Goal: Task Accomplishment & Management: Manage account settings

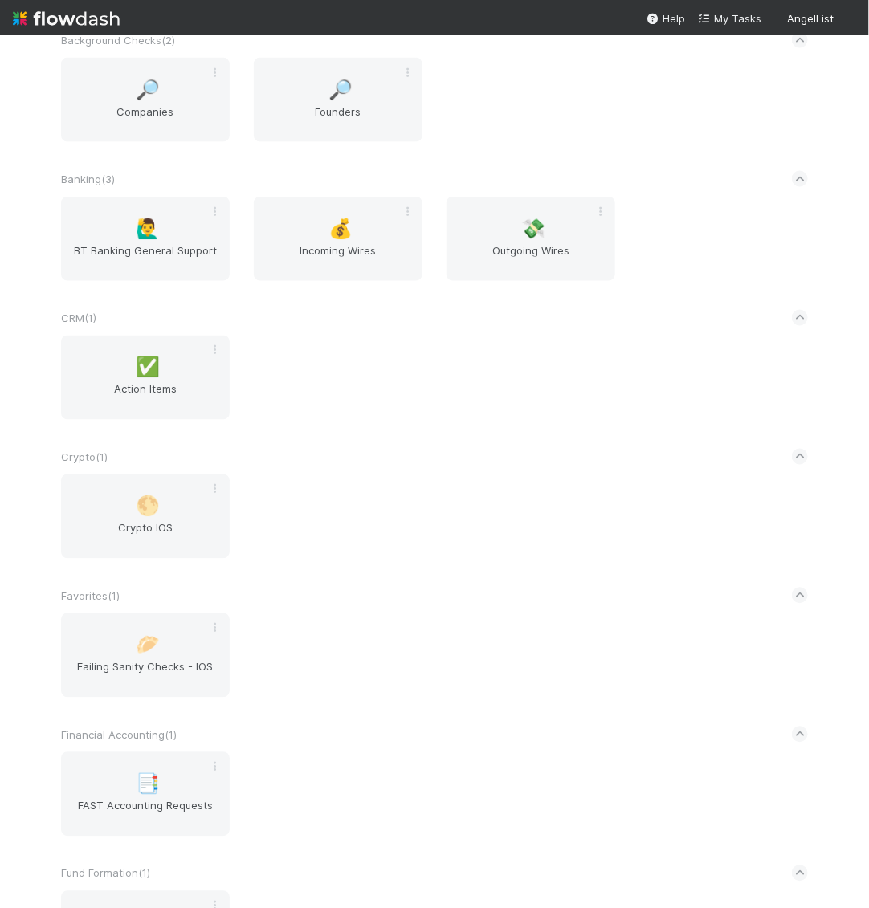
scroll to position [908, 0]
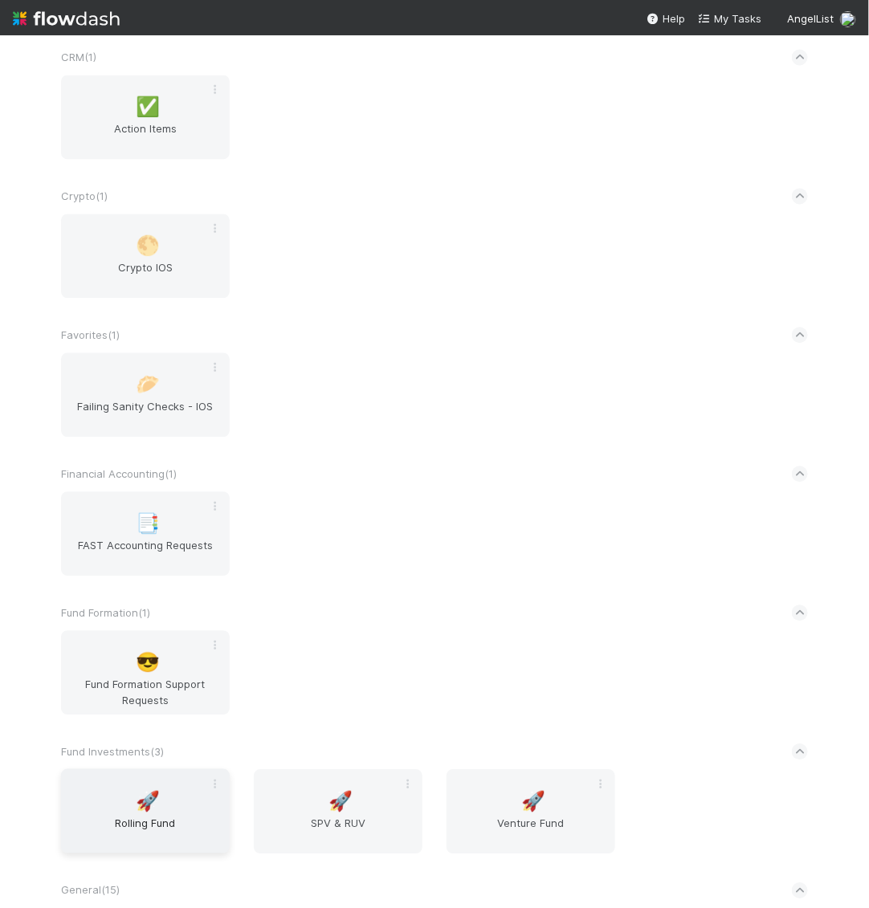
click at [124, 788] on div "🚀 Rolling Fund" at bounding box center [145, 811] width 169 height 84
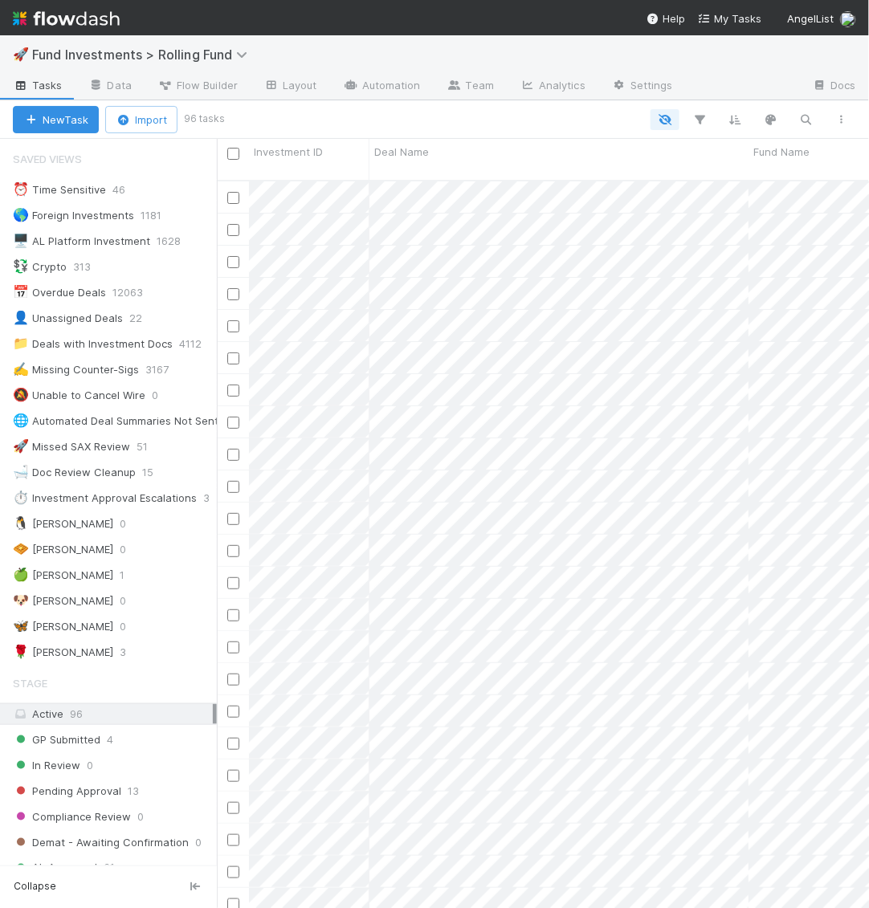
scroll to position [741, 652]
click at [126, 621] on icon at bounding box center [134, 626] width 16 height 10
click at [55, 614] on div "View Settings Default for everyone Rename this view Delete this view" at bounding box center [434, 454] width 869 height 908
click at [55, 617] on div "🦋 Kennedy" at bounding box center [63, 627] width 100 height 20
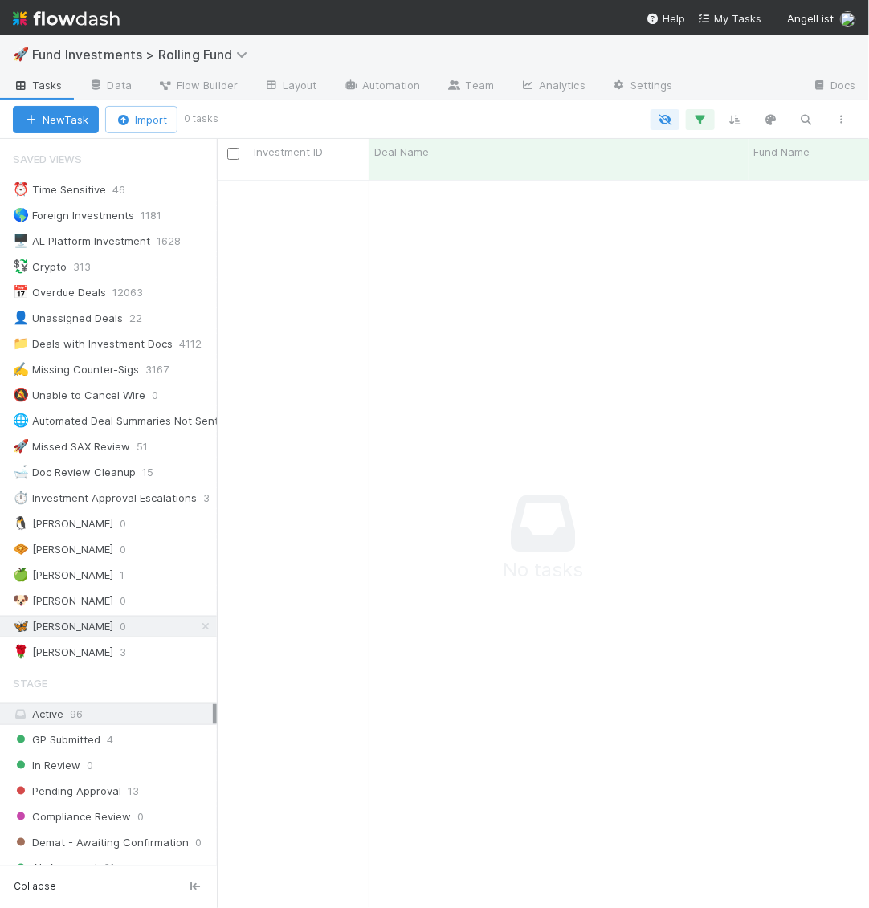
scroll to position [741, 652]
click at [80, 11] on img at bounding box center [66, 18] width 107 height 27
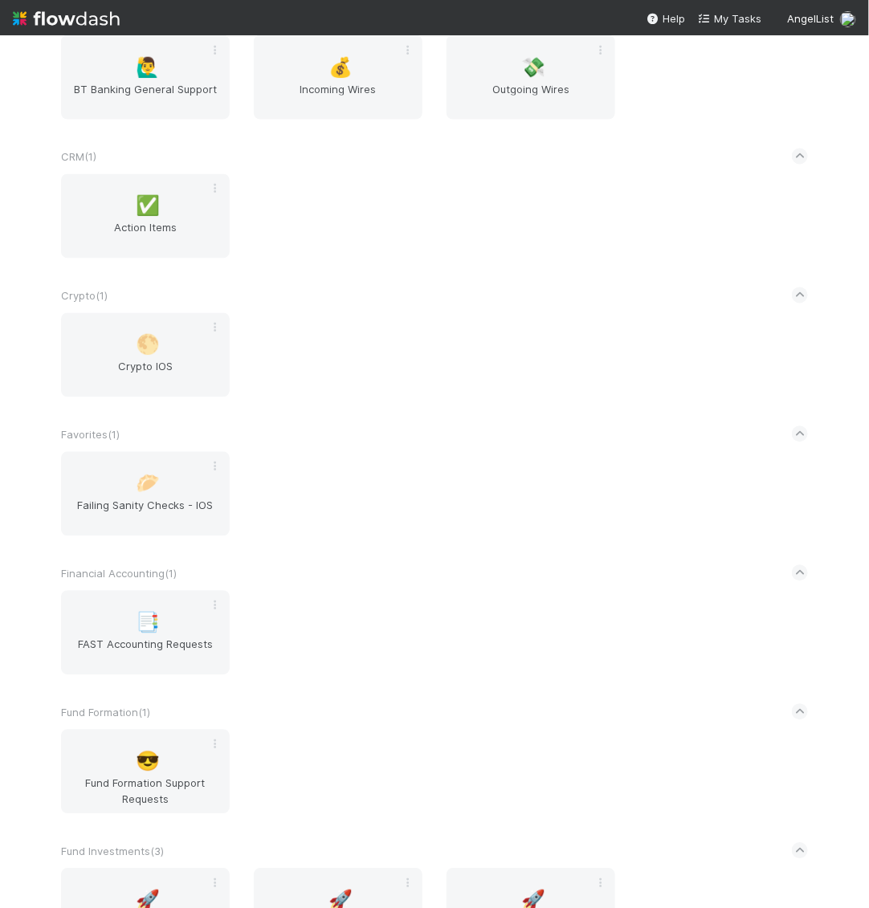
scroll to position [976, 0]
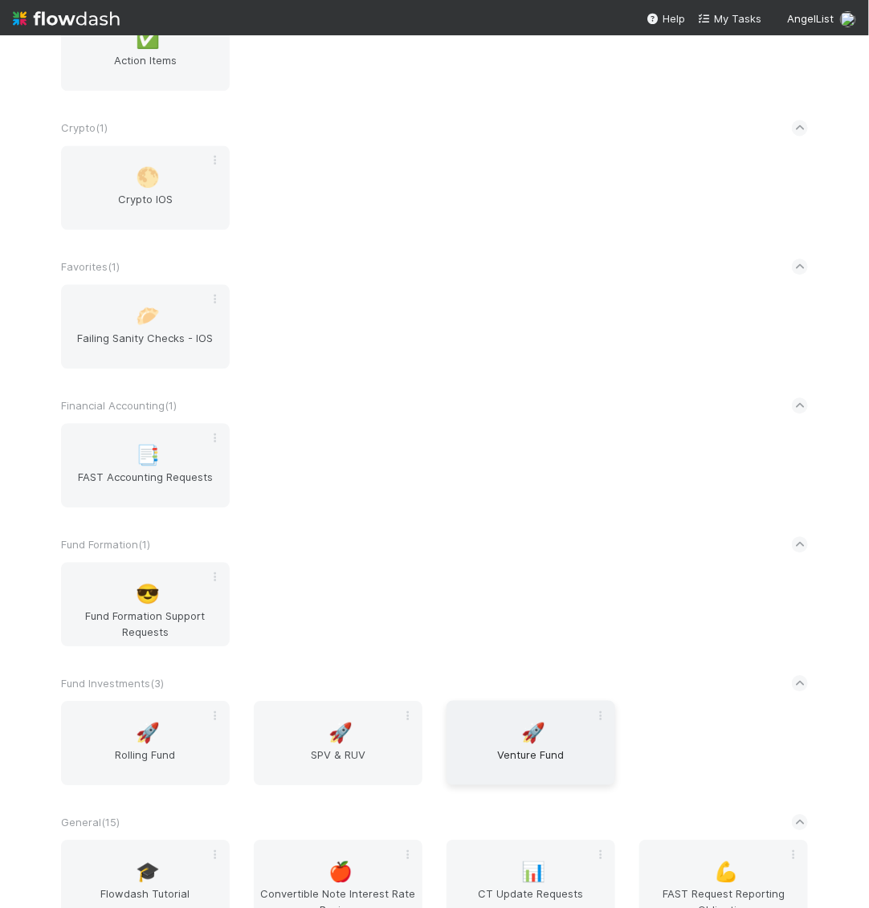
click at [521, 755] on span "Venture Fund" at bounding box center [531, 763] width 156 height 32
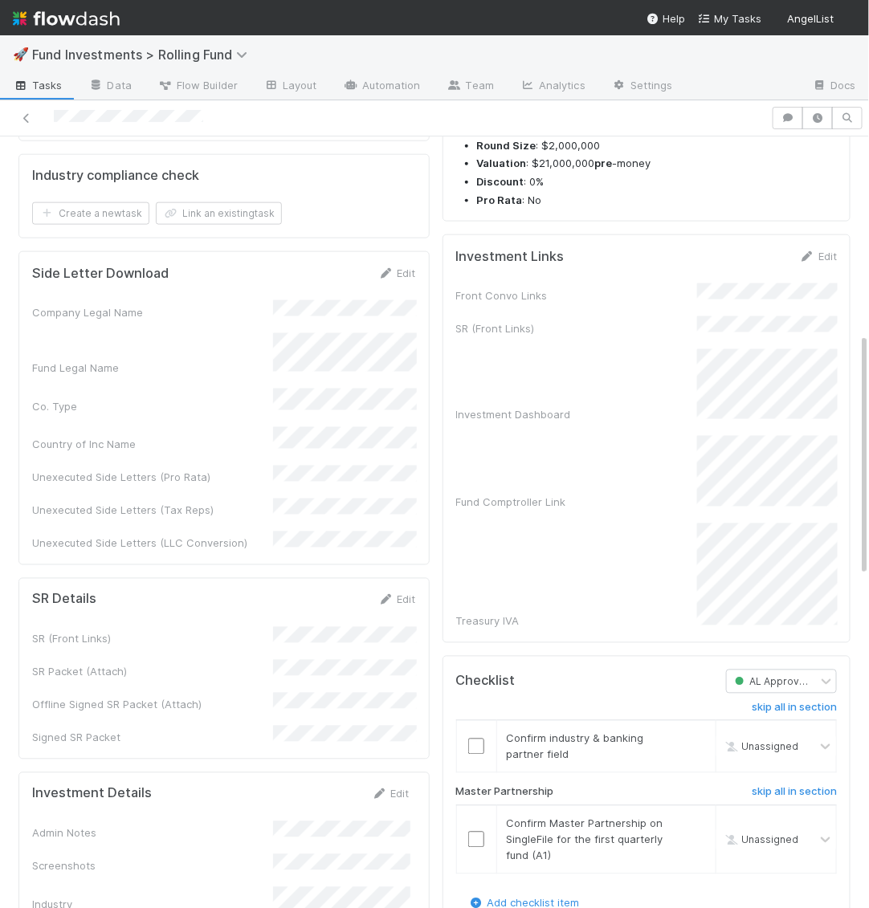
scroll to position [627, 0]
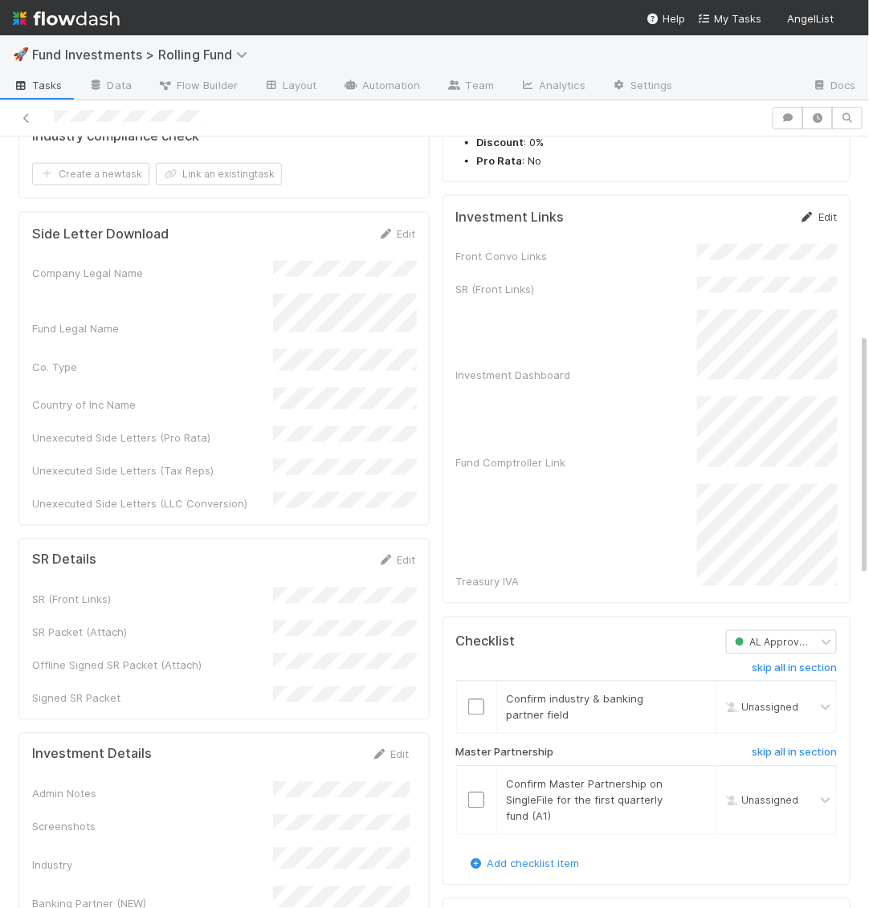
click at [818, 210] on link "Edit" at bounding box center [818, 216] width 38 height 13
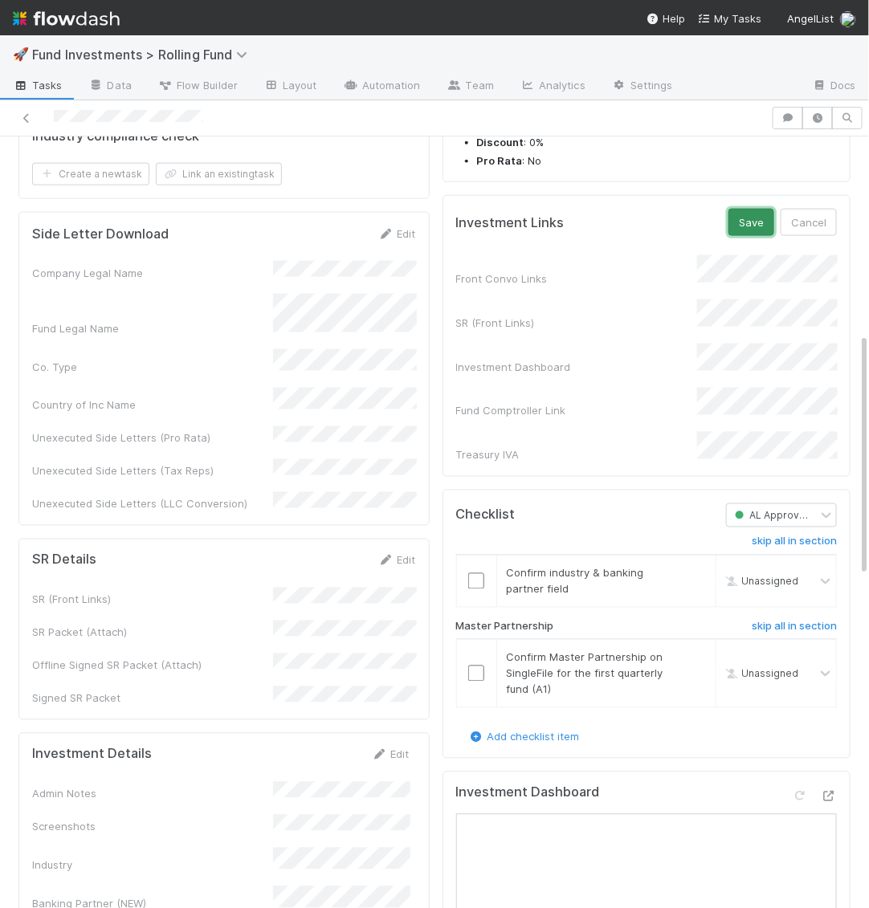
click at [750, 210] on button "Save" at bounding box center [751, 222] width 46 height 27
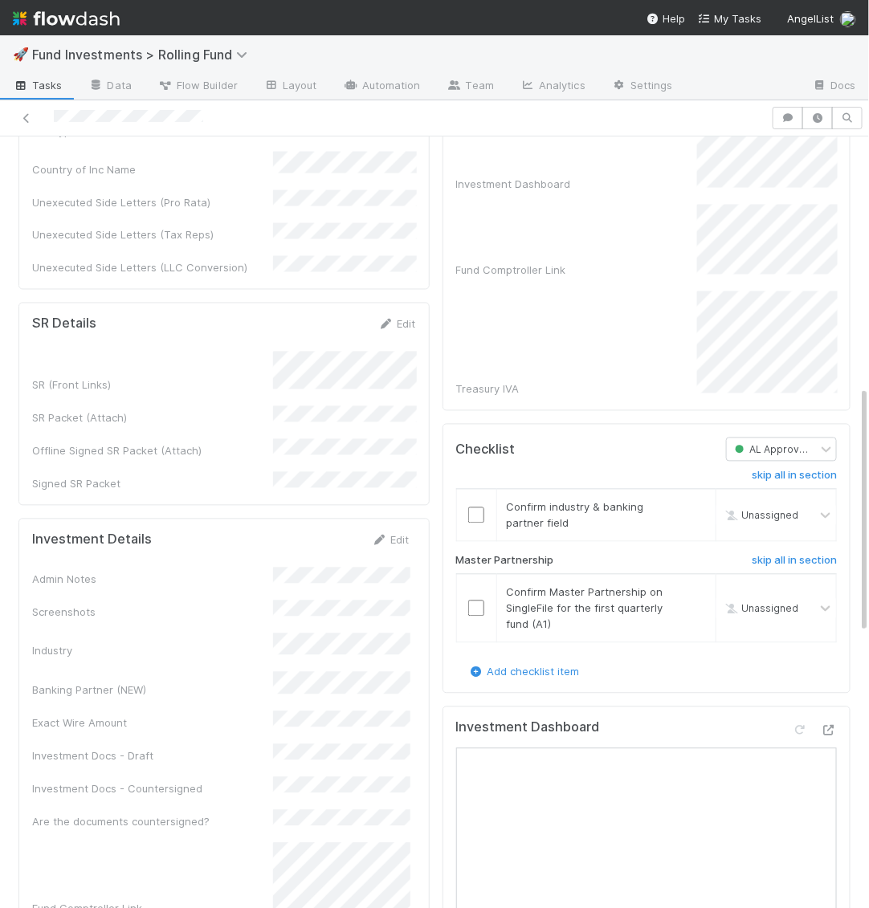
scroll to position [799, 0]
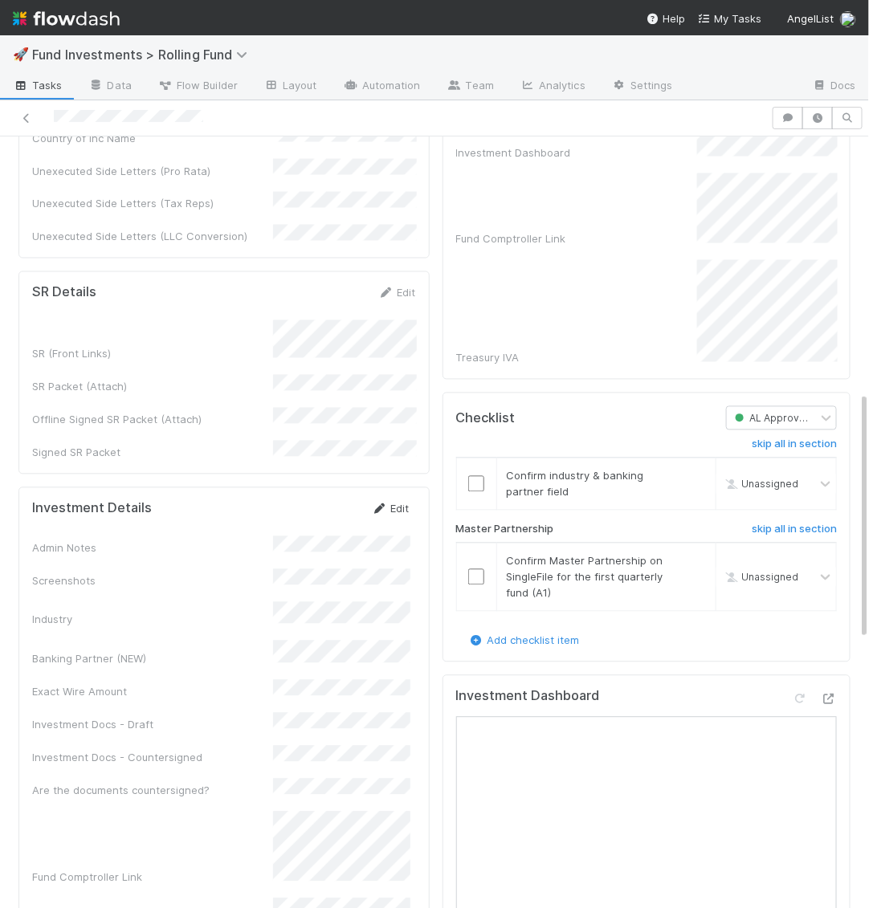
click at [397, 503] on link "Edit" at bounding box center [391, 509] width 38 height 13
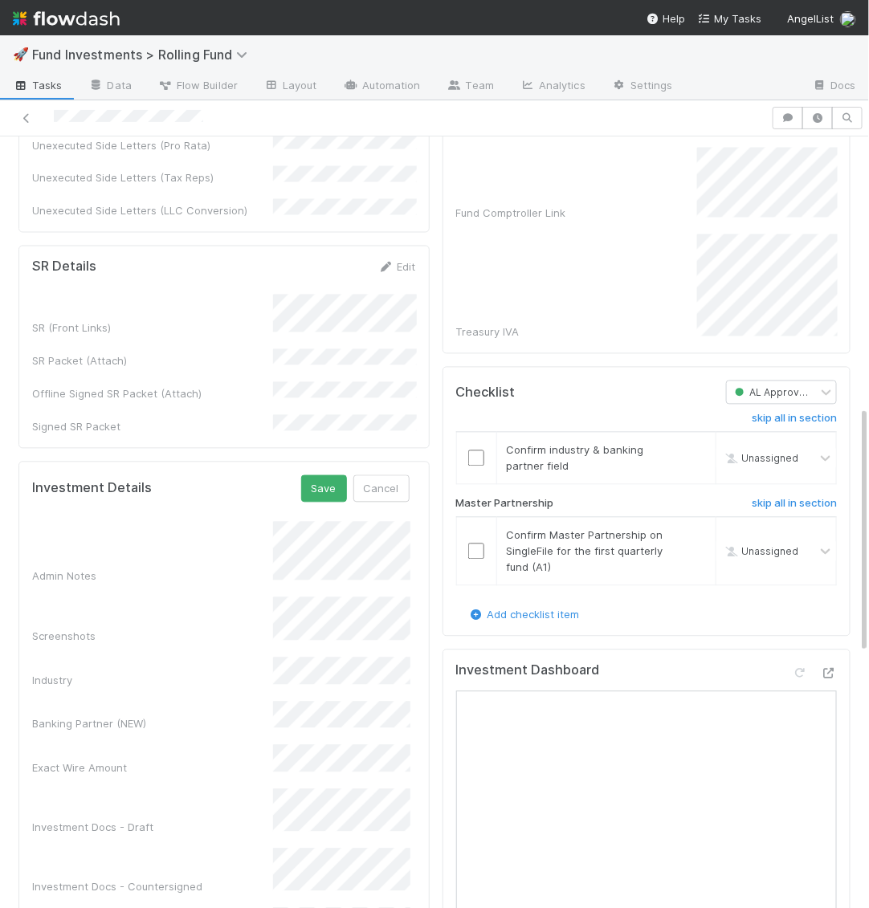
scroll to position [843, 0]
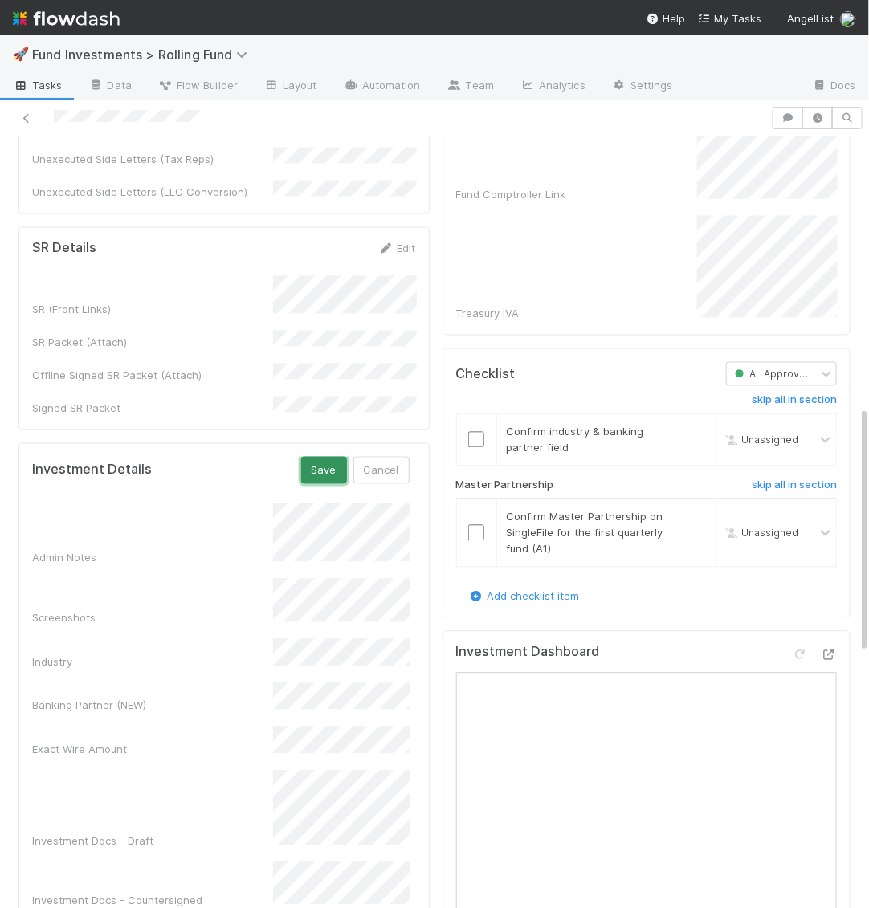
click at [328, 457] on button "Save" at bounding box center [324, 470] width 46 height 27
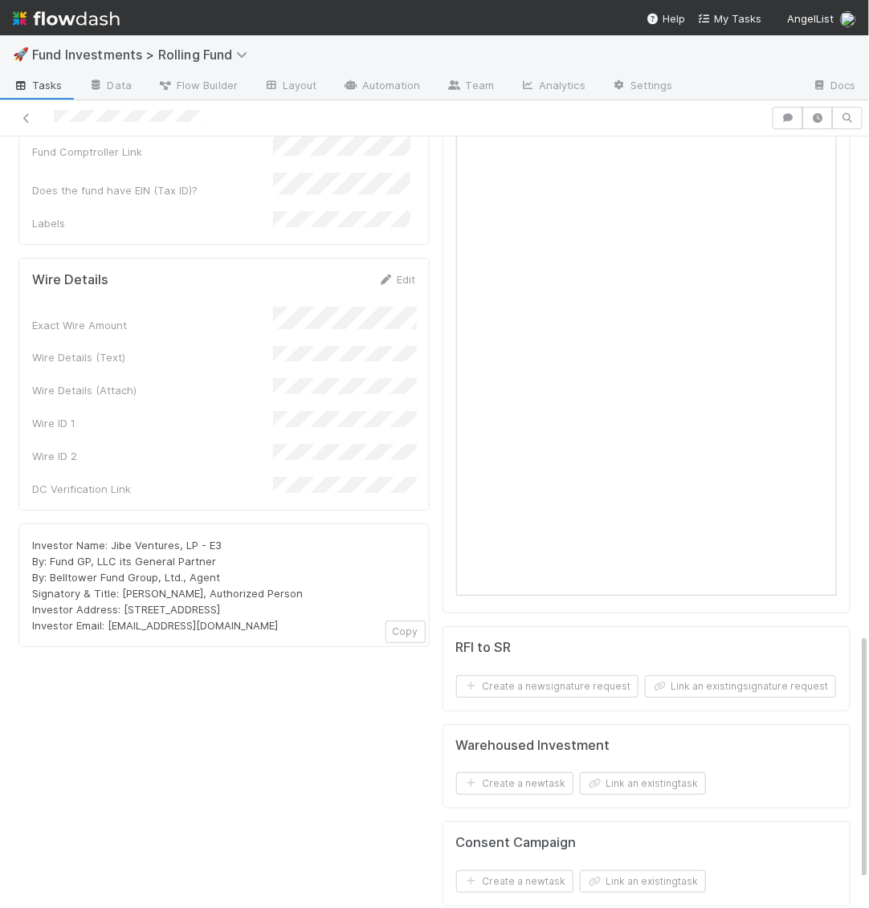
scroll to position [1541, 0]
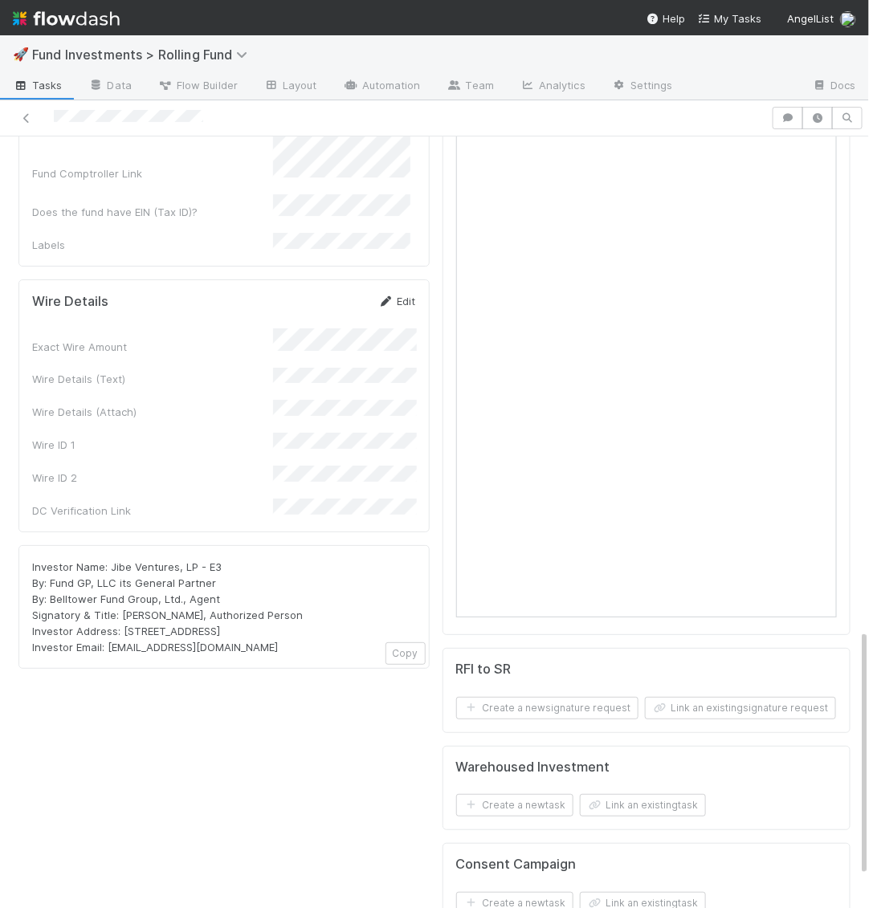
click at [390, 296] on icon at bounding box center [386, 301] width 16 height 10
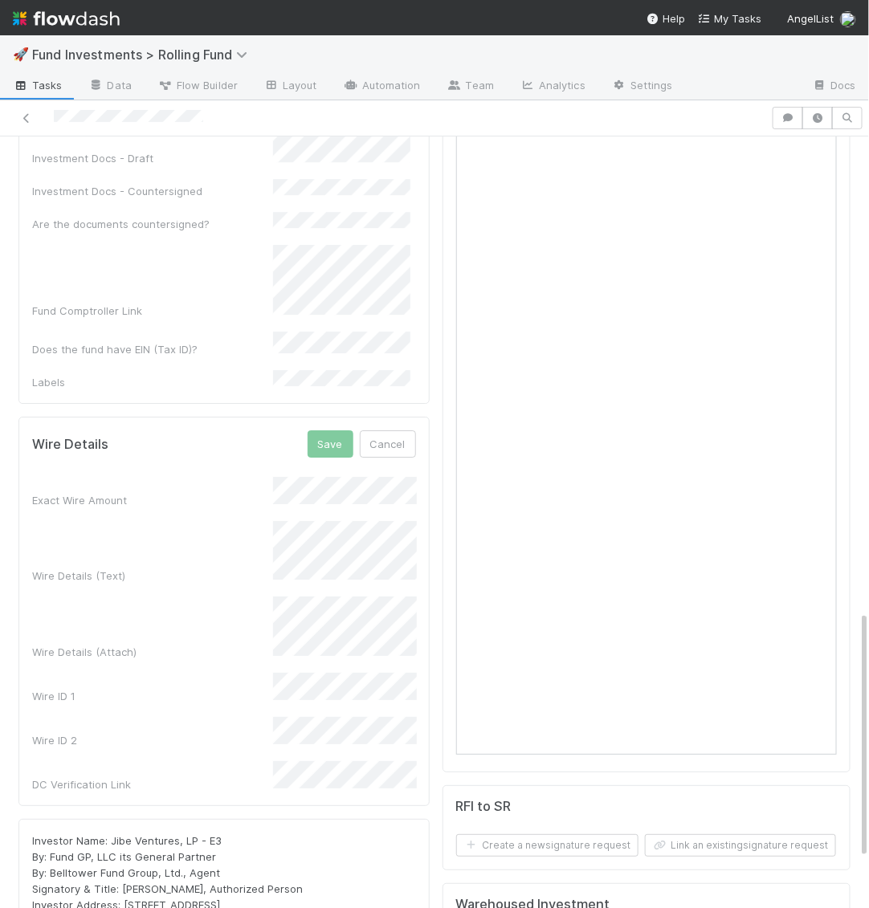
scroll to position [1361, 0]
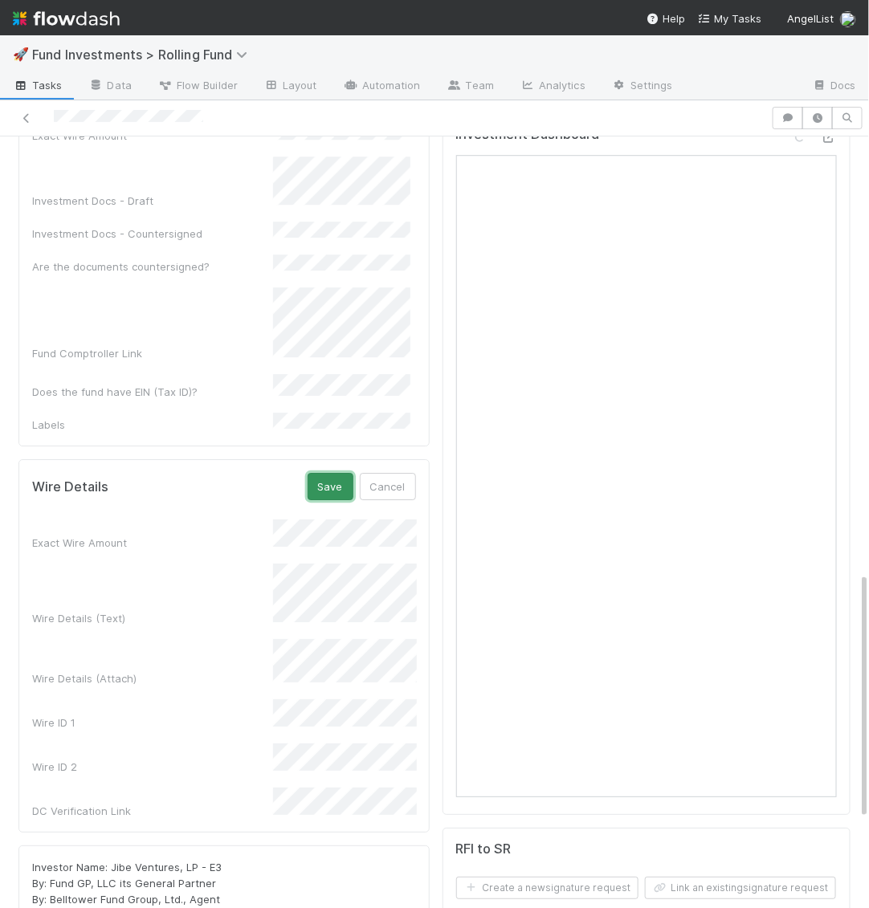
click at [340, 473] on button "Save" at bounding box center [330, 486] width 46 height 27
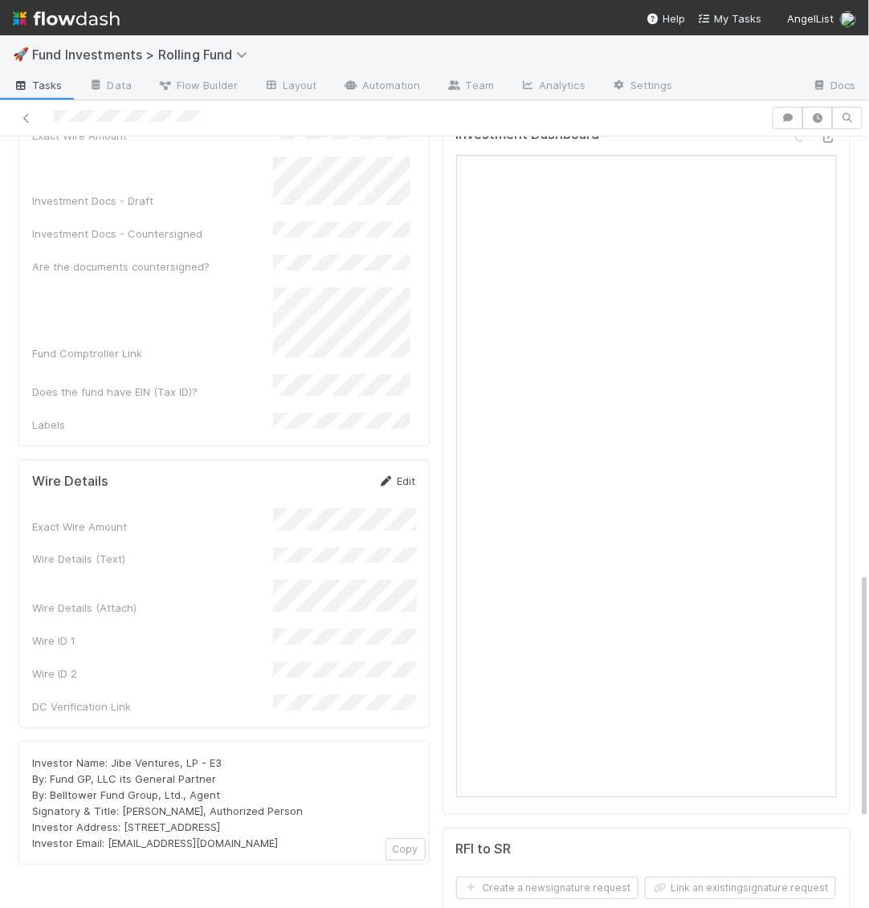
click at [403, 474] on link "Edit" at bounding box center [397, 480] width 38 height 13
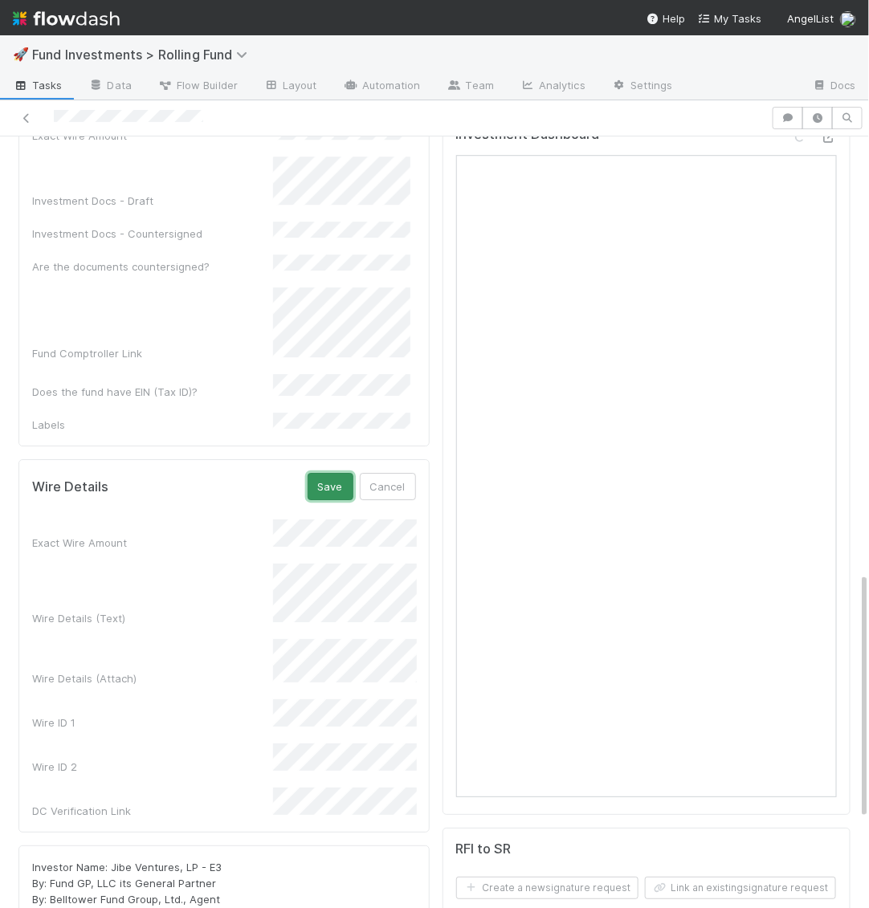
click at [329, 473] on button "Save" at bounding box center [330, 486] width 46 height 27
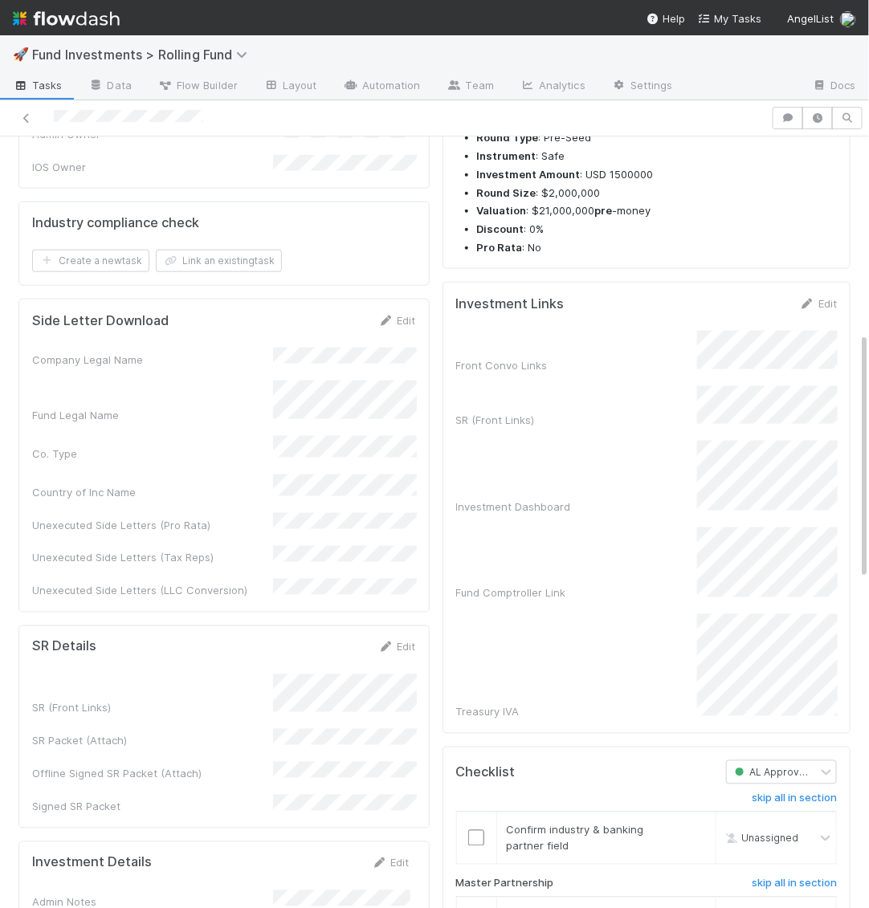
scroll to position [0, 0]
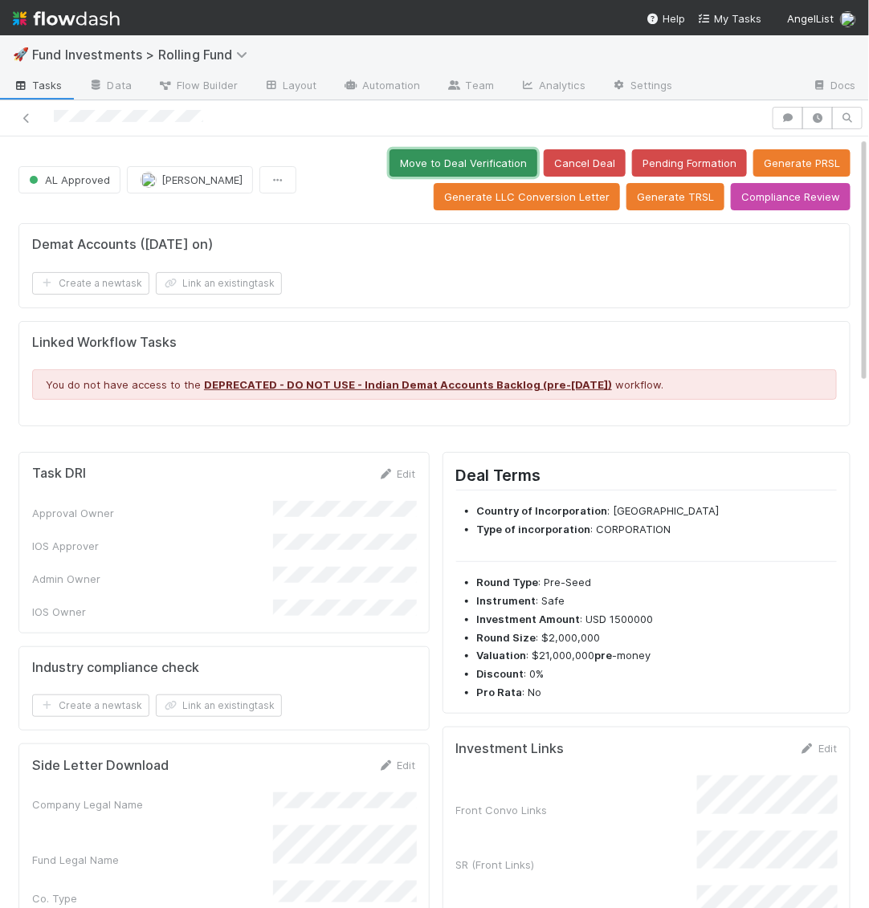
click at [451, 156] on button "Move to Deal Verification" at bounding box center [463, 162] width 148 height 27
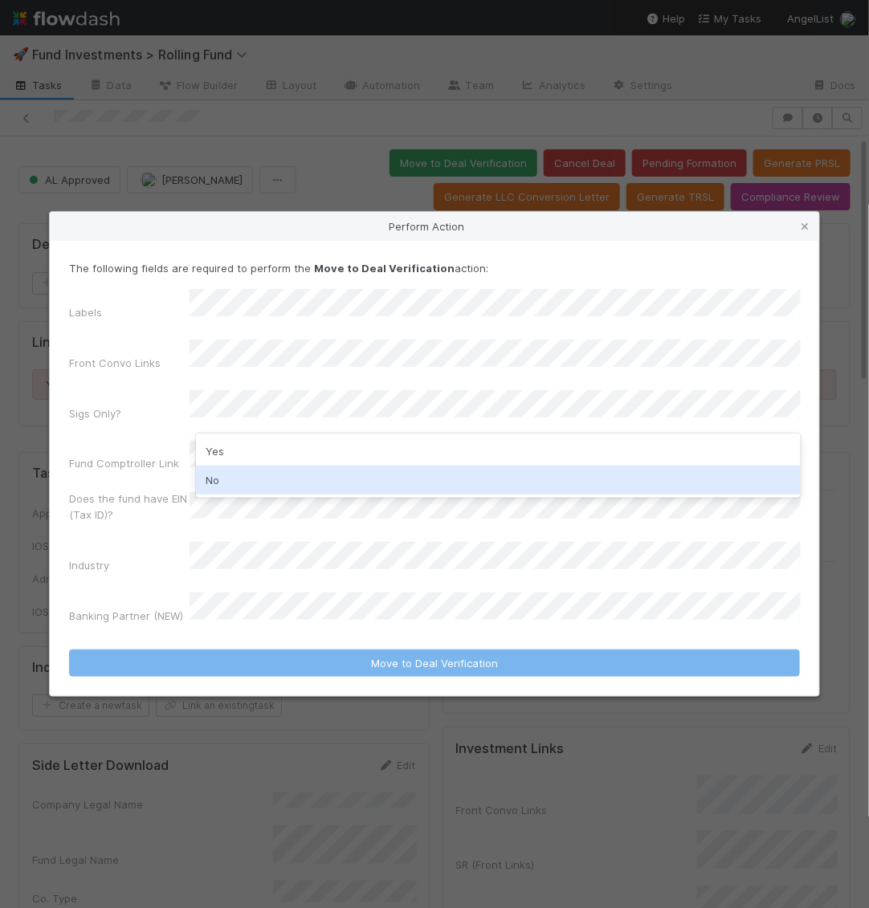
click at [222, 491] on div "No" at bounding box center [498, 480] width 605 height 29
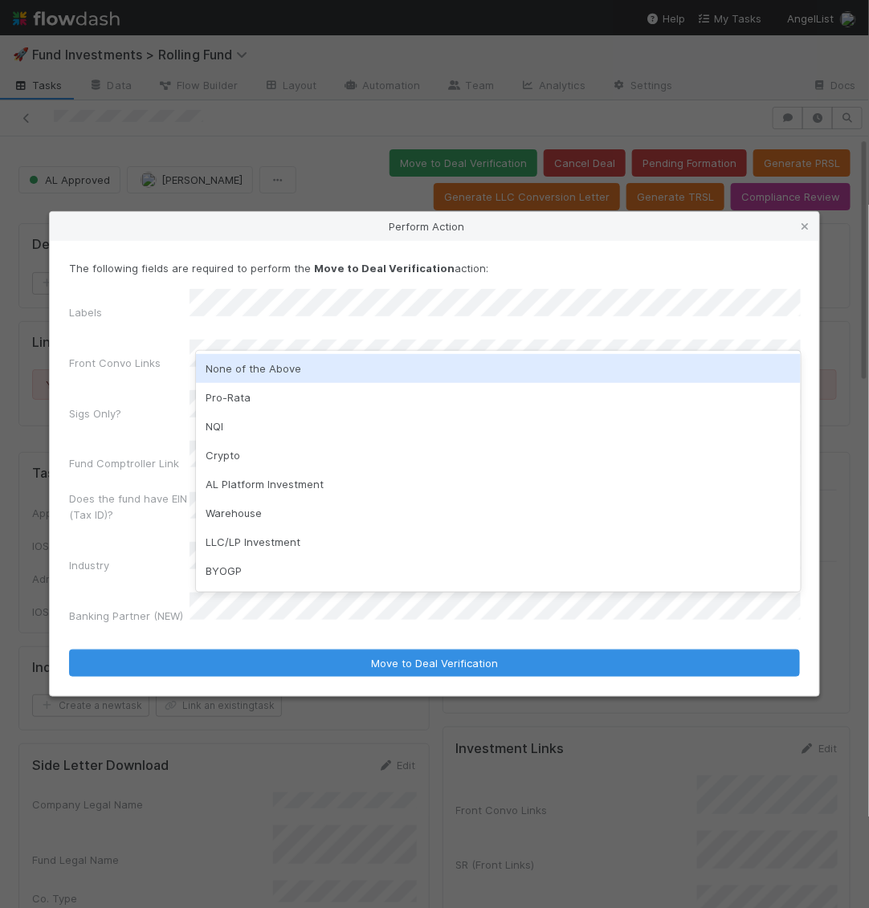
click at [234, 374] on div "None of the Above" at bounding box center [498, 368] width 605 height 29
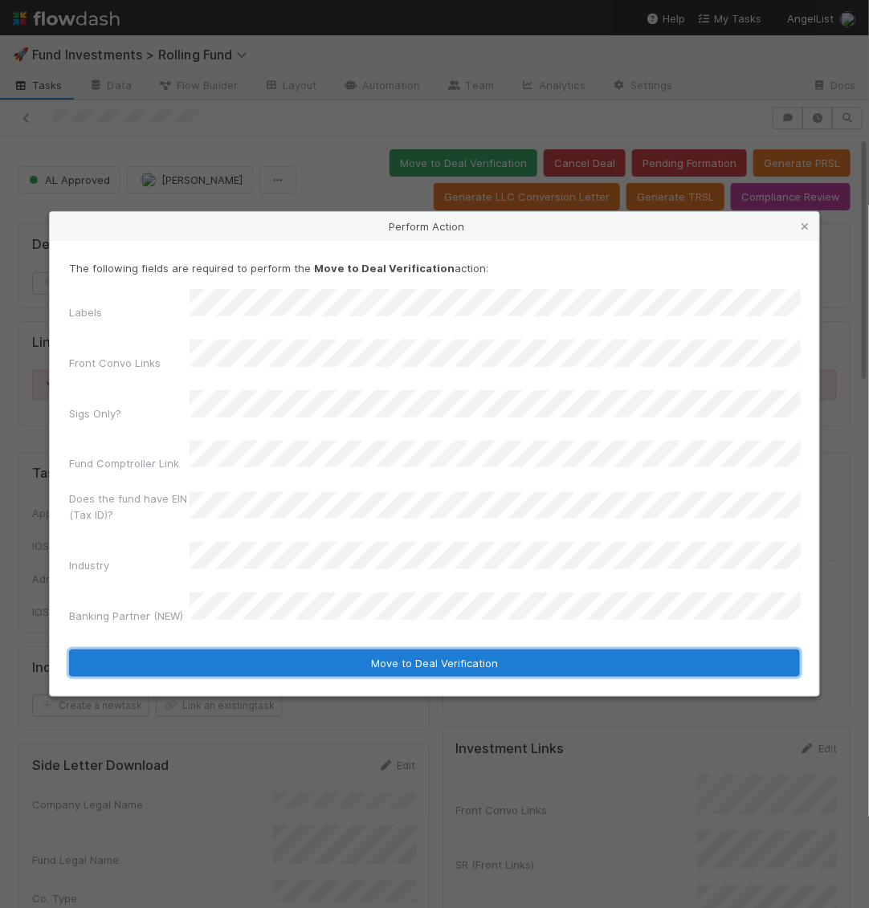
click at [271, 649] on button "Move to Deal Verification" at bounding box center [434, 662] width 731 height 27
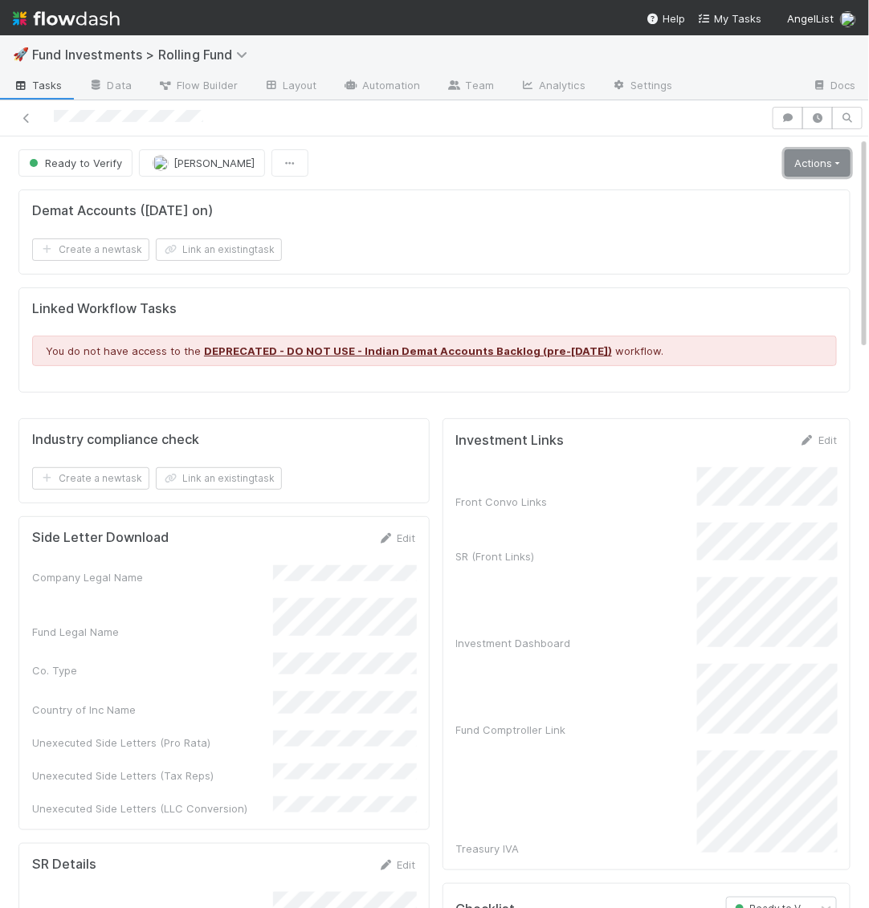
click at [816, 160] on link "Actions" at bounding box center [817, 162] width 66 height 27
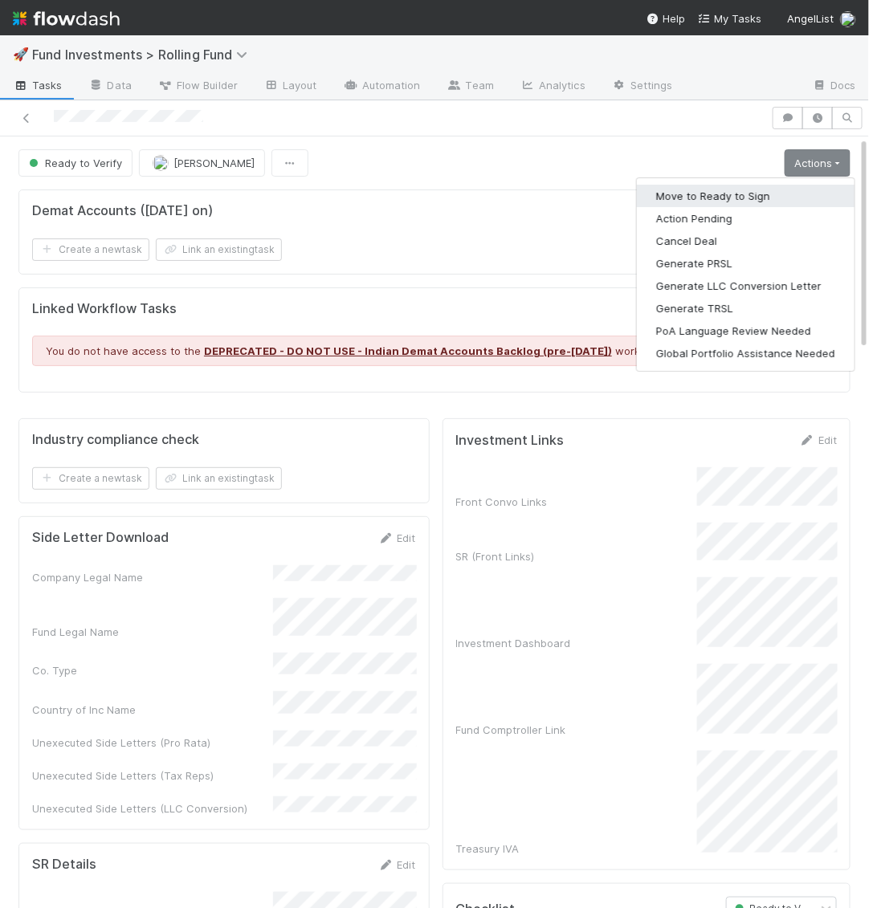
click at [766, 185] on button "Move to Ready to Sign" at bounding box center [746, 196] width 218 height 22
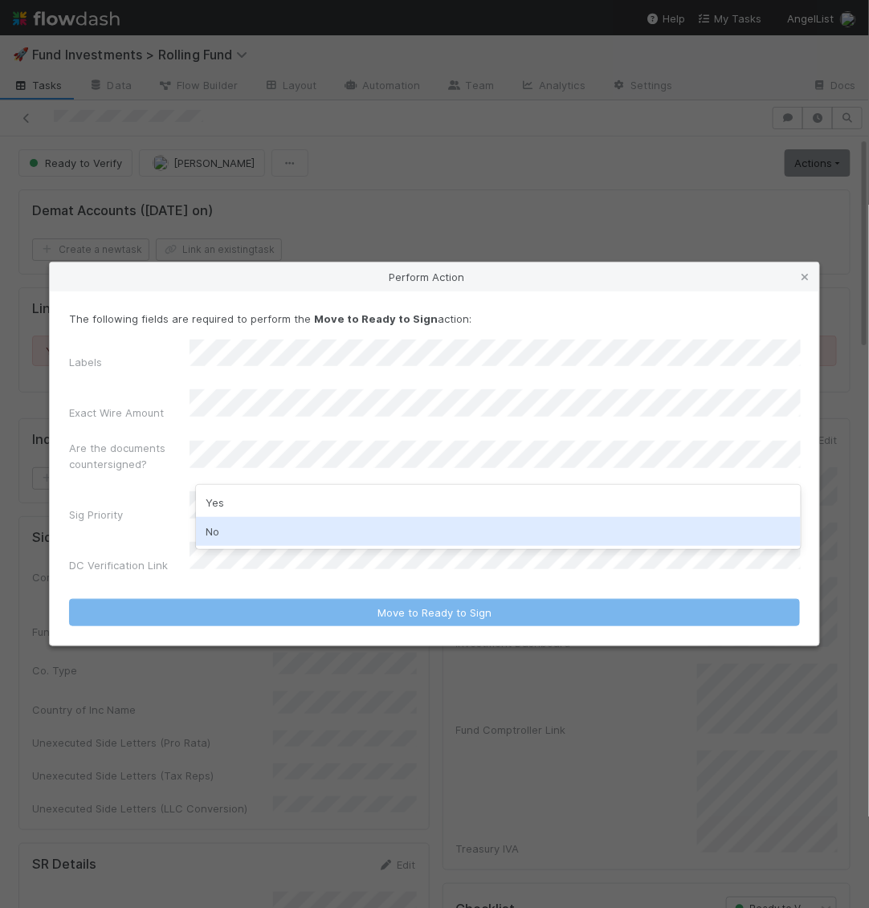
click at [247, 527] on div "No" at bounding box center [498, 531] width 605 height 29
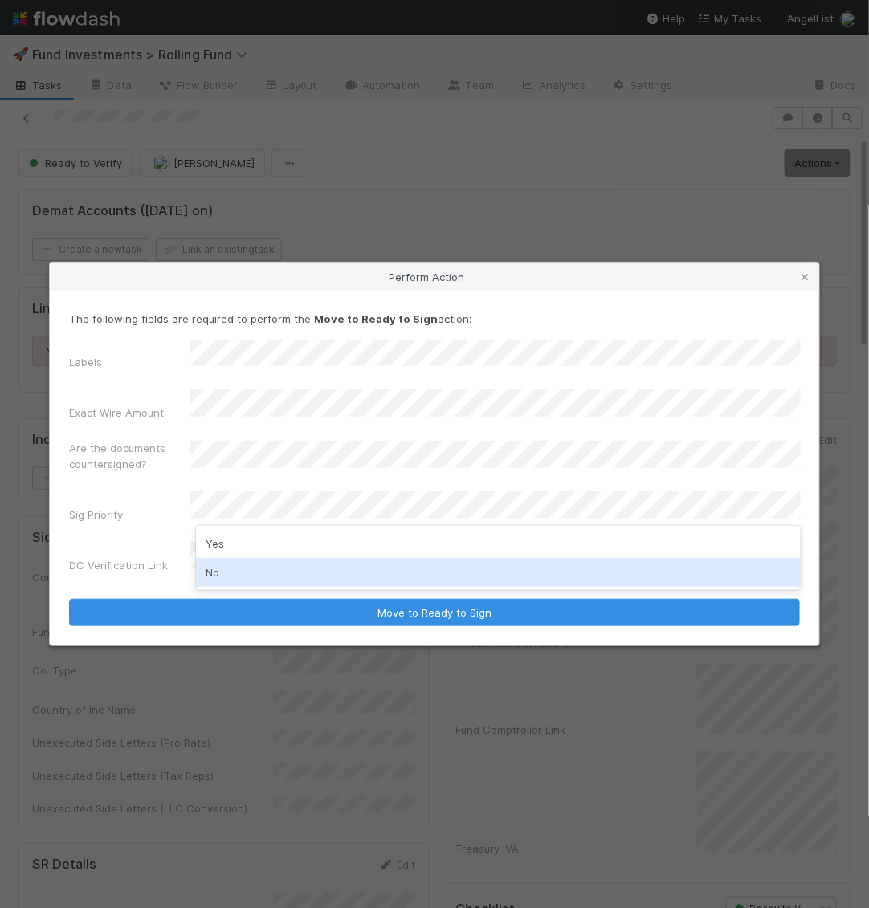
click at [242, 570] on div "No" at bounding box center [498, 572] width 605 height 29
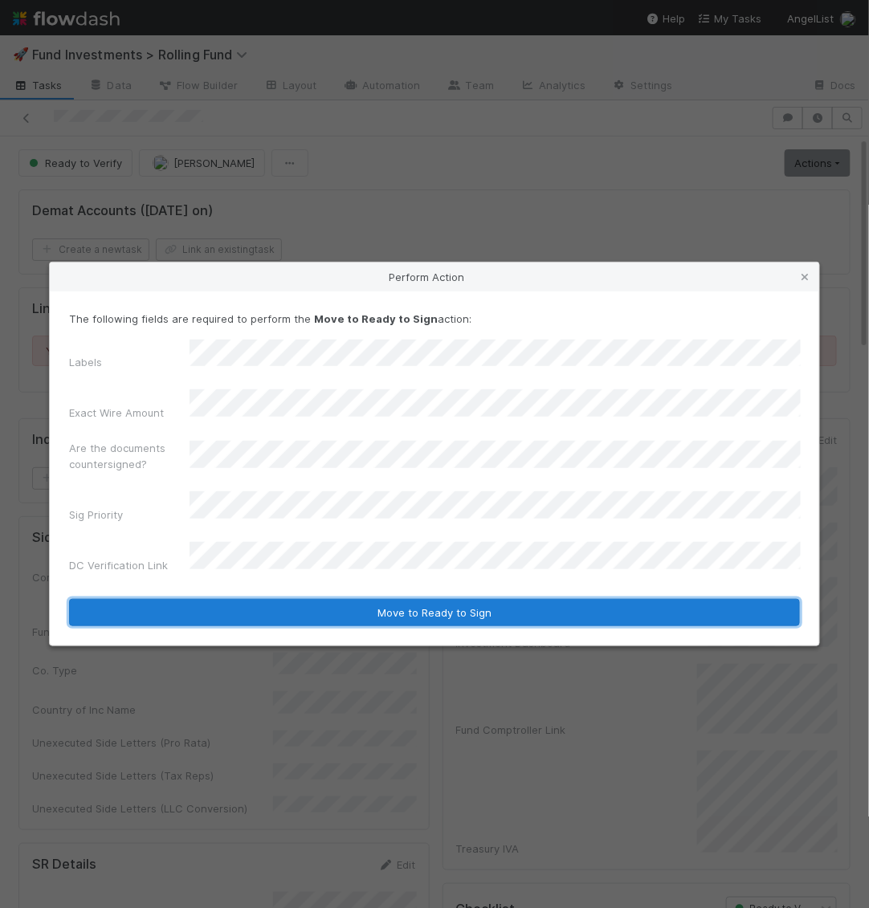
click at [225, 599] on button "Move to Ready to Sign" at bounding box center [434, 612] width 731 height 27
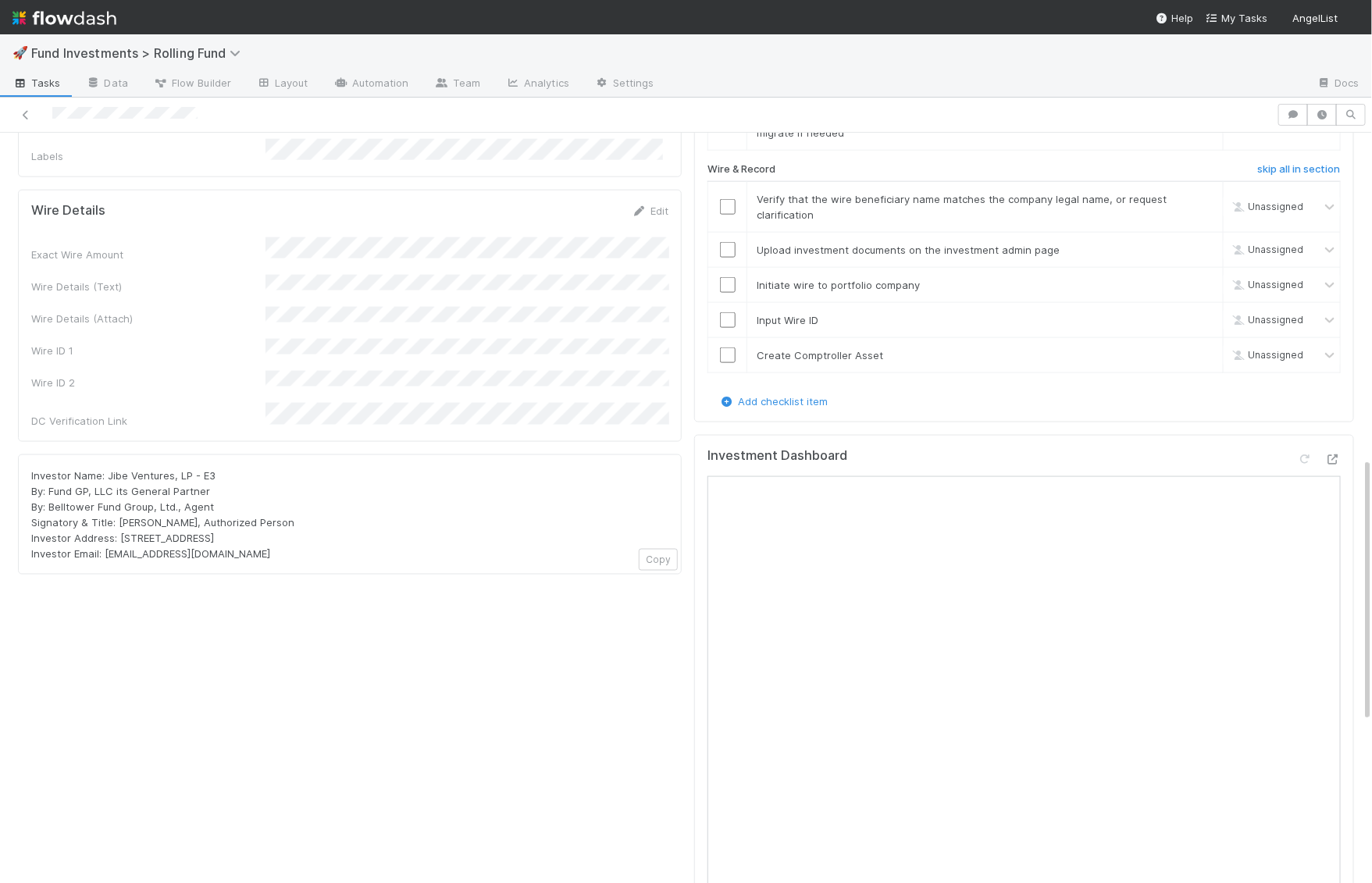
scroll to position [956, 0]
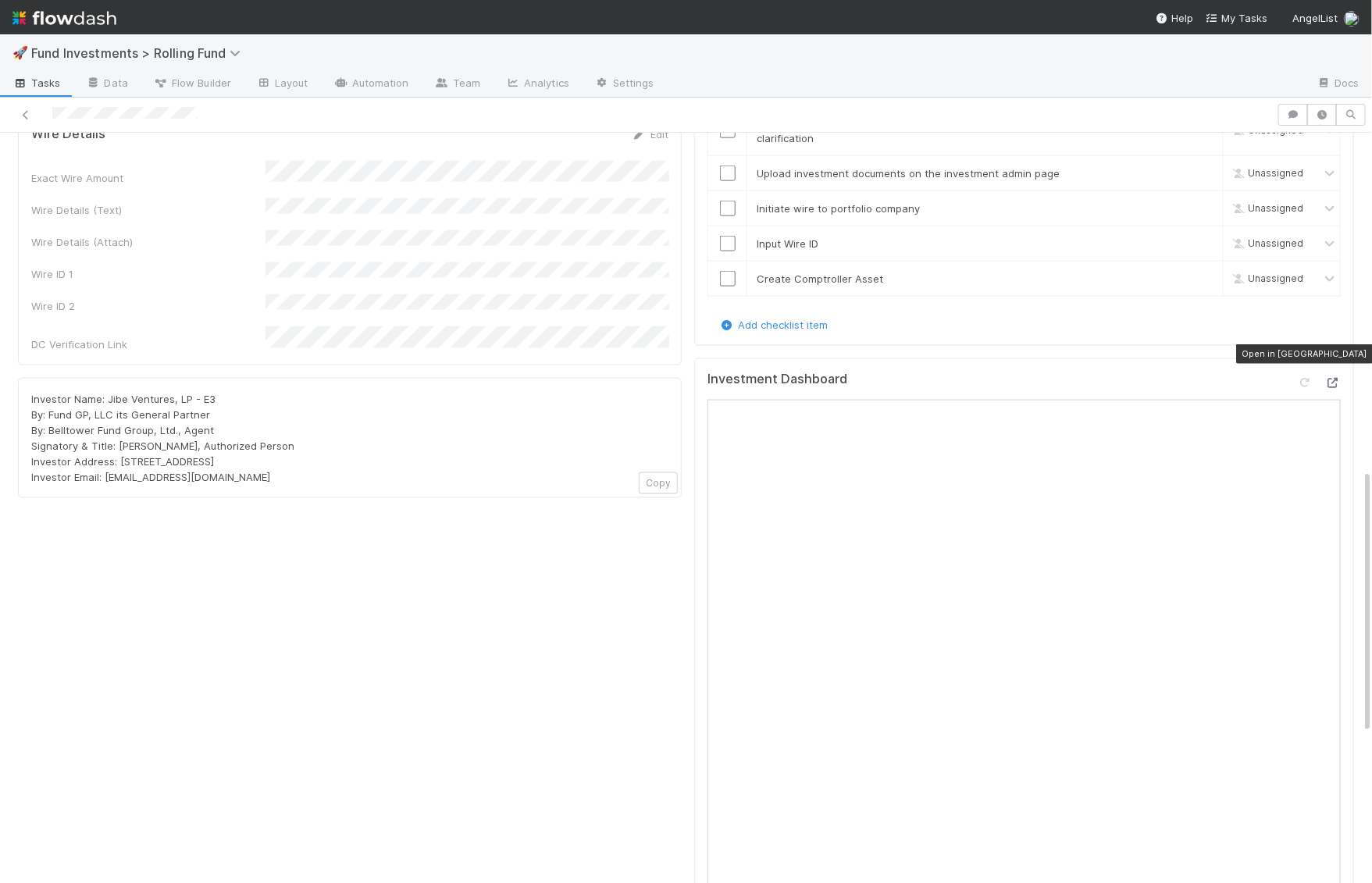
click at [1333, 378] on icon at bounding box center [1332, 383] width 16 height 10
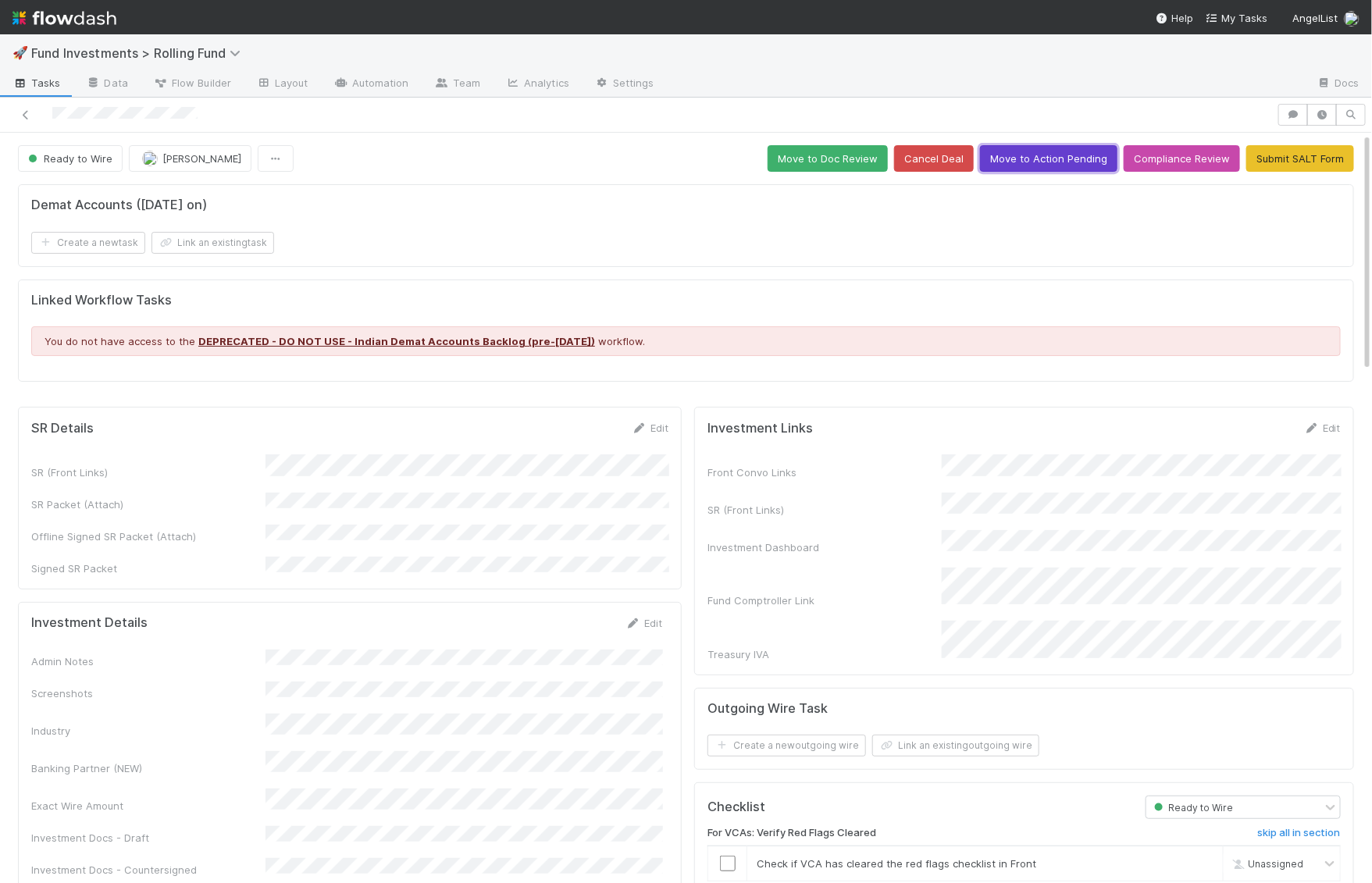
click at [1019, 155] on button "Move to Action Pending" at bounding box center [1048, 158] width 137 height 26
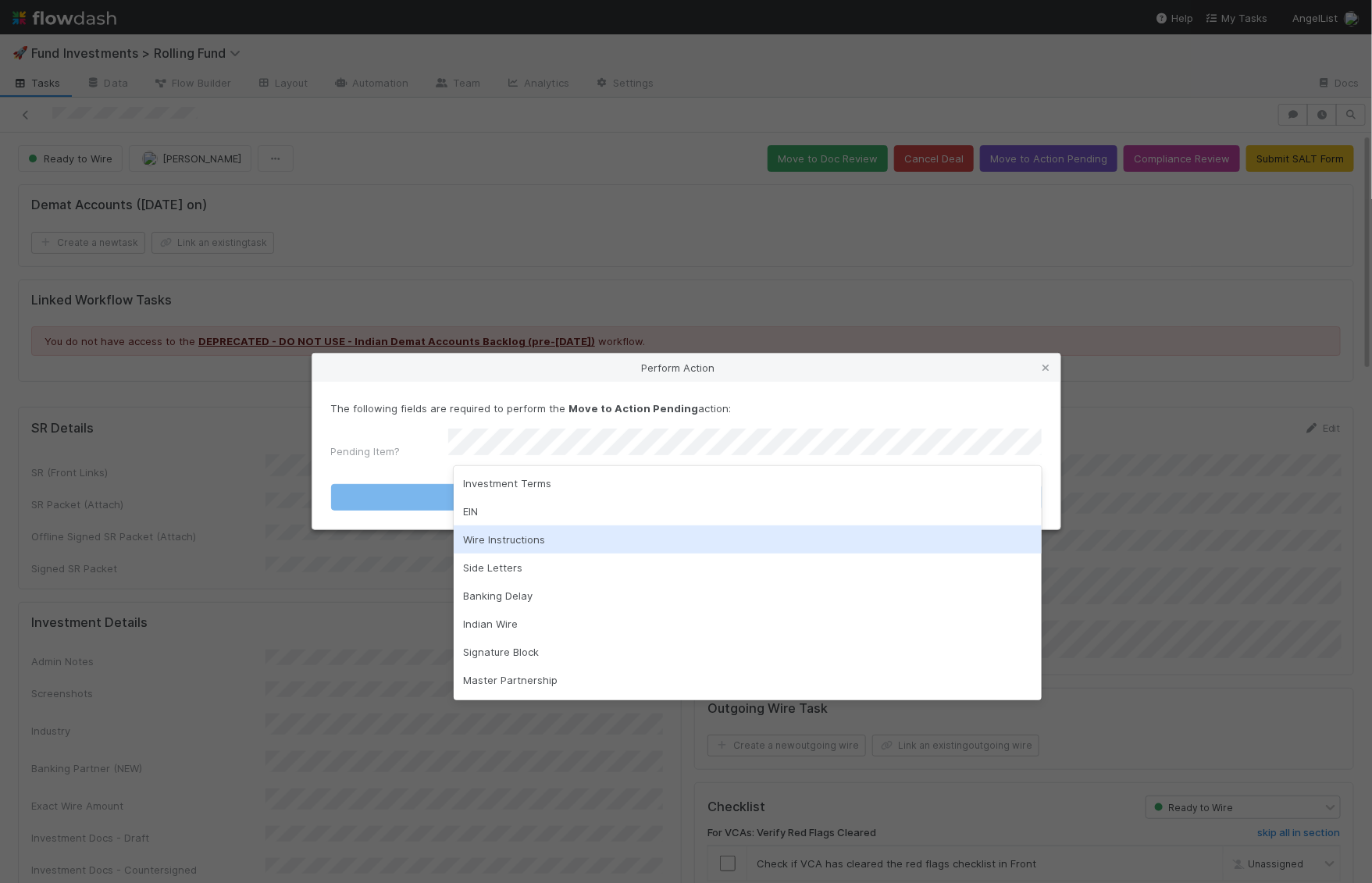
click at [598, 540] on div "Wire Instructions" at bounding box center [747, 539] width 588 height 28
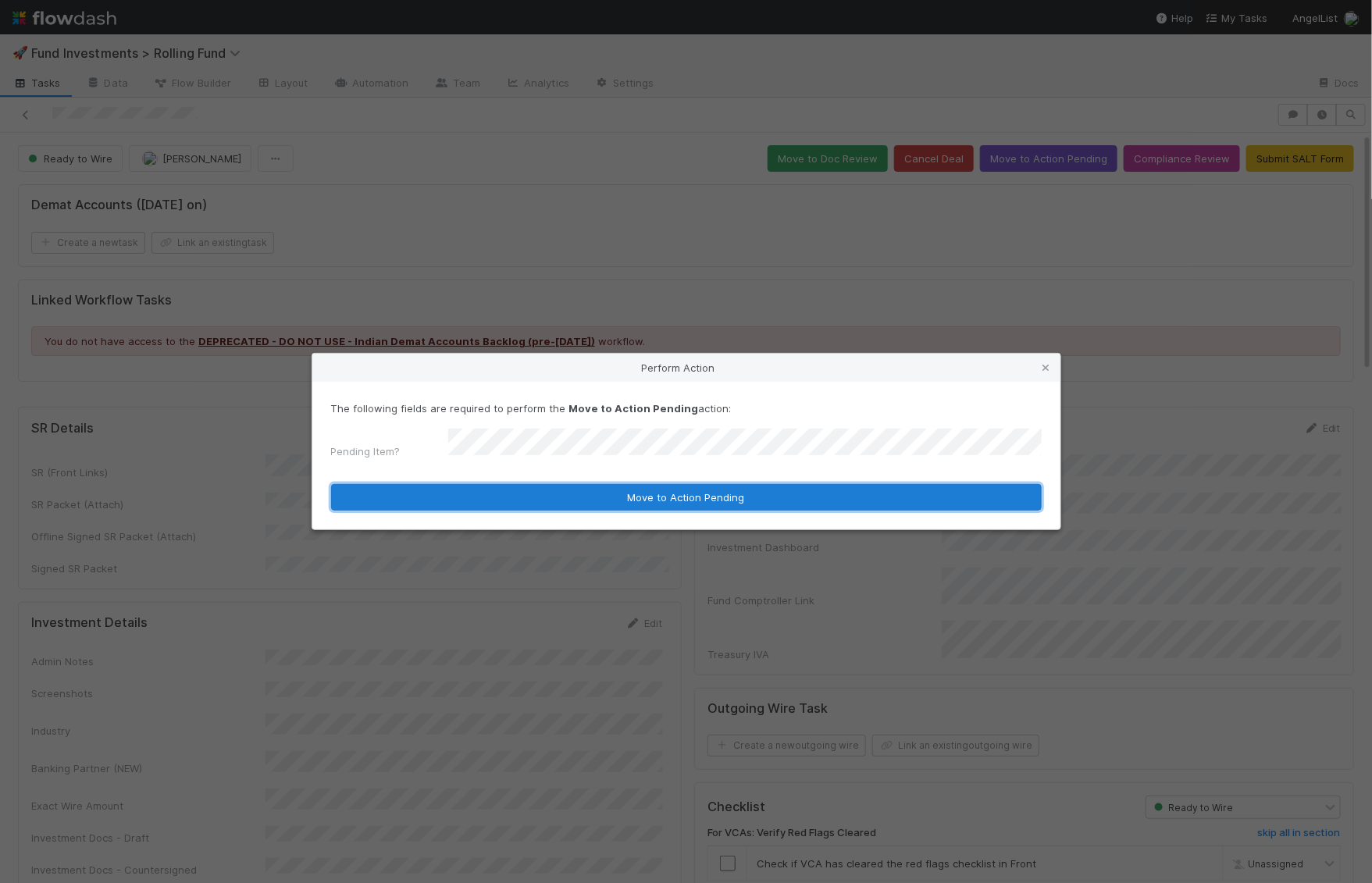
click at [607, 500] on button "Move to Action Pending" at bounding box center [686, 497] width 711 height 26
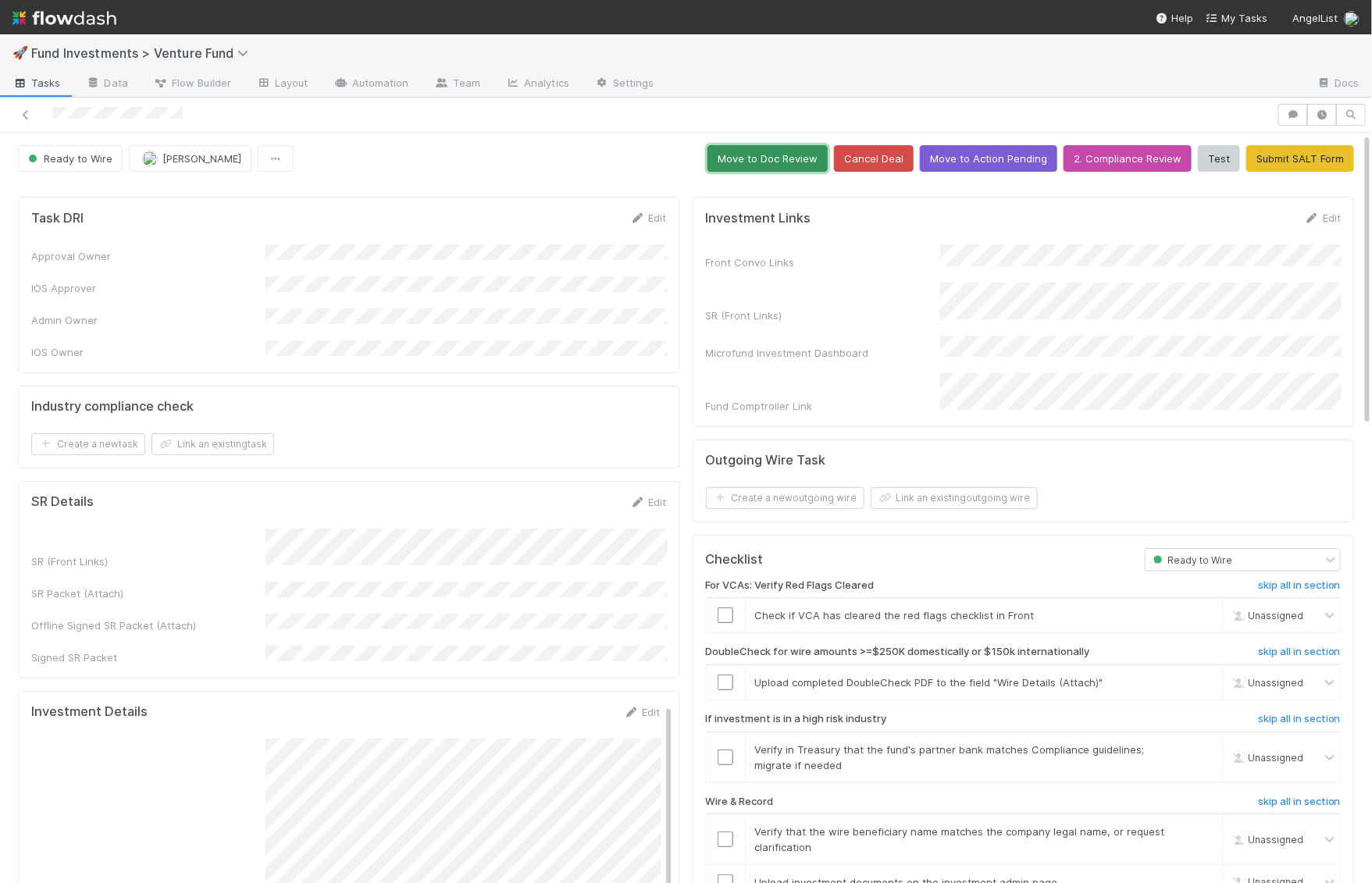
click at [774, 153] on button "Move to Doc Review" at bounding box center [767, 158] width 121 height 26
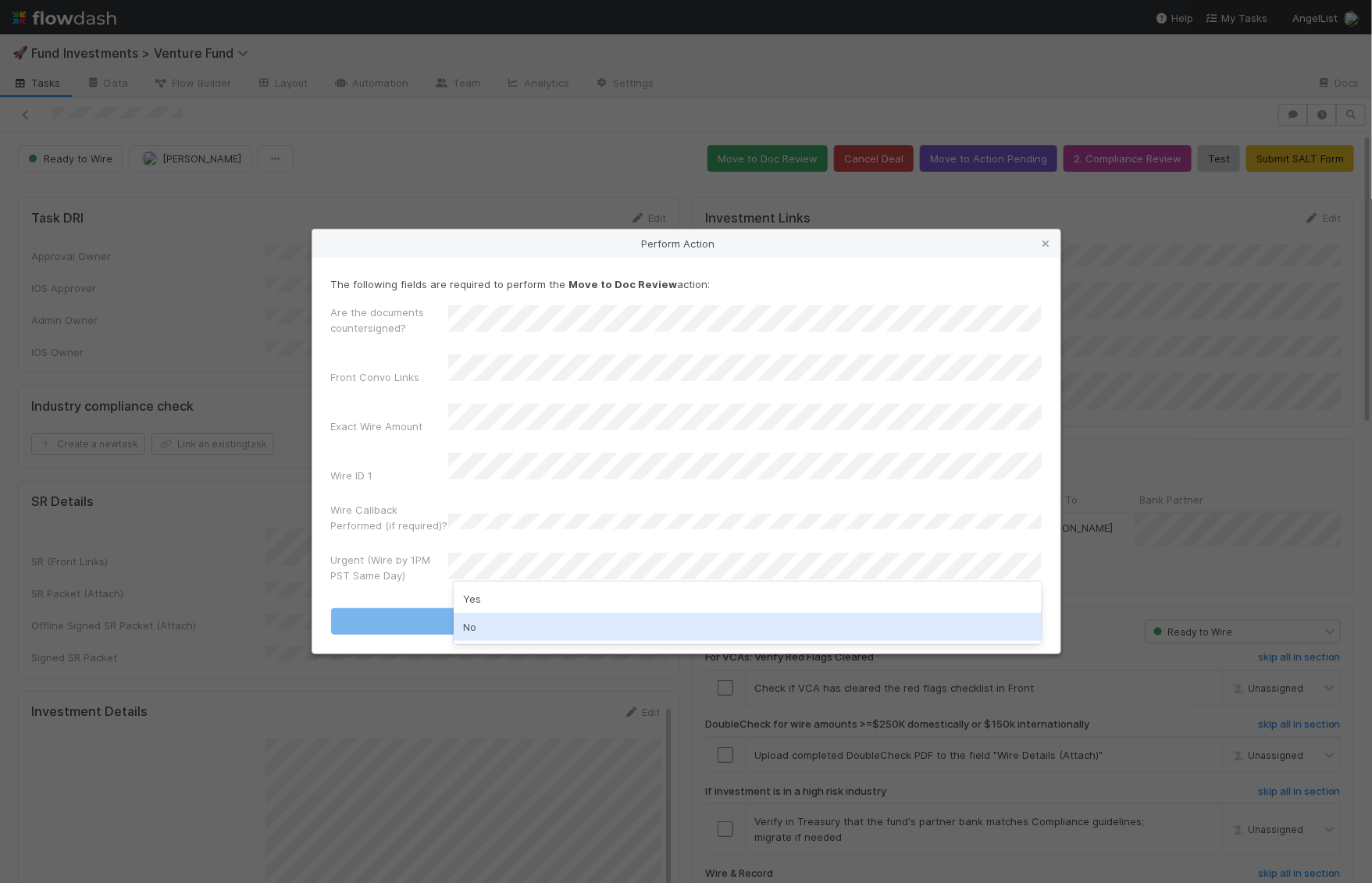
click at [561, 617] on div "No" at bounding box center [747, 626] width 588 height 28
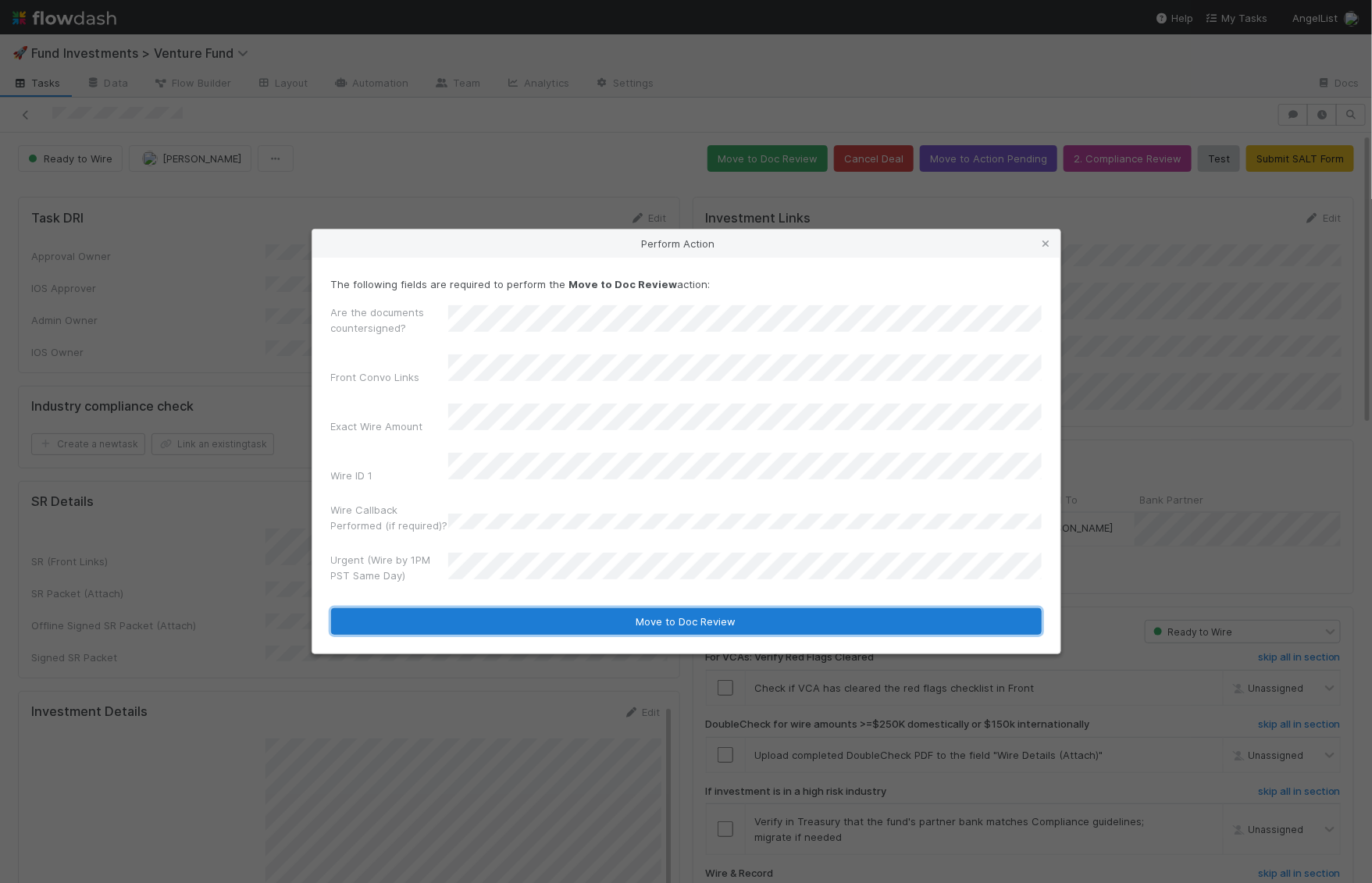
click at [566, 610] on button "Move to Doc Review" at bounding box center [686, 620] width 711 height 26
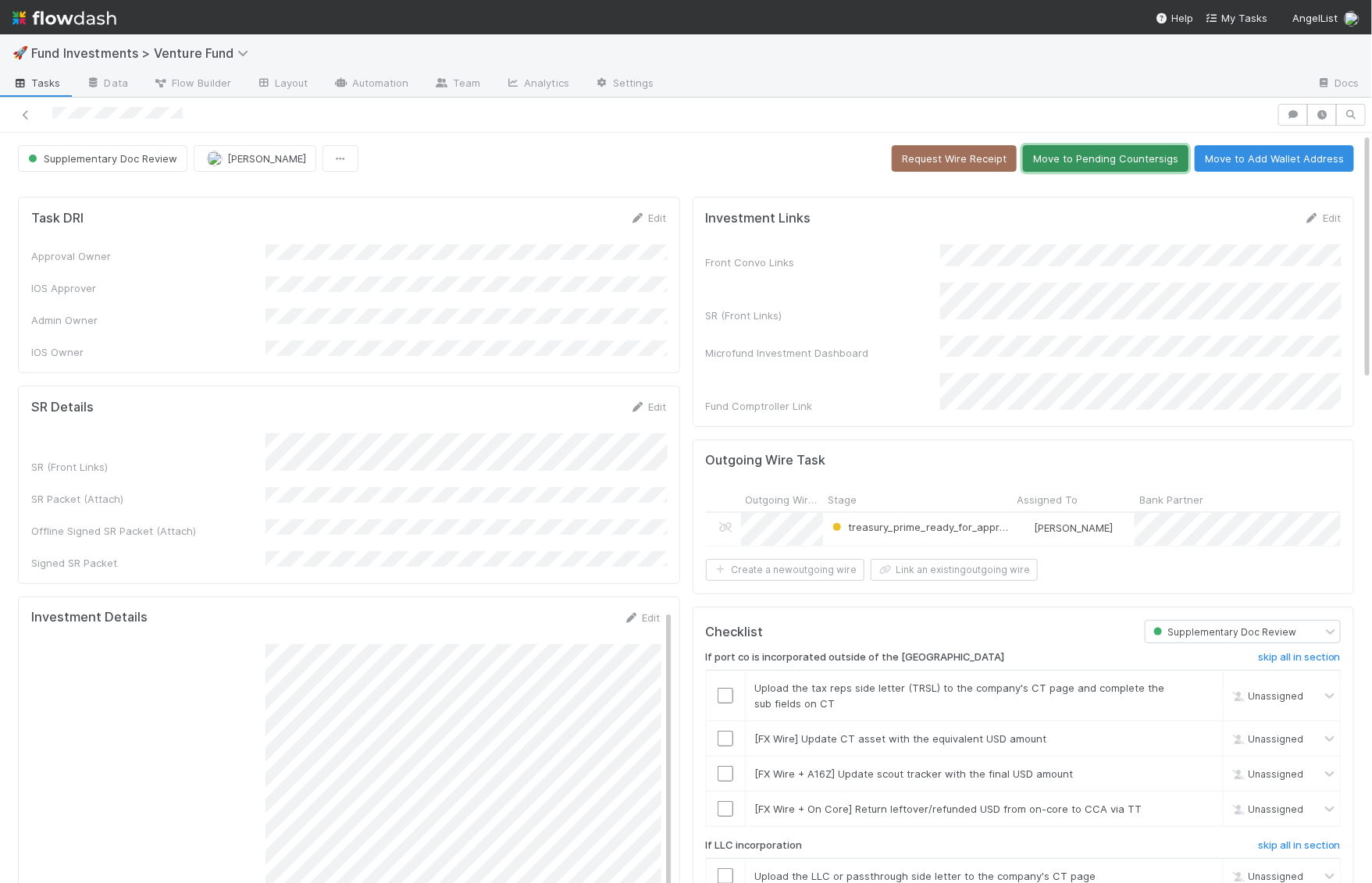
click at [1103, 164] on button "Move to Pending Countersigs" at bounding box center [1106, 158] width 165 height 26
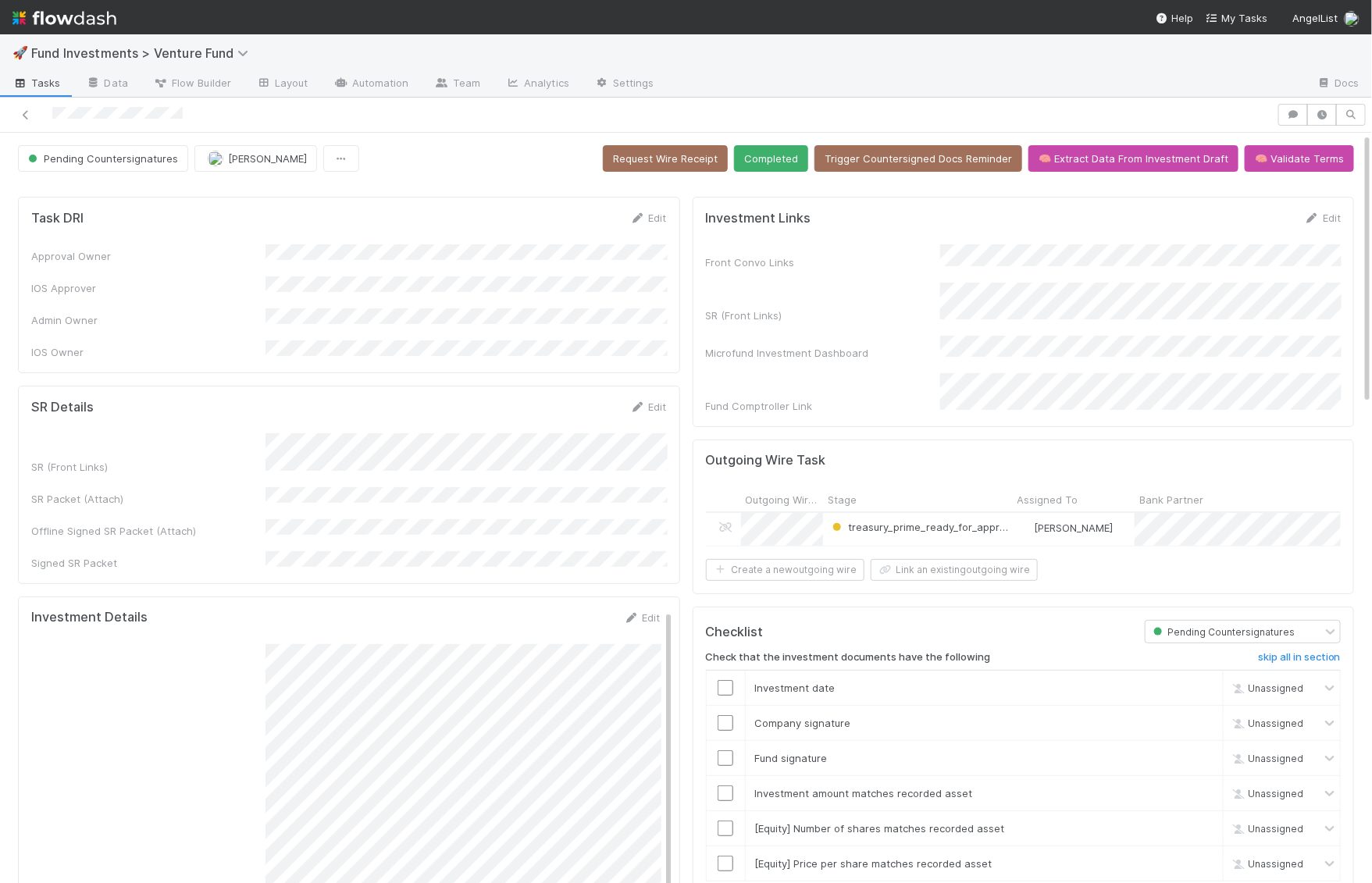
click at [88, 18] on img at bounding box center [64, 18] width 104 height 26
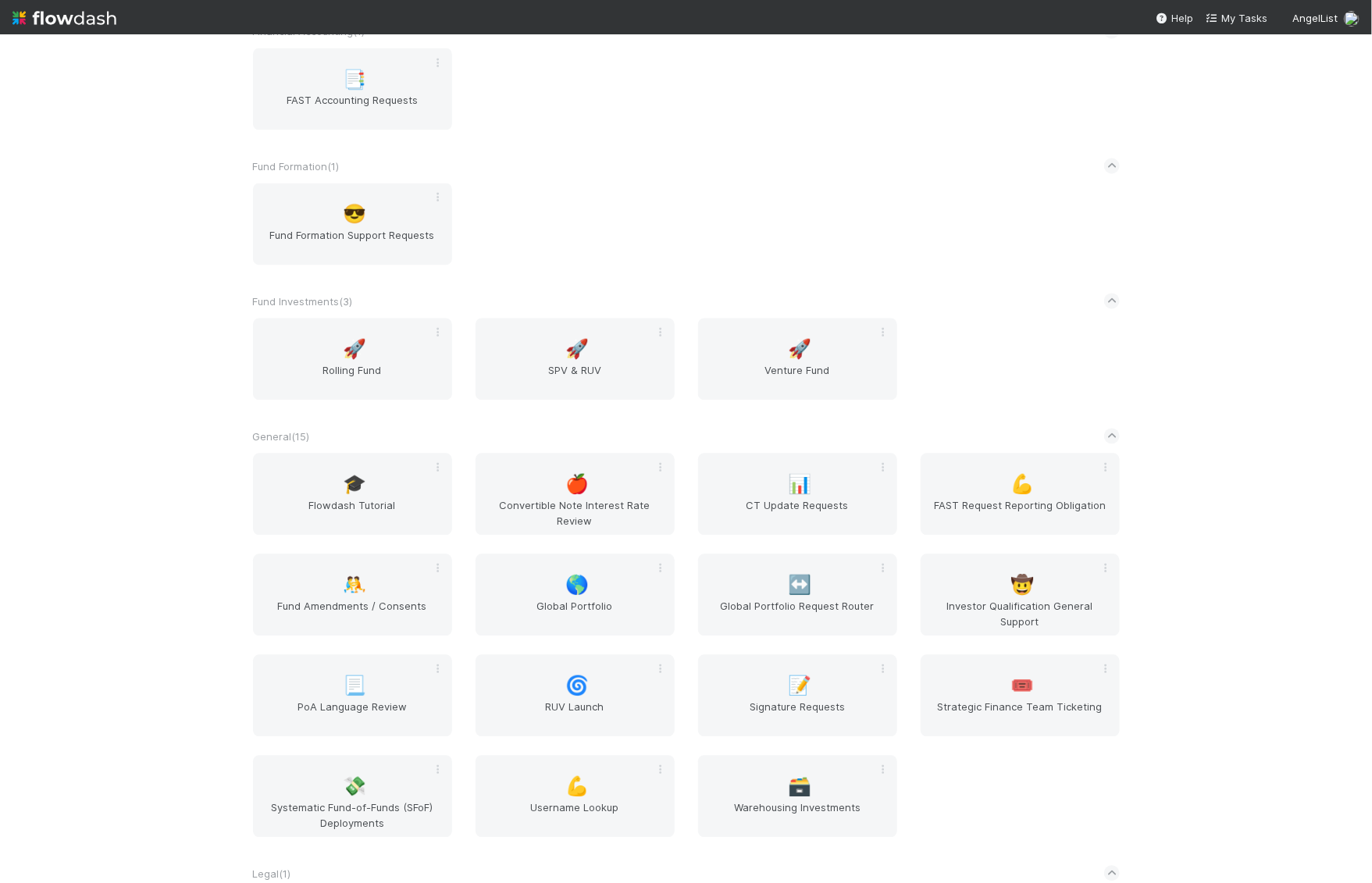
scroll to position [1425, 0]
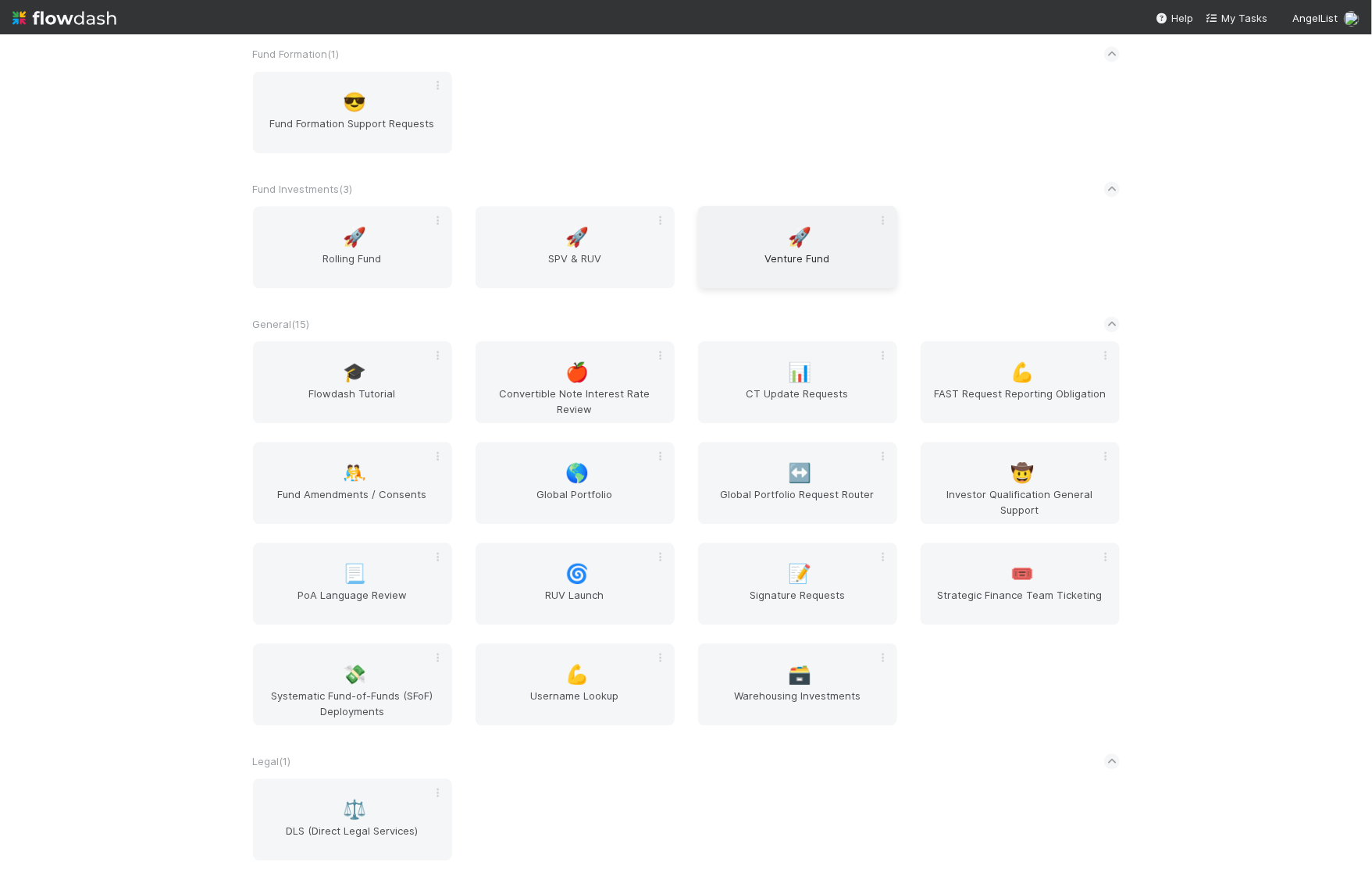
click at [715, 235] on div "🚀 Venture Fund" at bounding box center [797, 247] width 199 height 82
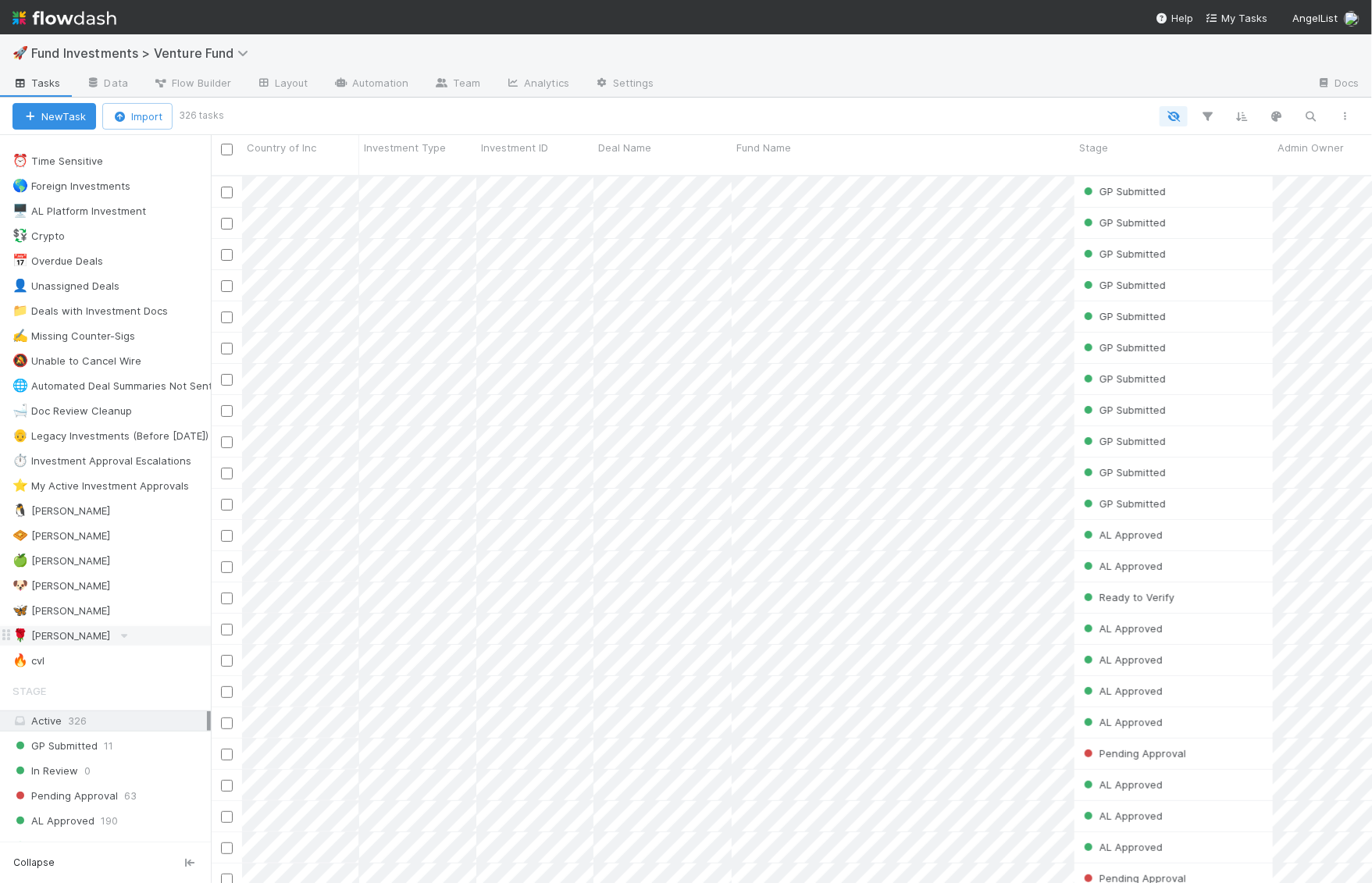
scroll to position [34, 0]
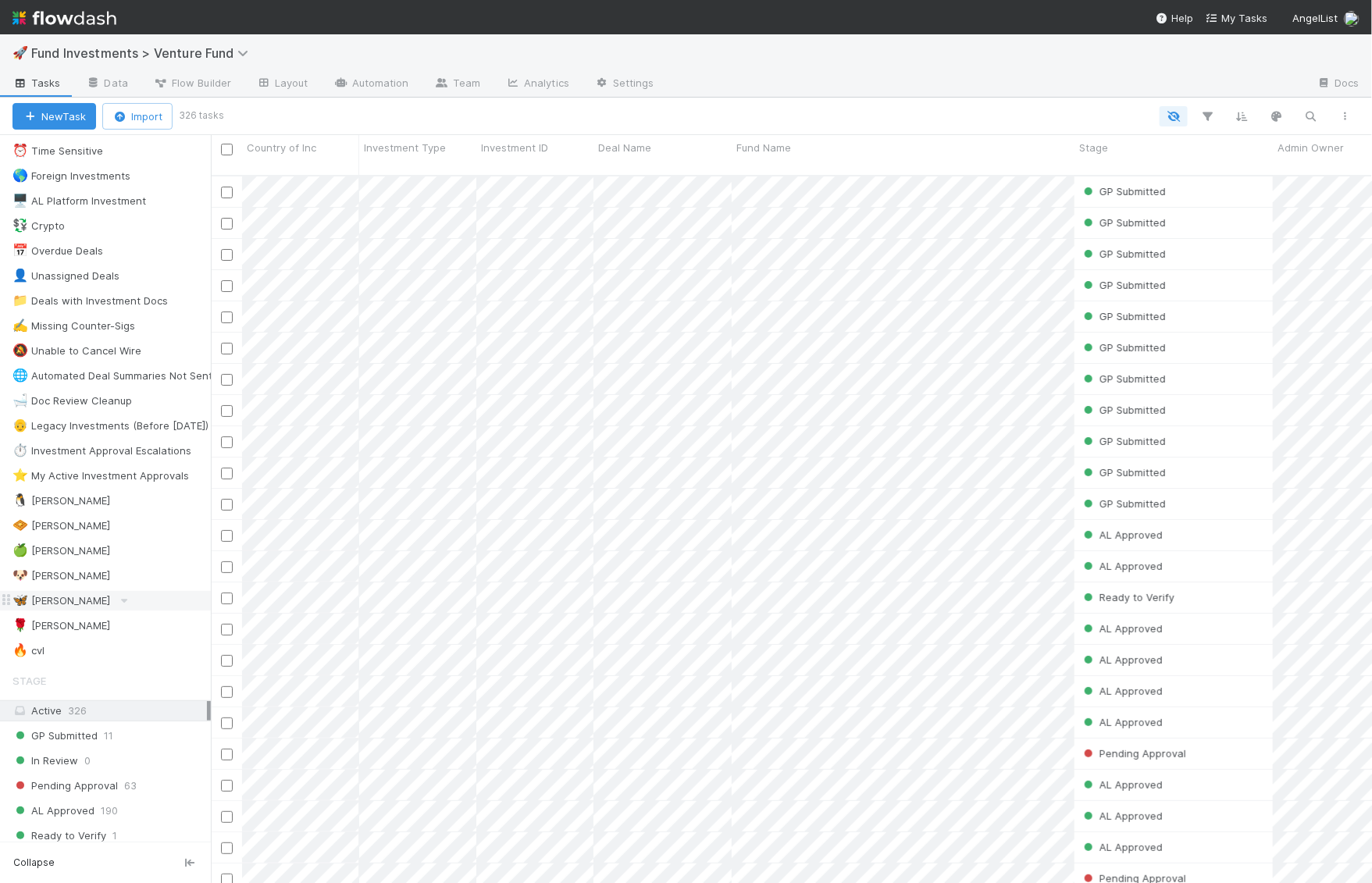
click at [53, 591] on div "🦋 Kennedy" at bounding box center [61, 601] width 97 height 19
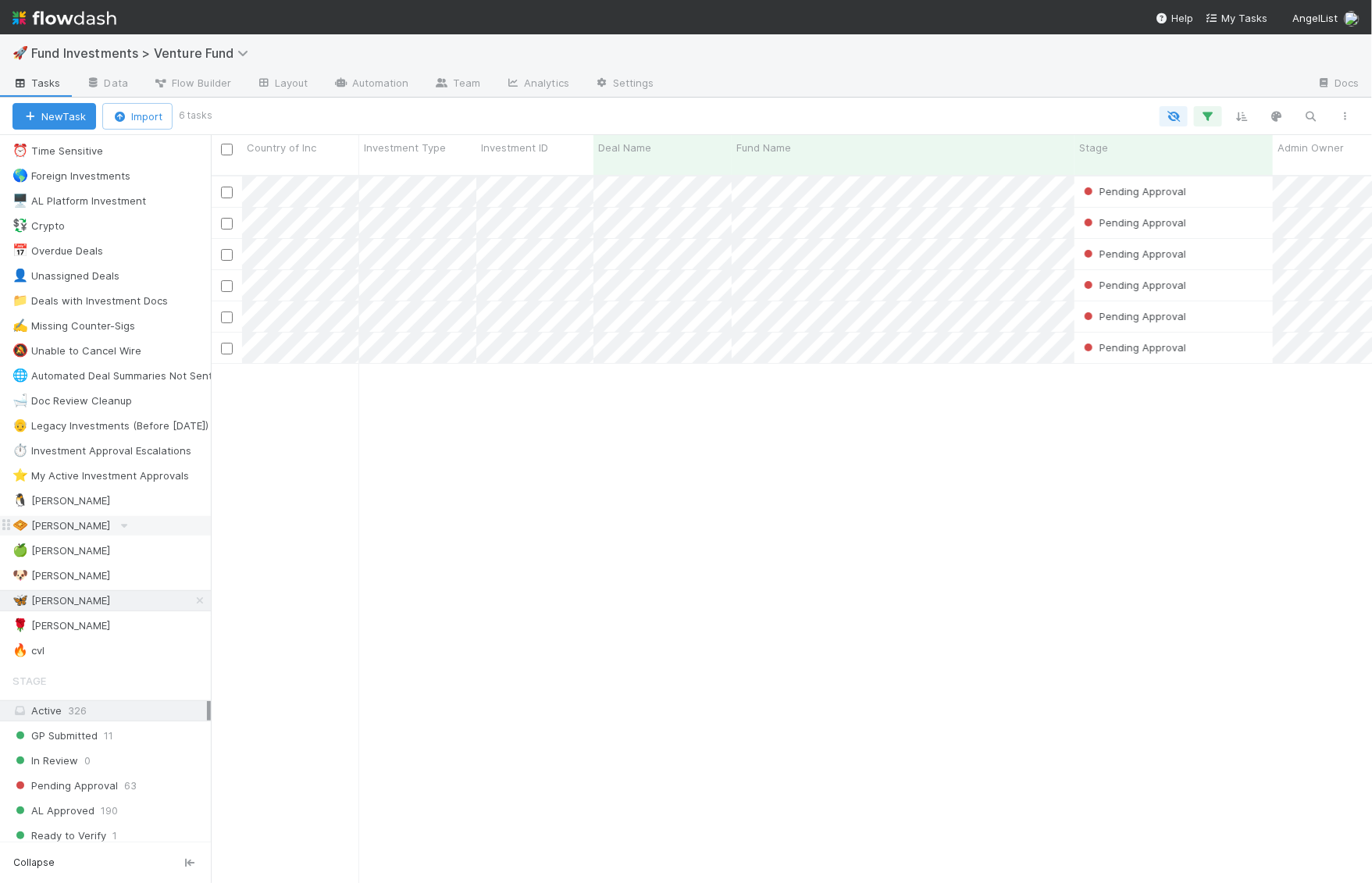
scroll to position [721, 1161]
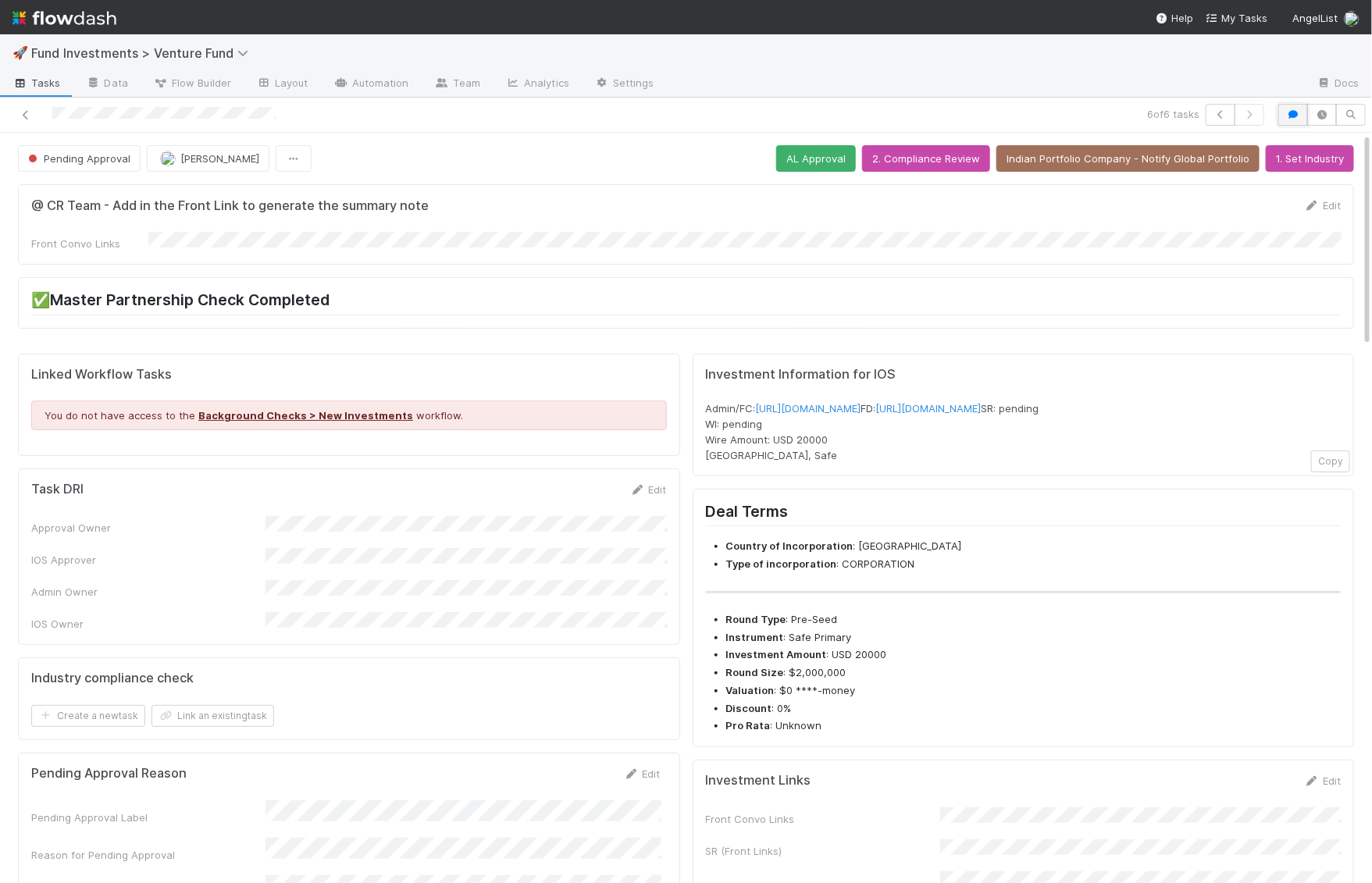
click at [1290, 116] on icon "button" at bounding box center [1292, 115] width 16 height 10
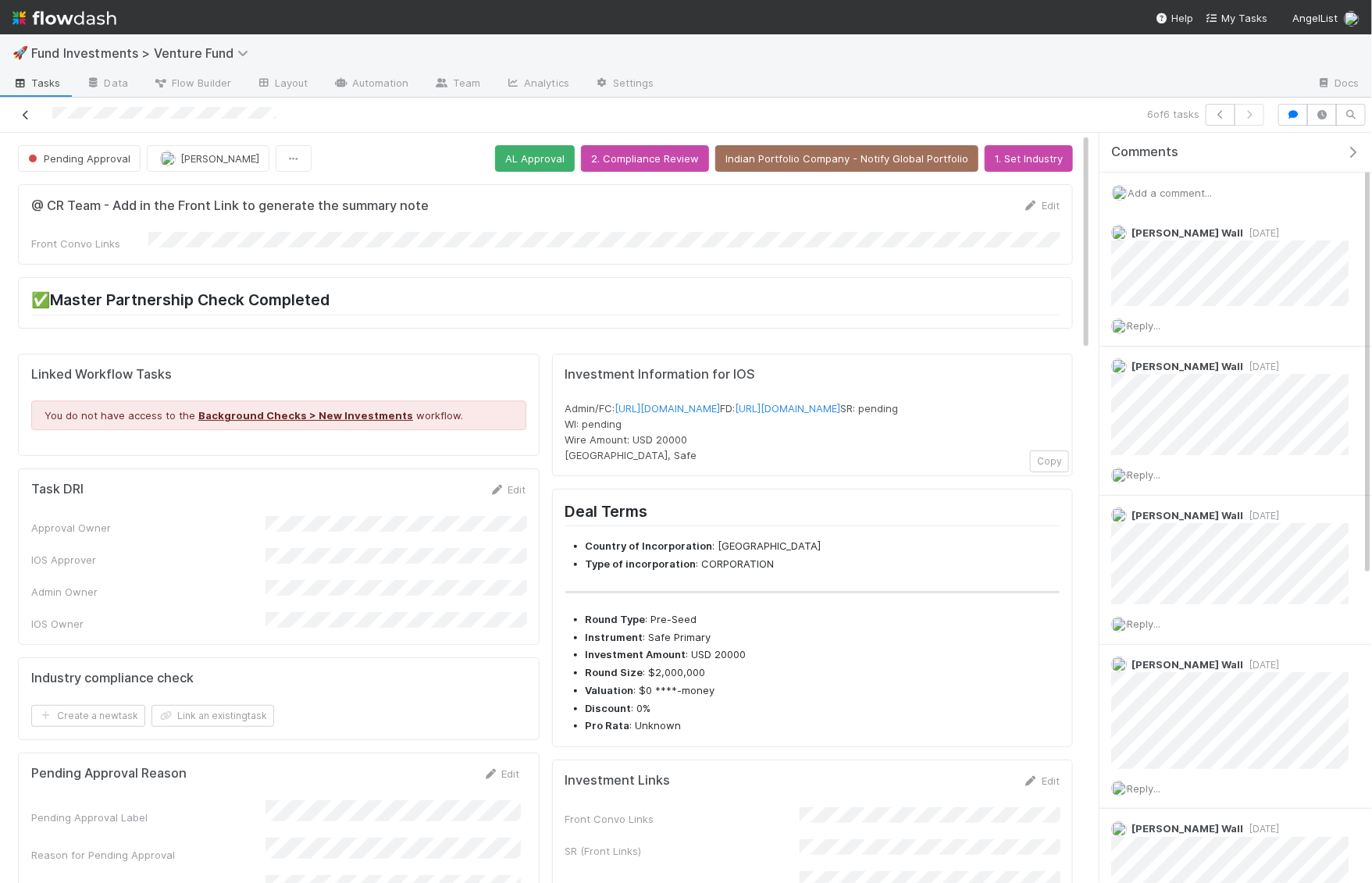
click at [30, 110] on icon at bounding box center [25, 115] width 16 height 10
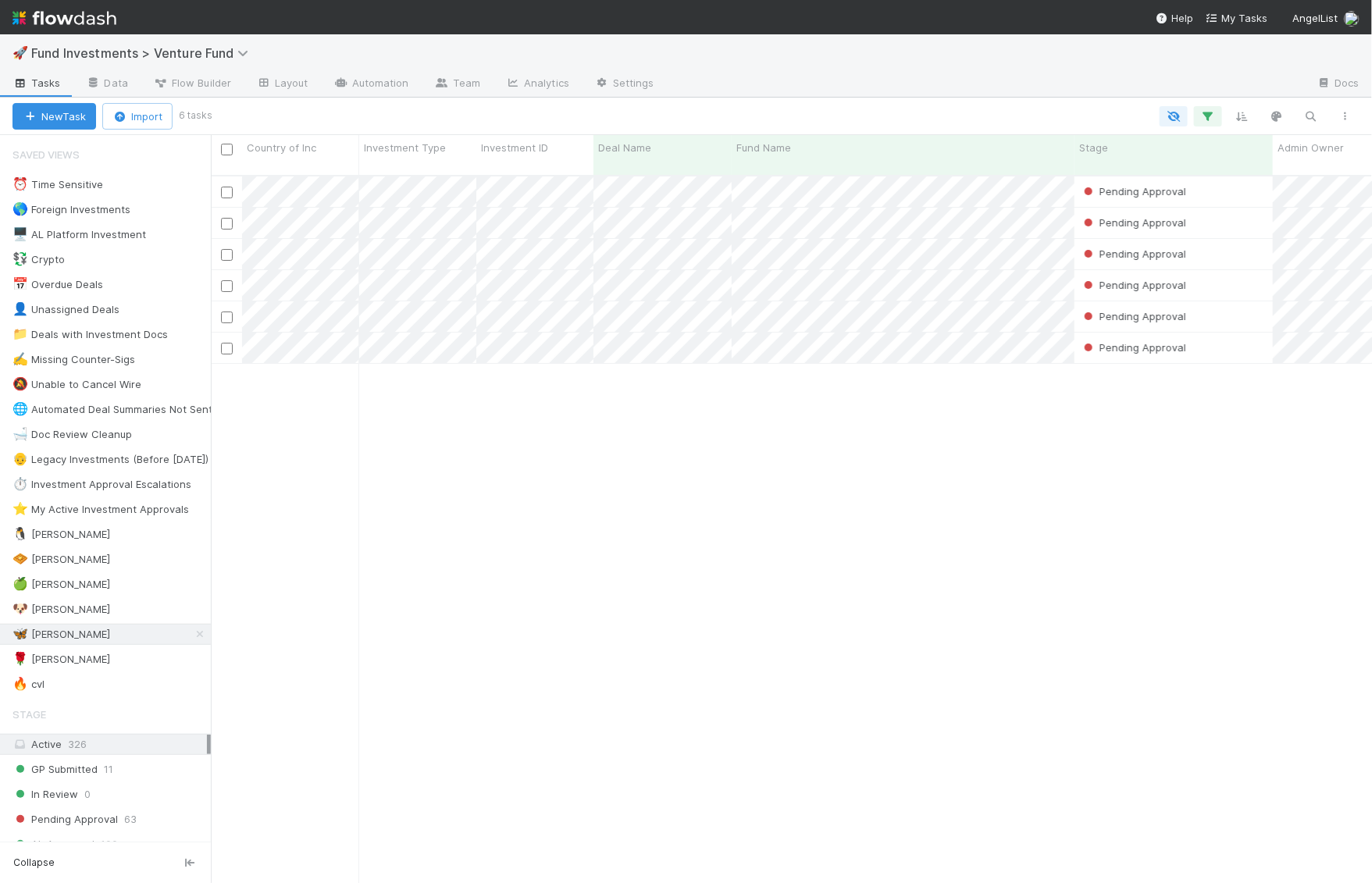
scroll to position [721, 1161]
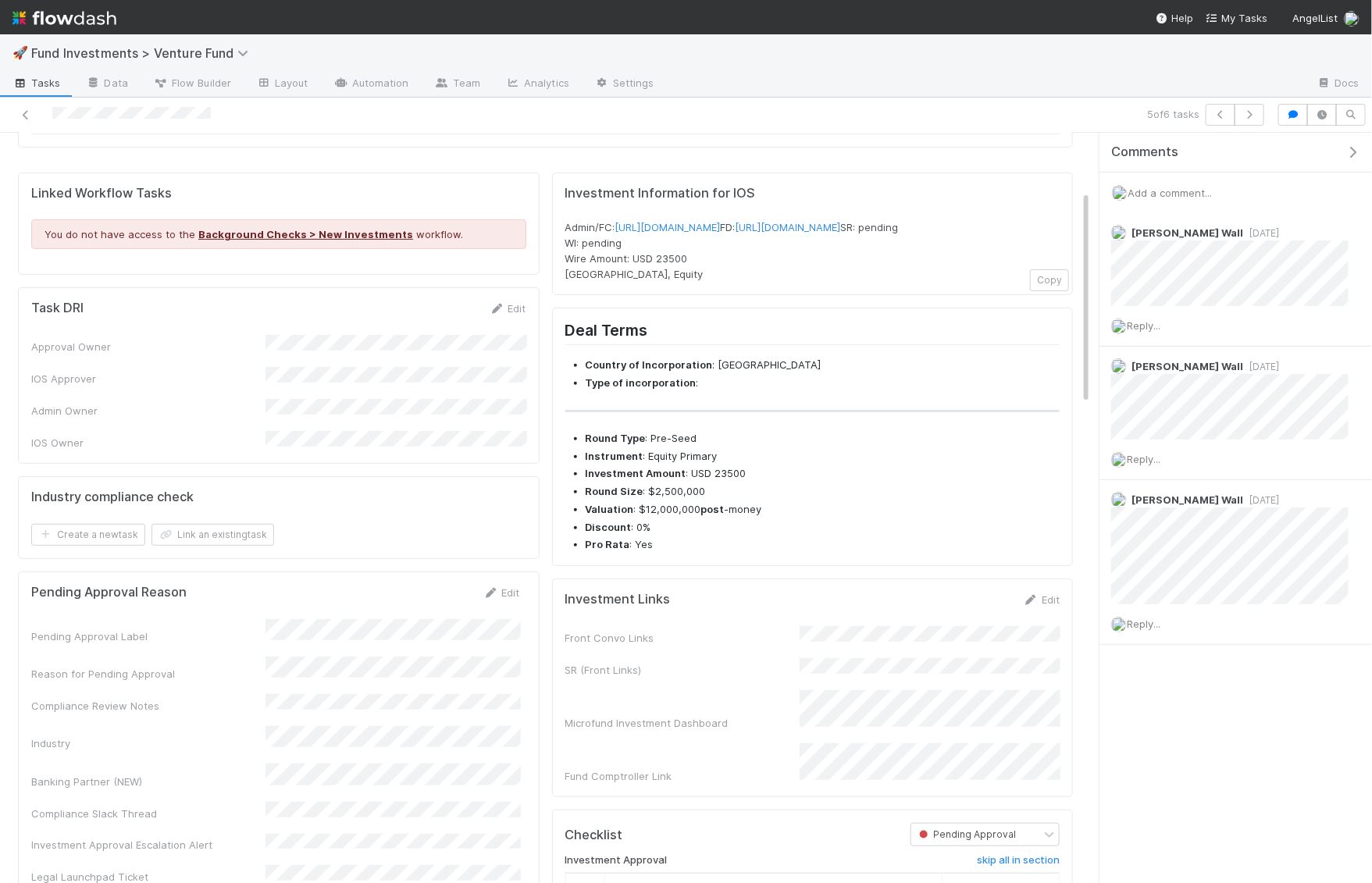
scroll to position [240, 0]
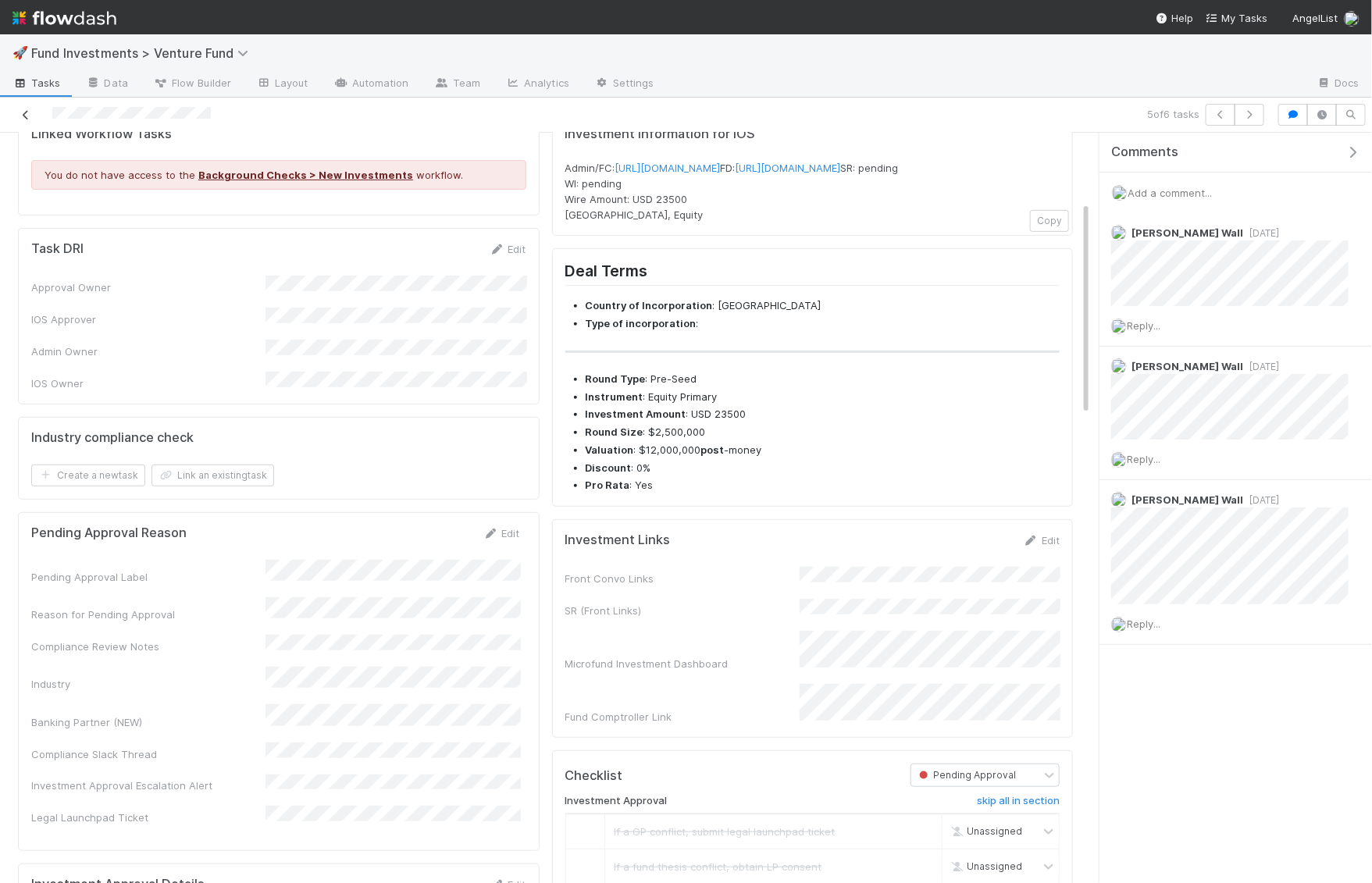
click at [30, 116] on icon at bounding box center [25, 115] width 16 height 10
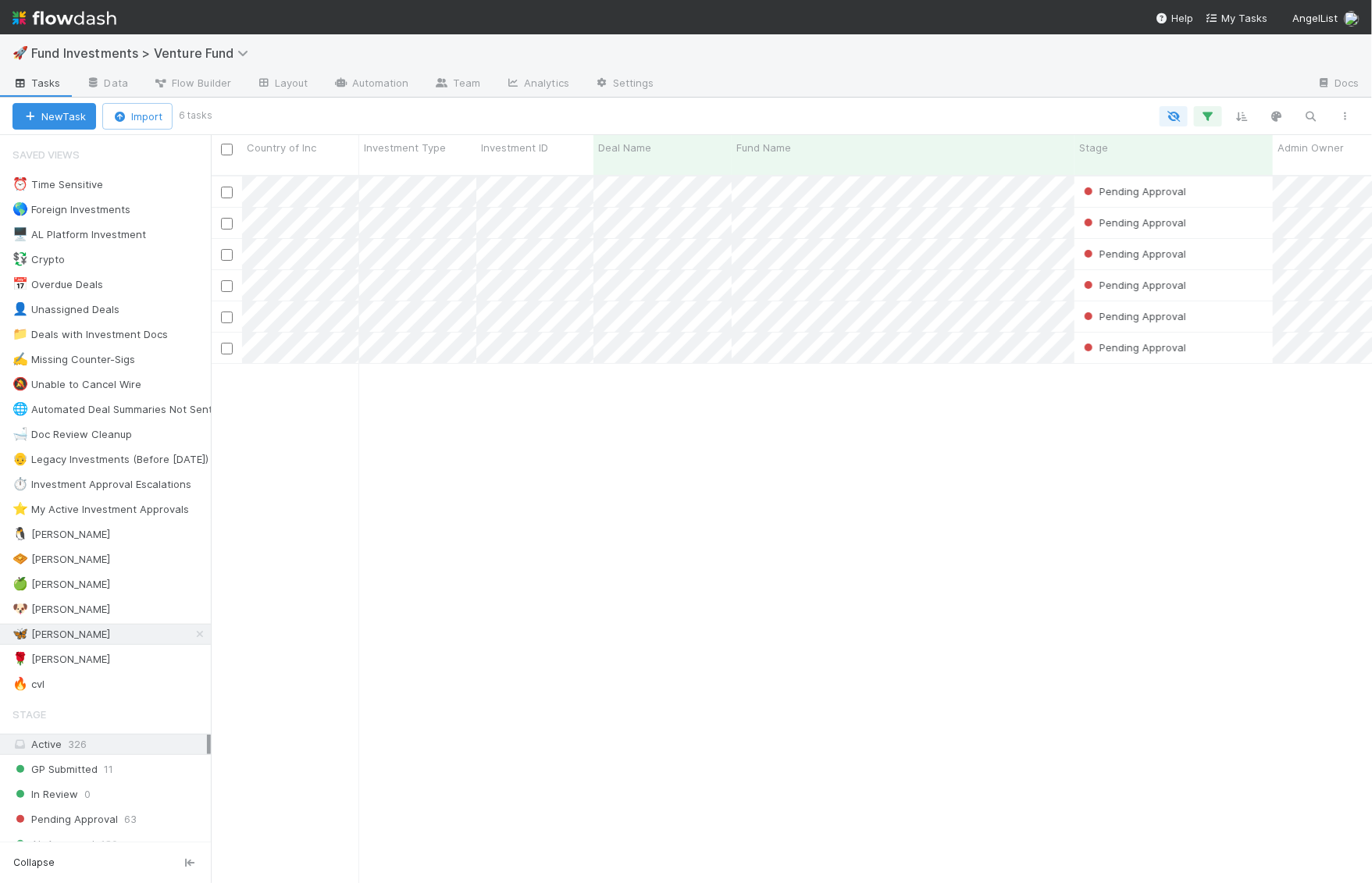
scroll to position [721, 1161]
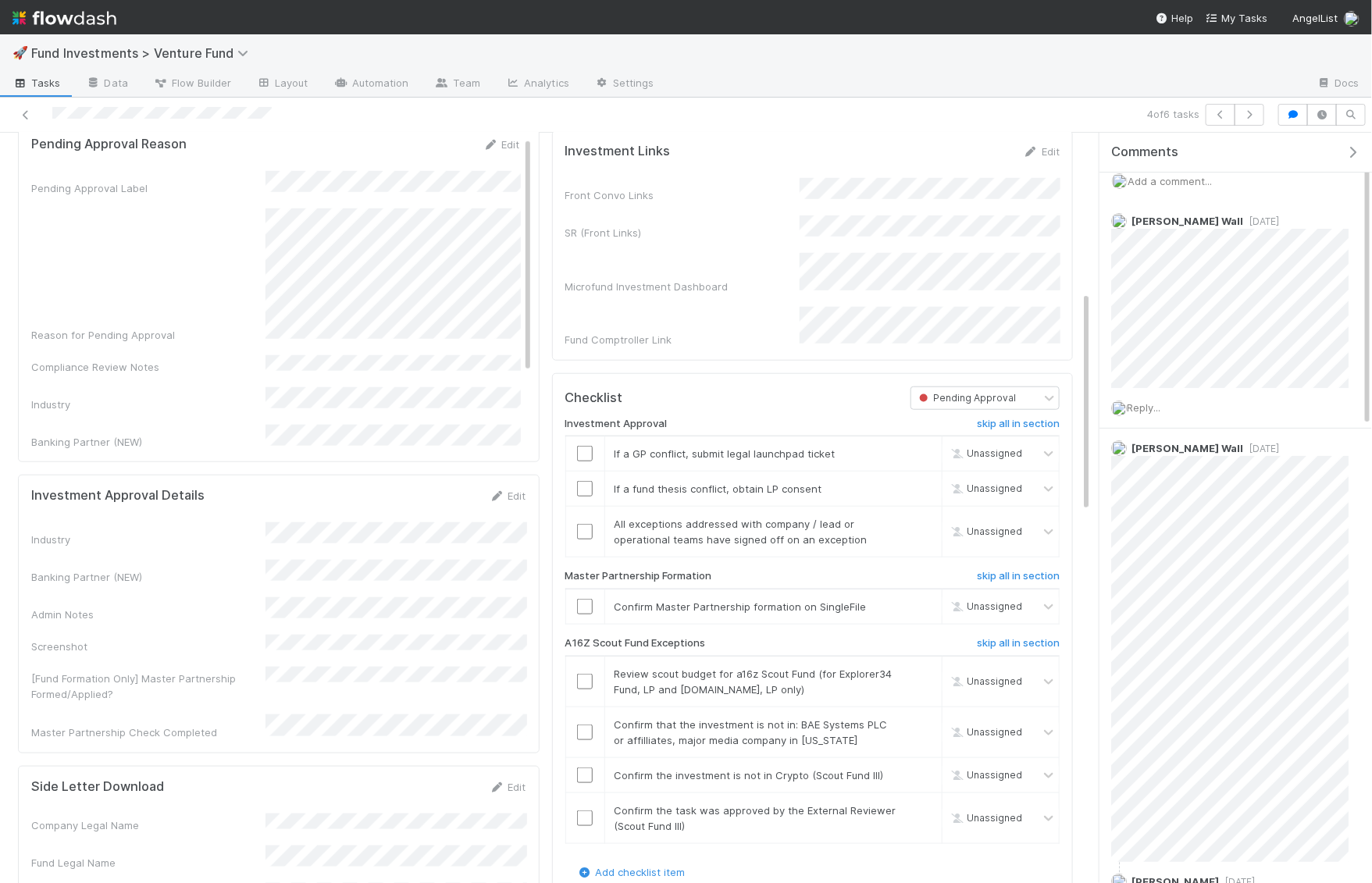
click at [1185, 180] on span "Add a comment..." at bounding box center [1169, 181] width 85 height 13
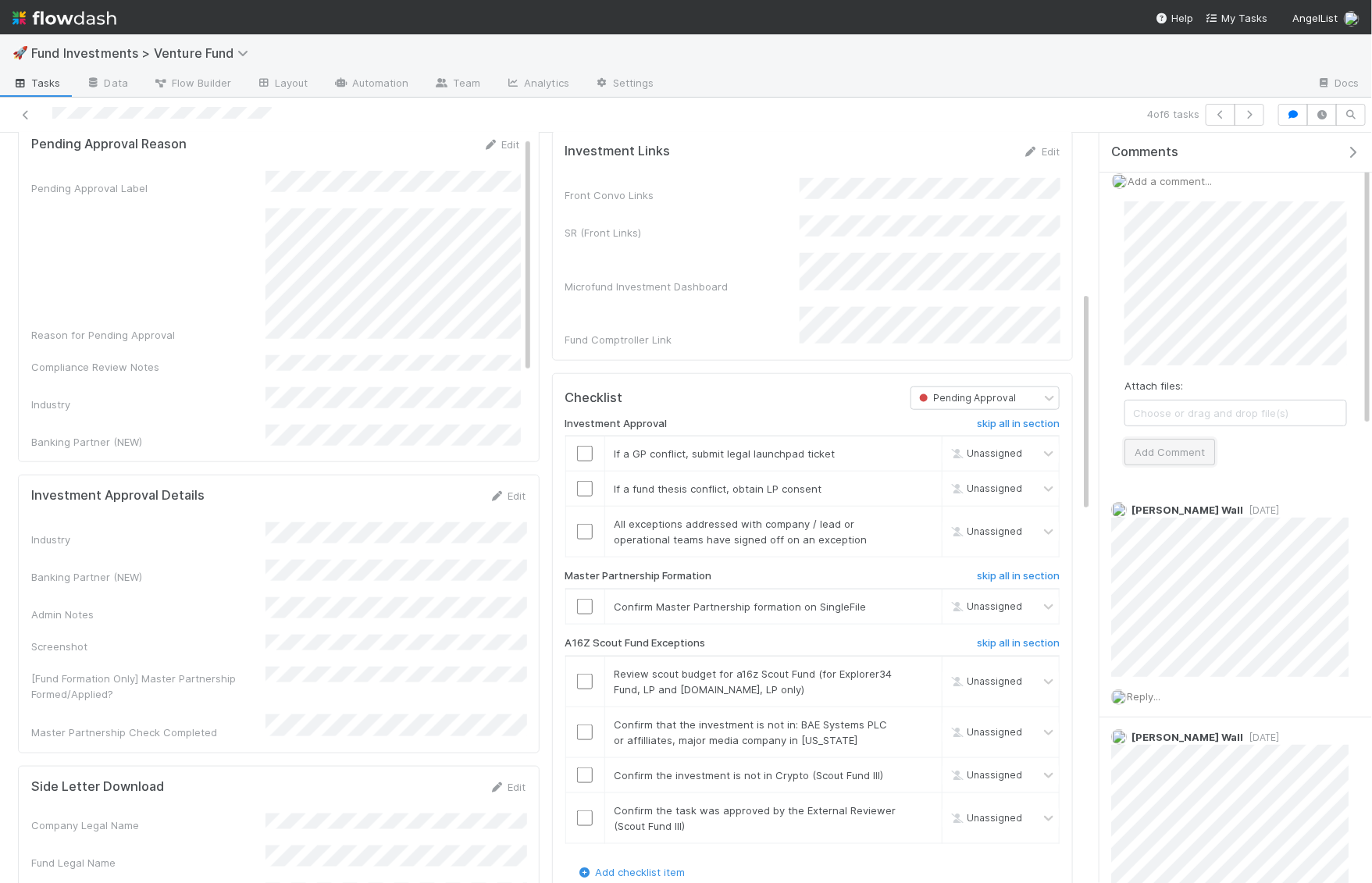
click at [1170, 445] on button "Add Comment" at bounding box center [1169, 451] width 90 height 26
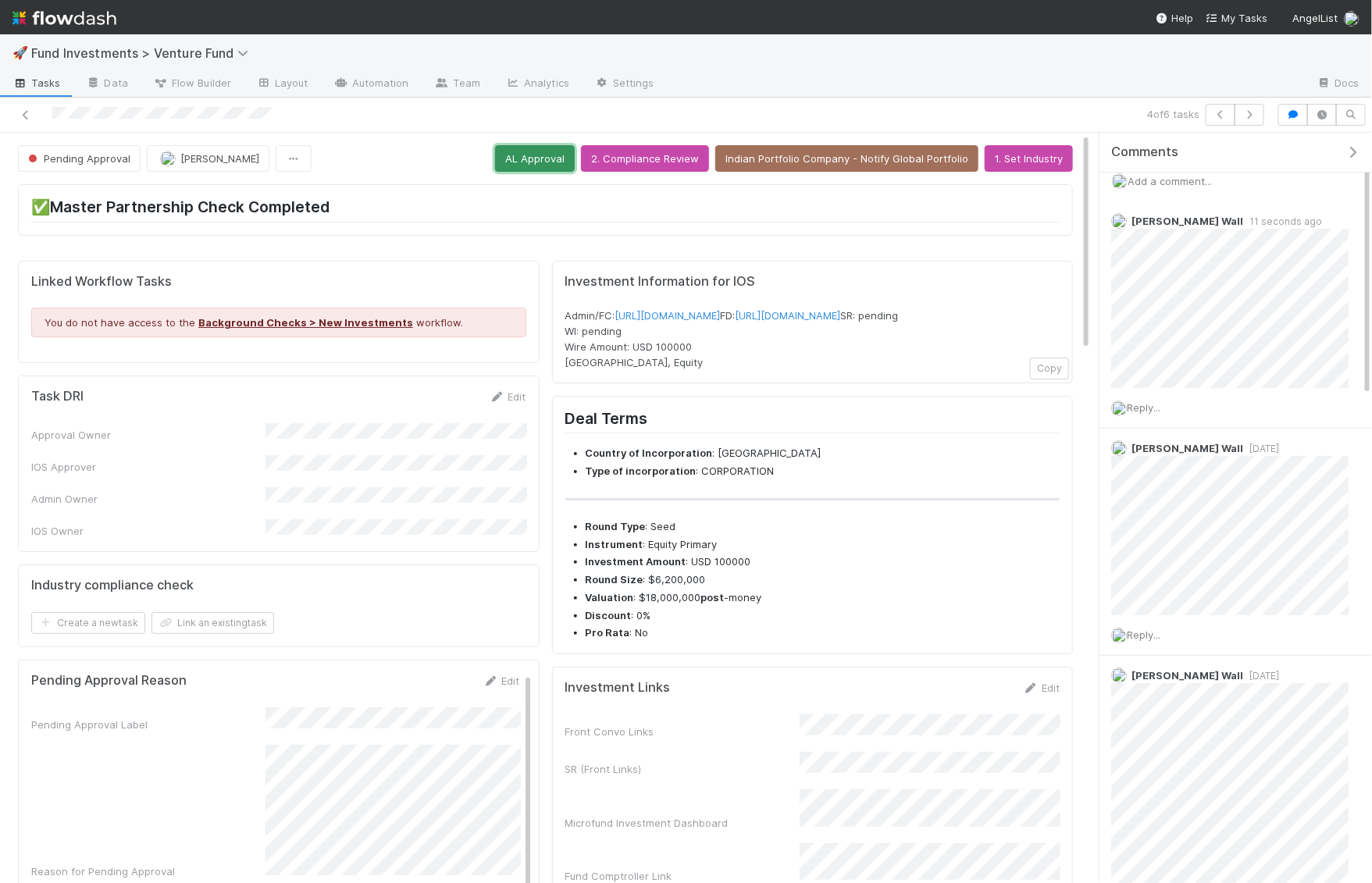
click at [552, 165] on button "AL Approval" at bounding box center [535, 158] width 80 height 26
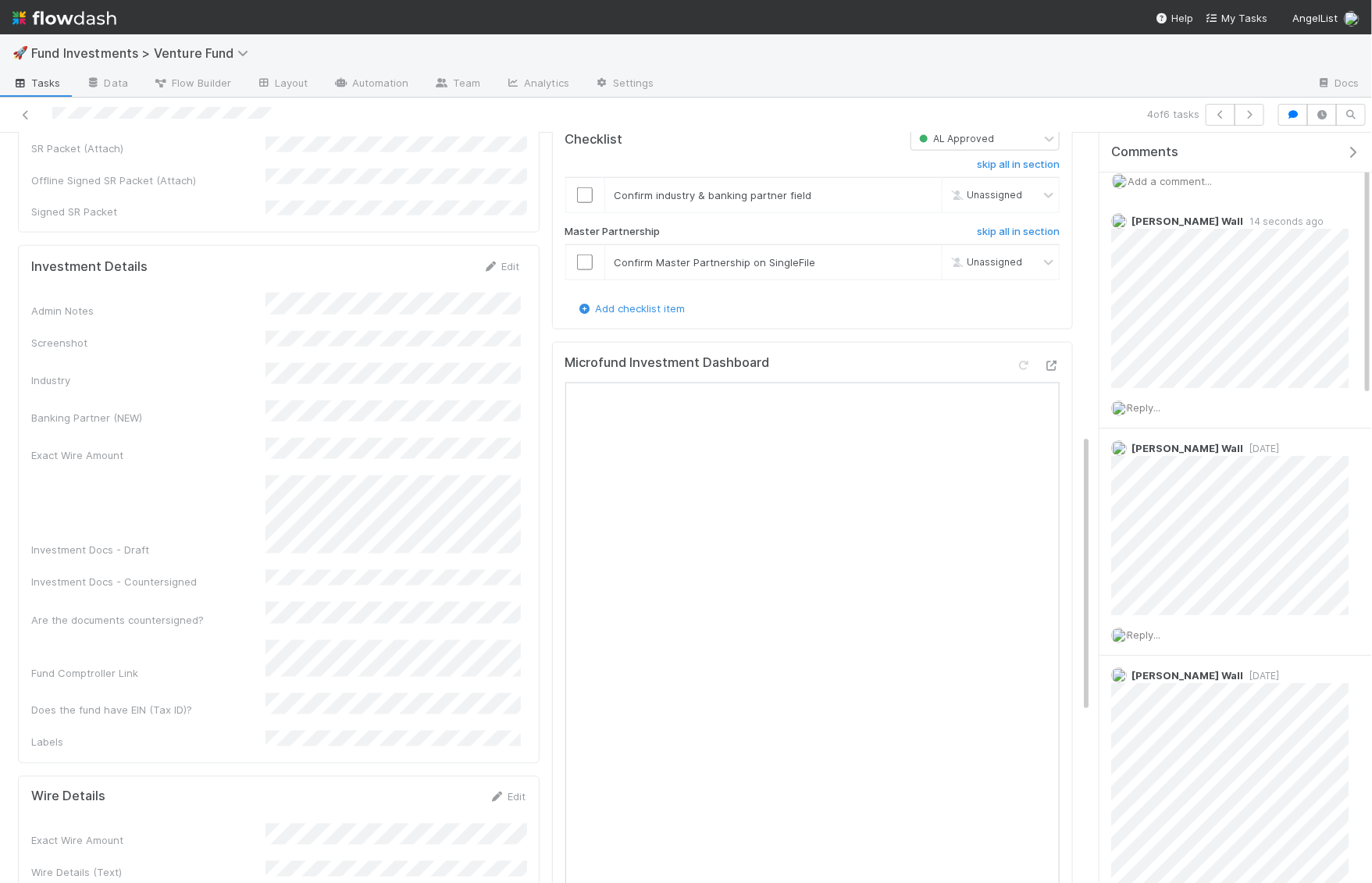
scroll to position [876, 0]
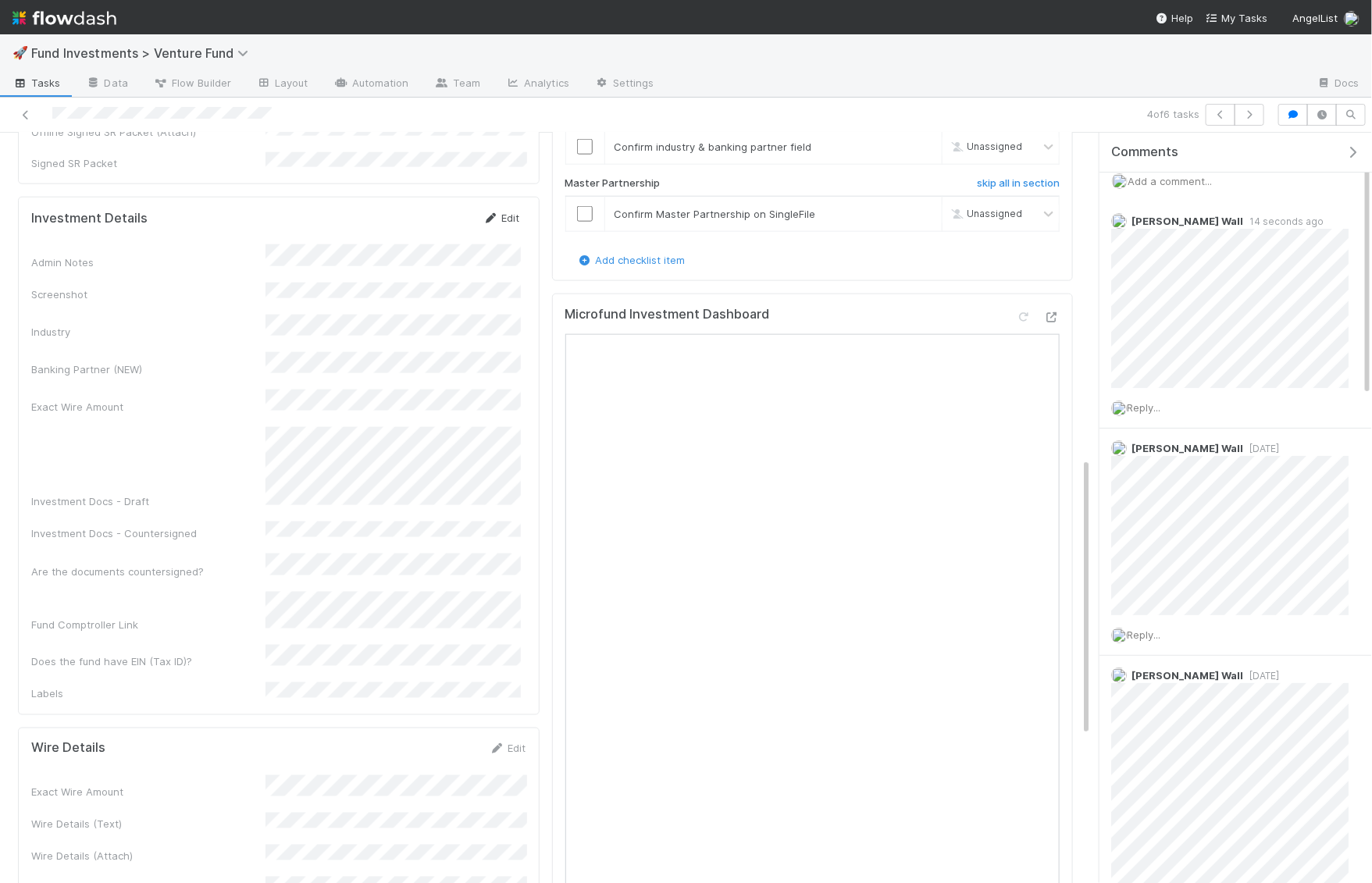
click at [497, 213] on icon at bounding box center [491, 218] width 16 height 10
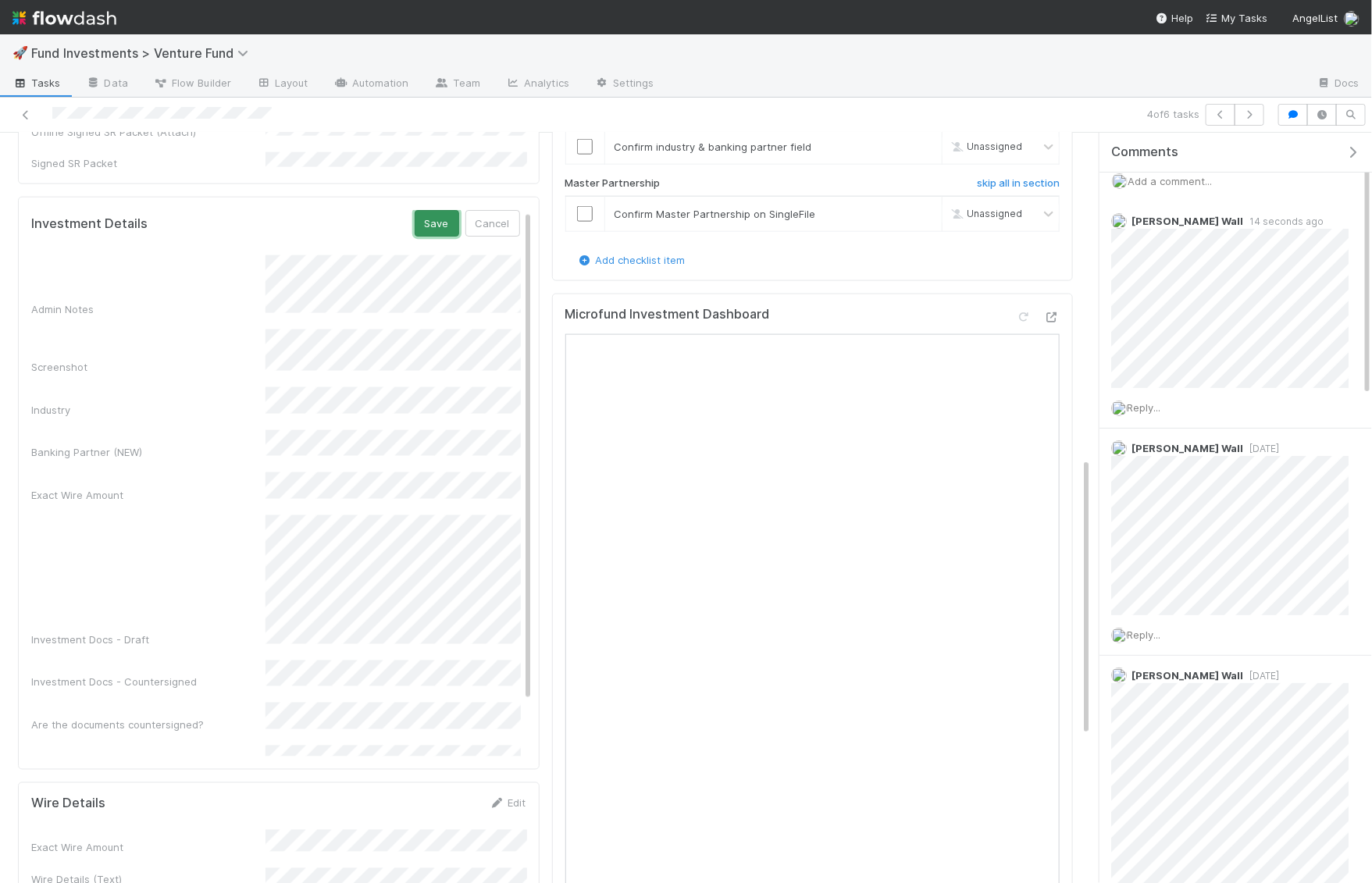
click at [441, 210] on button "Save" at bounding box center [437, 223] width 45 height 26
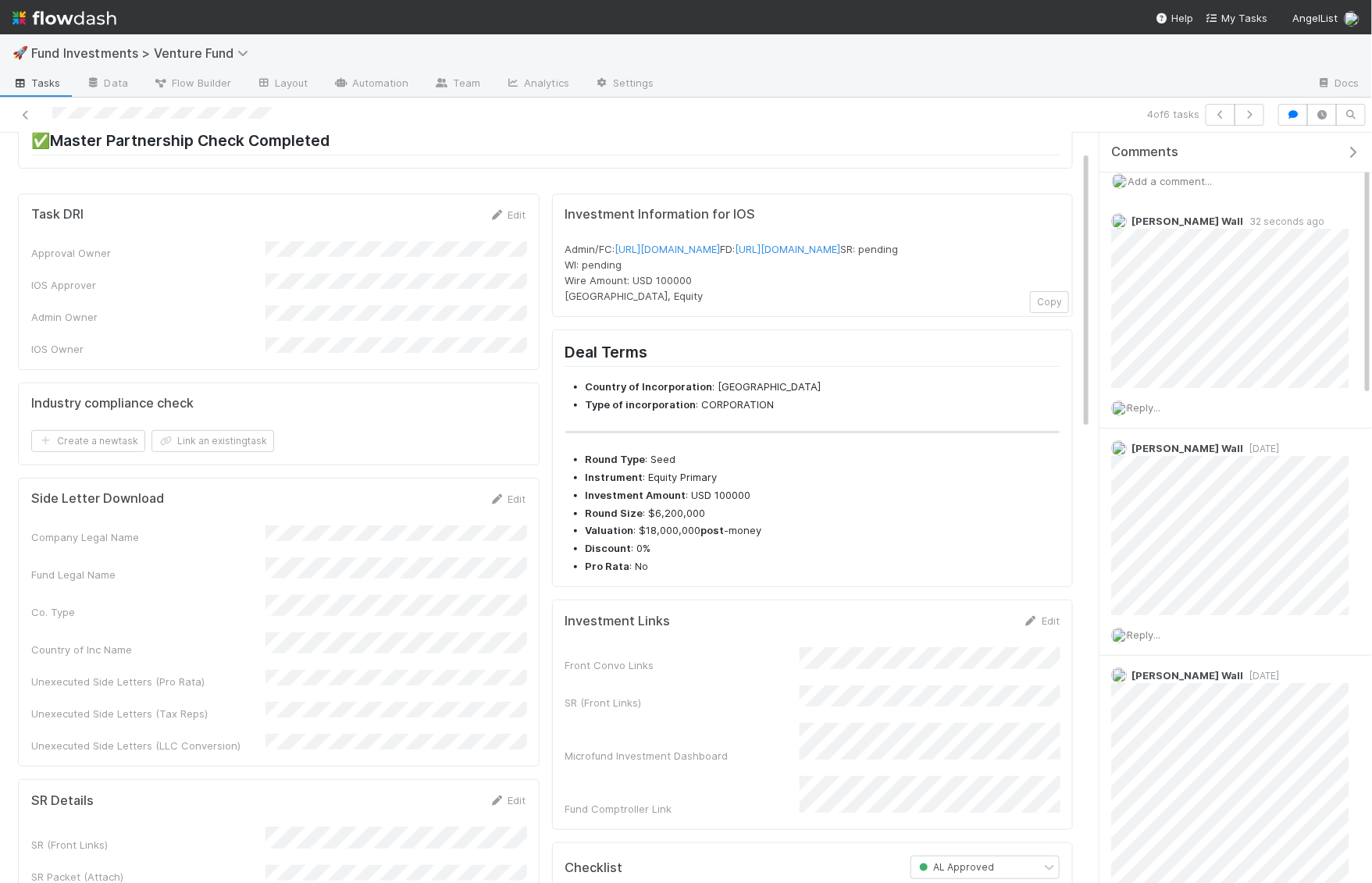
scroll to position [0, 0]
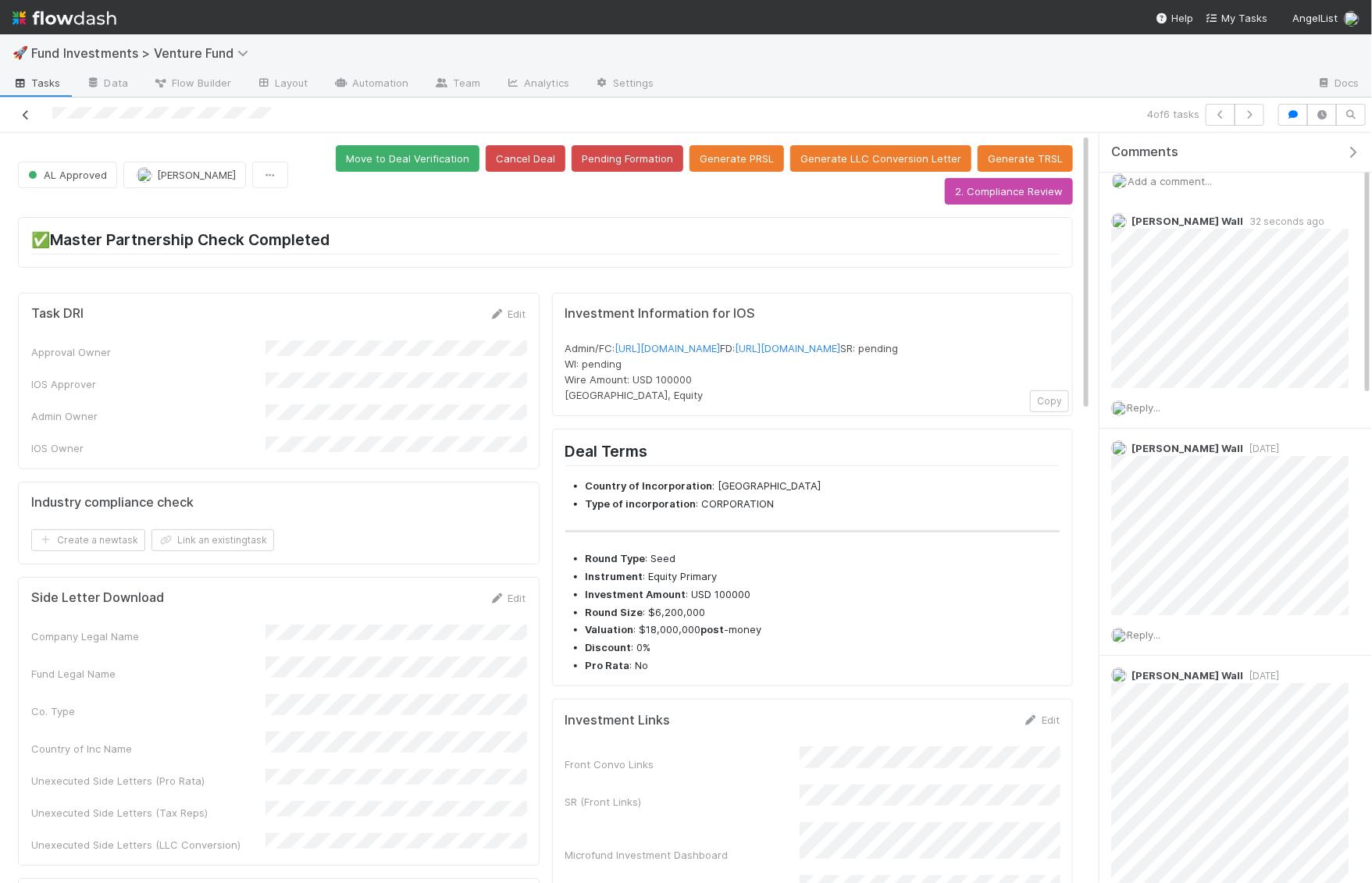
click at [24, 111] on icon at bounding box center [25, 115] width 16 height 10
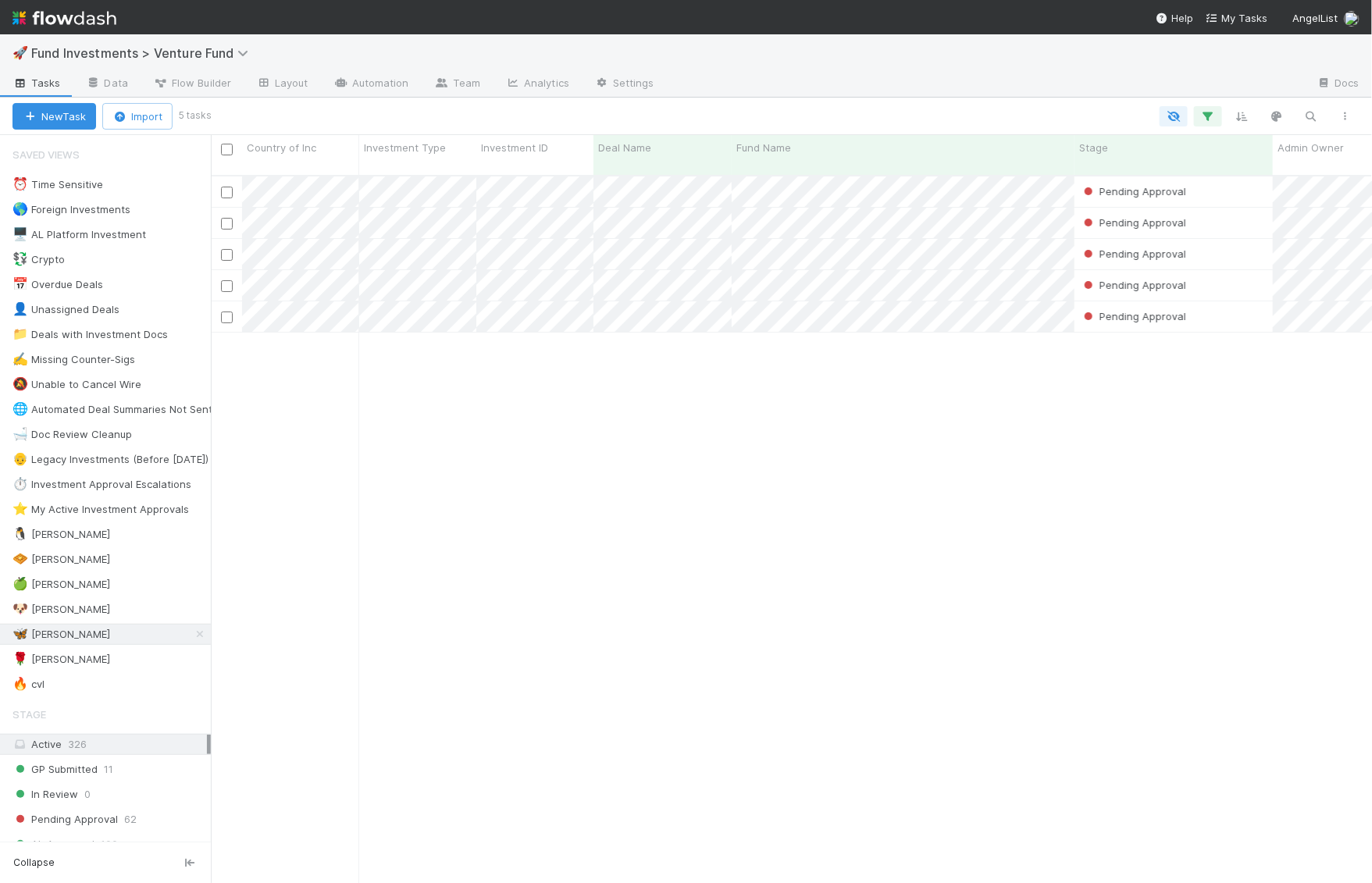
scroll to position [0, 1]
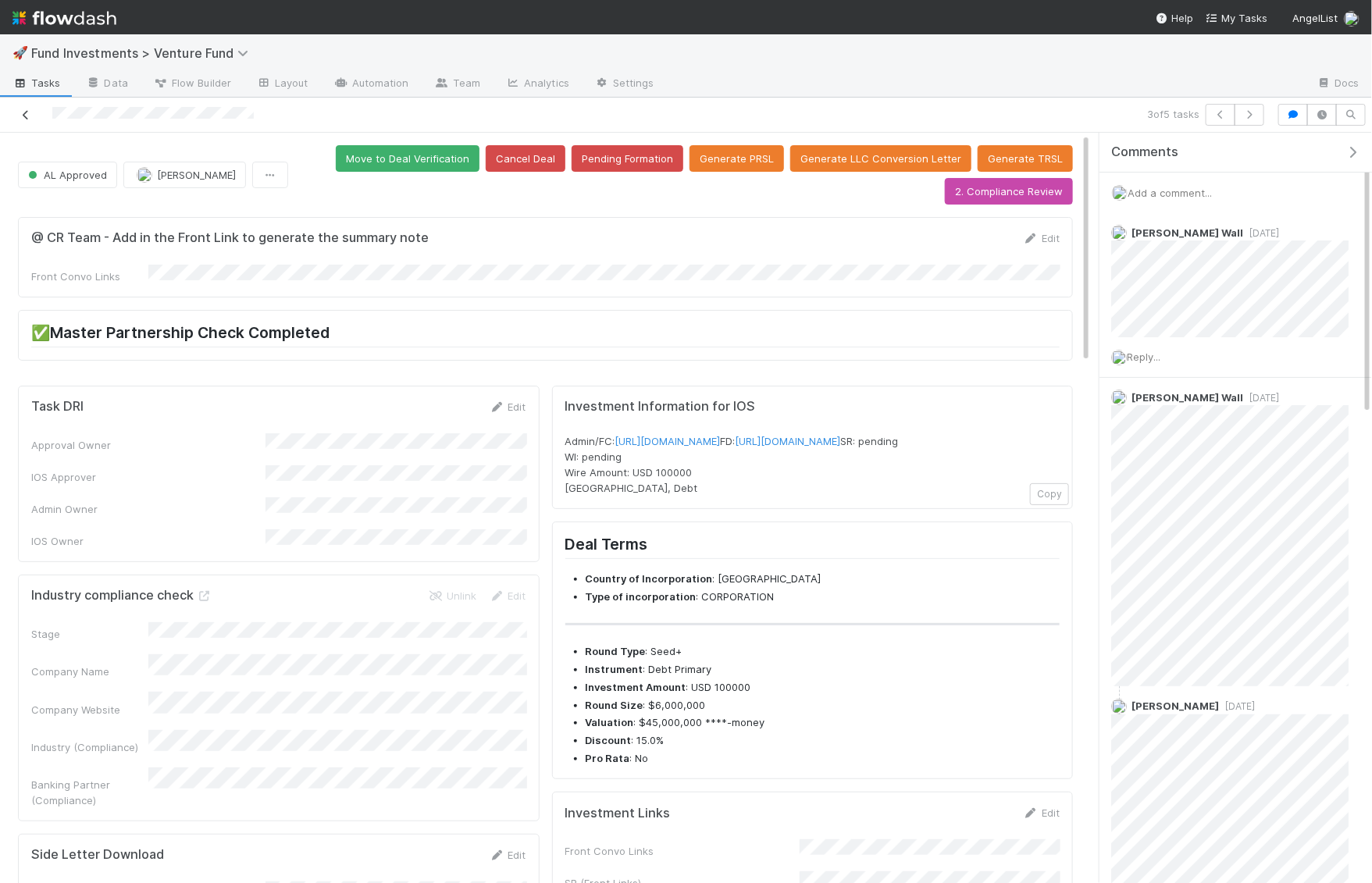
click at [24, 110] on icon at bounding box center [25, 115] width 16 height 10
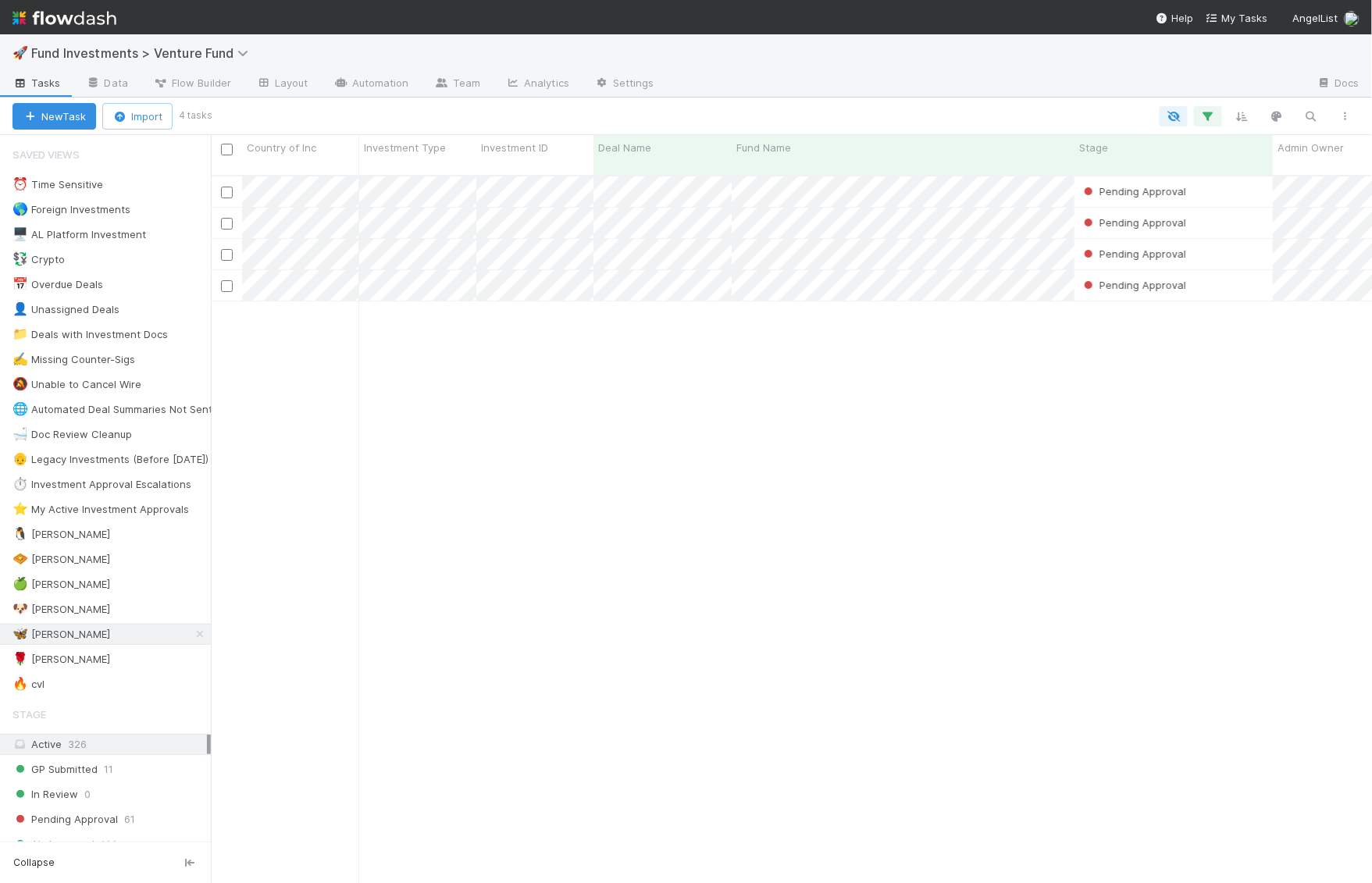
scroll to position [721, 1161]
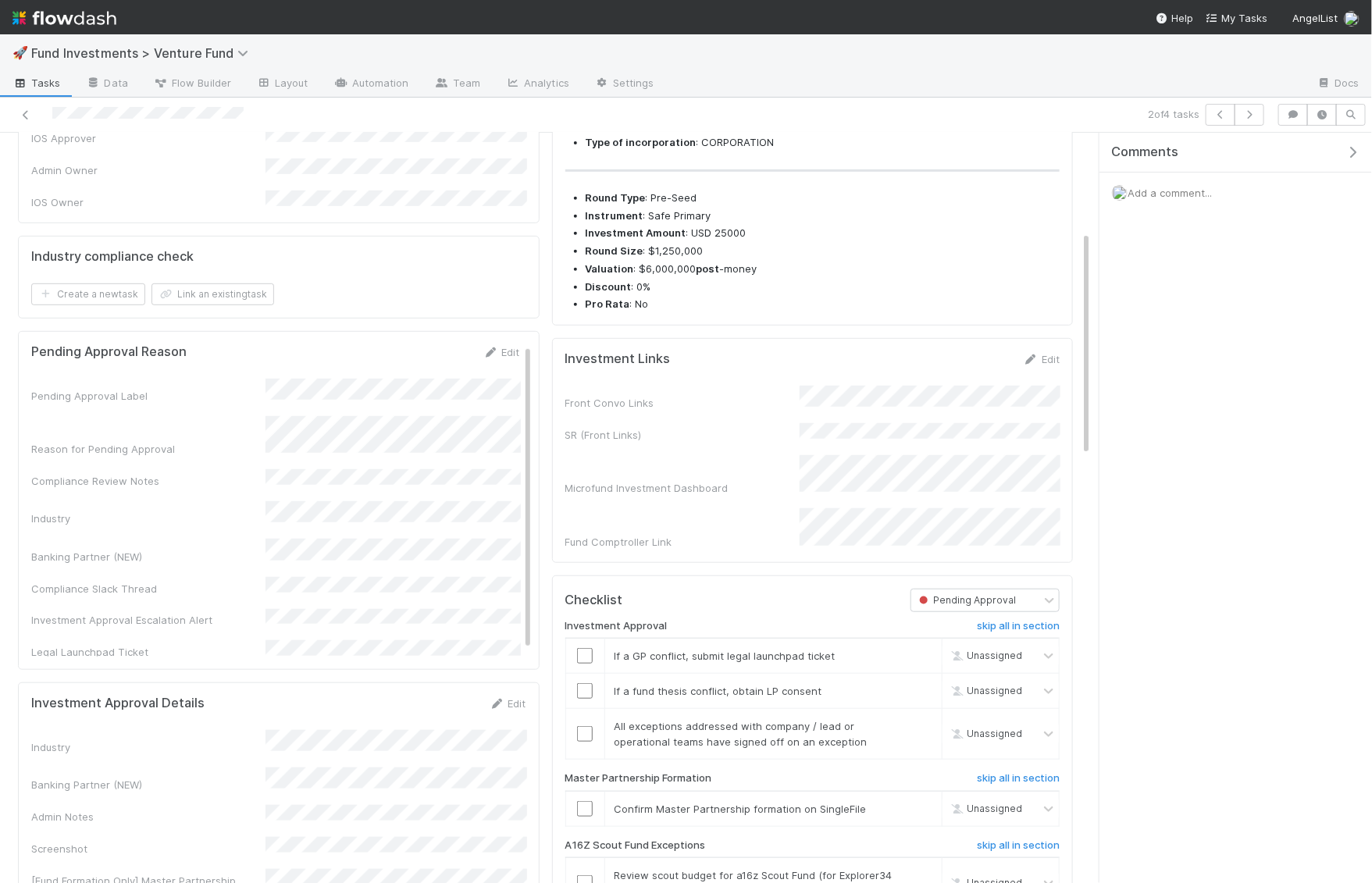
scroll to position [328, 0]
click at [1177, 188] on span "Add a comment..." at bounding box center [1169, 193] width 85 height 13
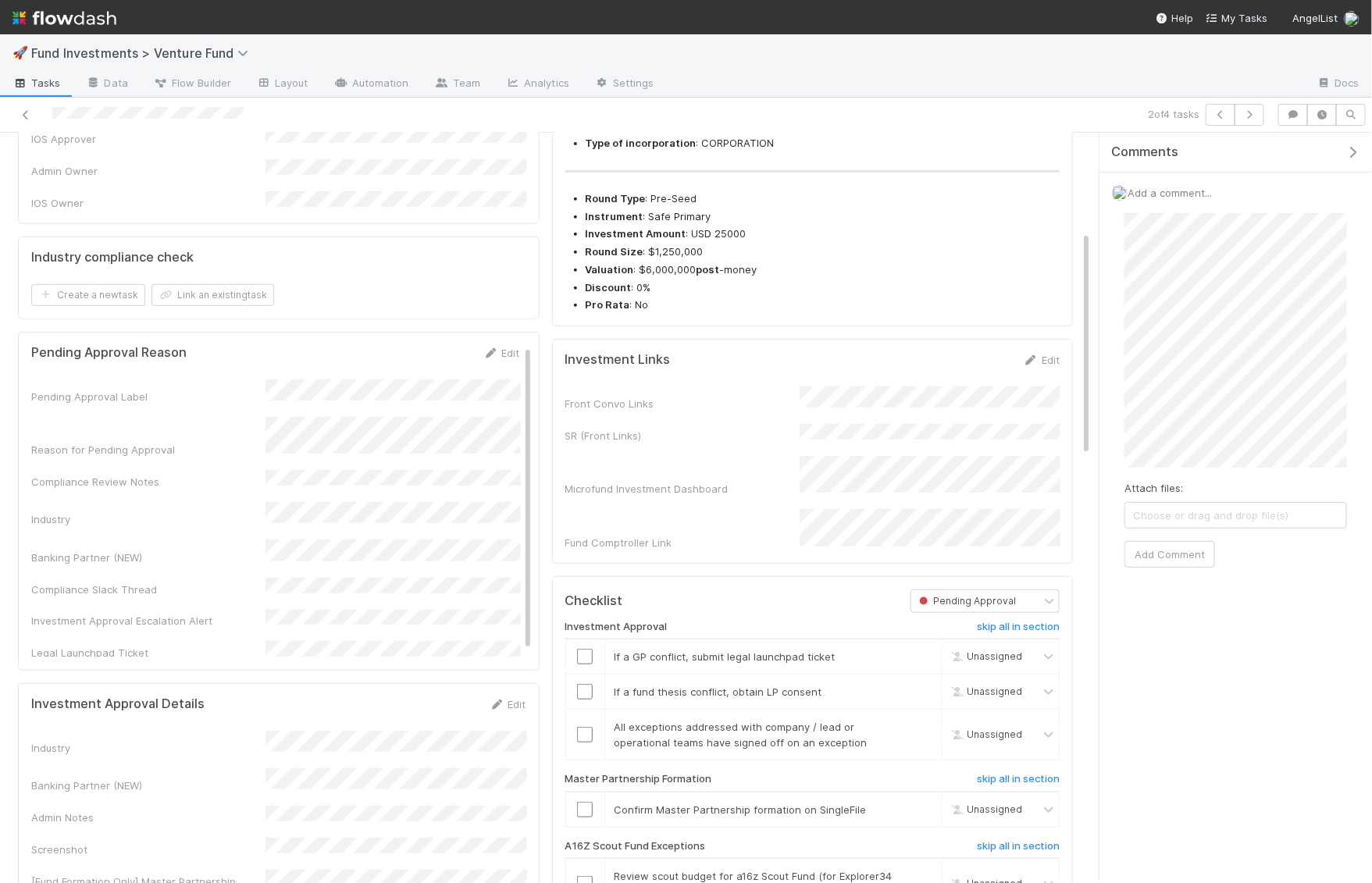
click at [1095, 265] on div "Comments Add a comment... Attach files: Choose or drag and drop file(s) Add Com…" at bounding box center [1231, 508] width 281 height 752
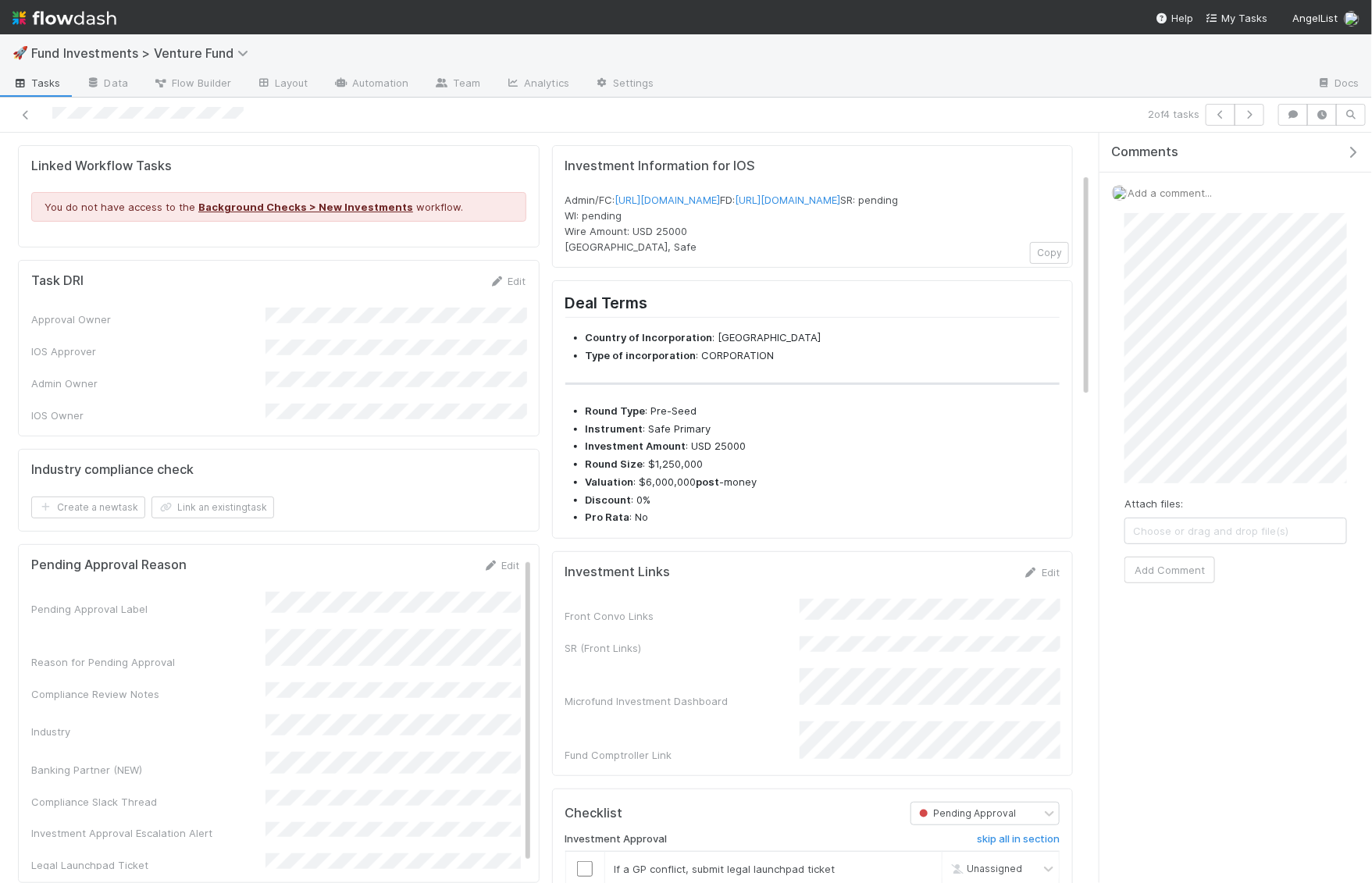
scroll to position [0, 0]
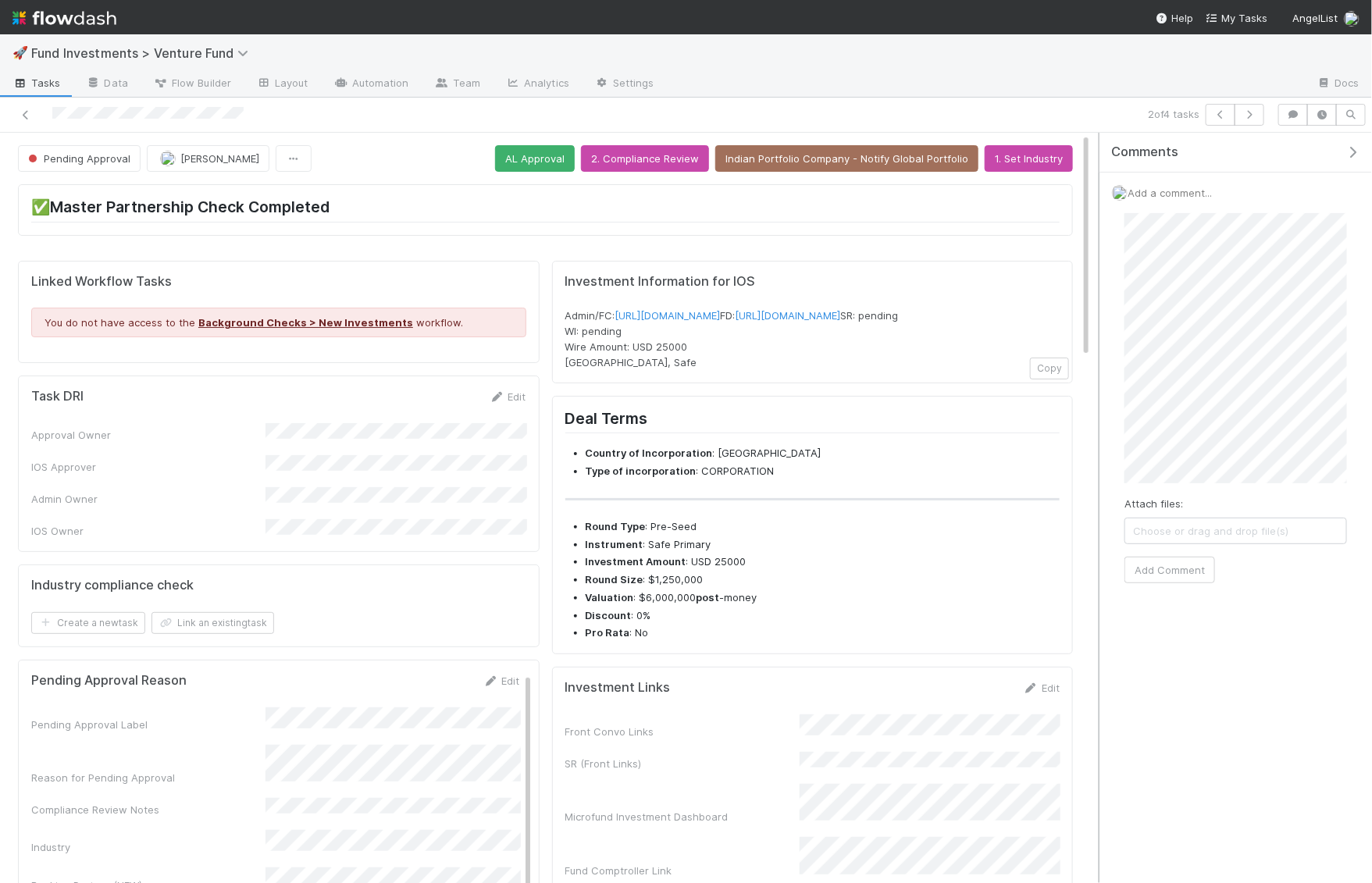
click at [1095, 257] on div "Comments Add a comment... Attach files: Choose or drag and drop file(s) Add Com…" at bounding box center [1231, 508] width 281 height 752
click at [1182, 558] on button "Add Comment" at bounding box center [1169, 569] width 90 height 26
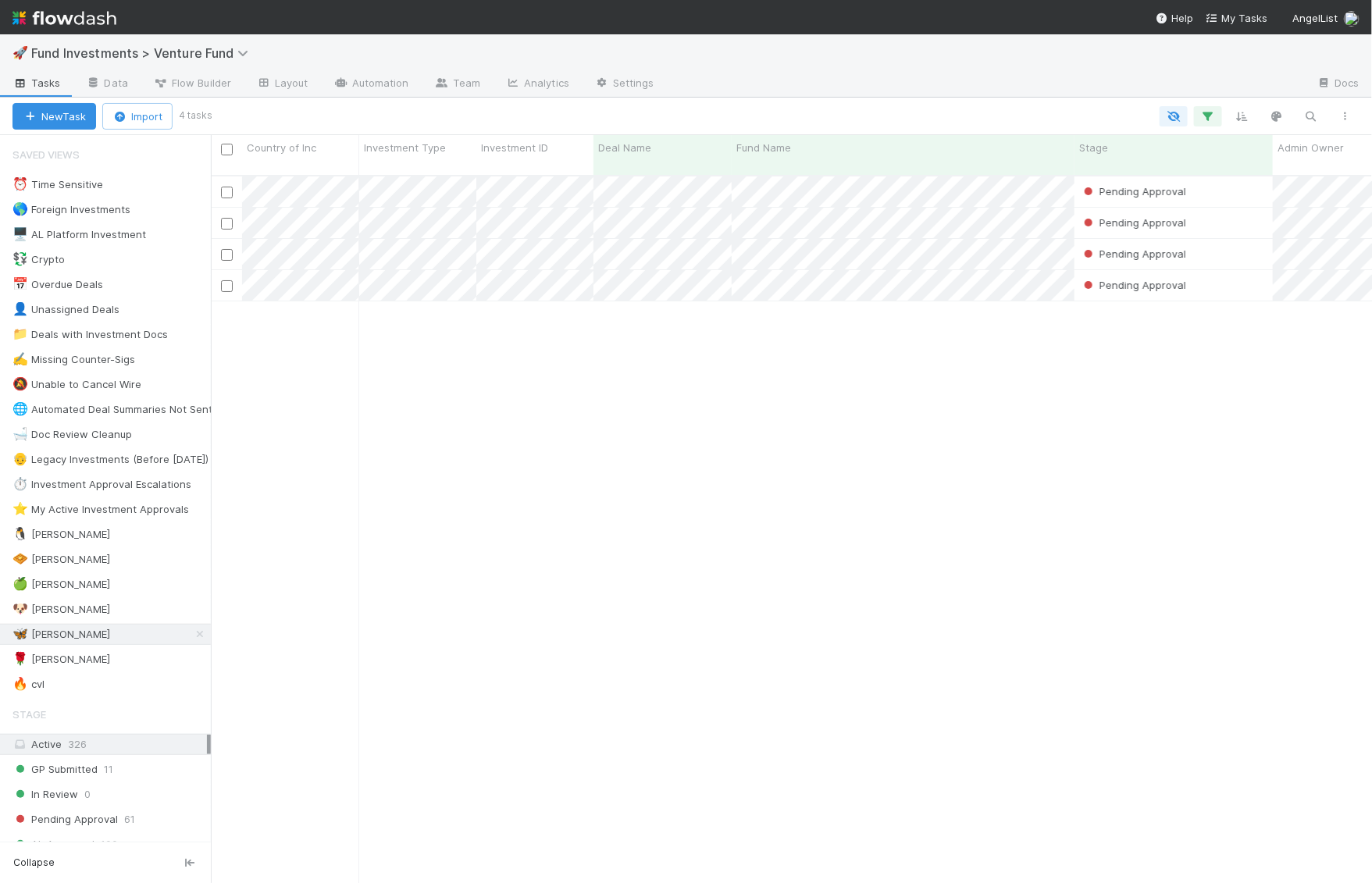
scroll to position [721, 1161]
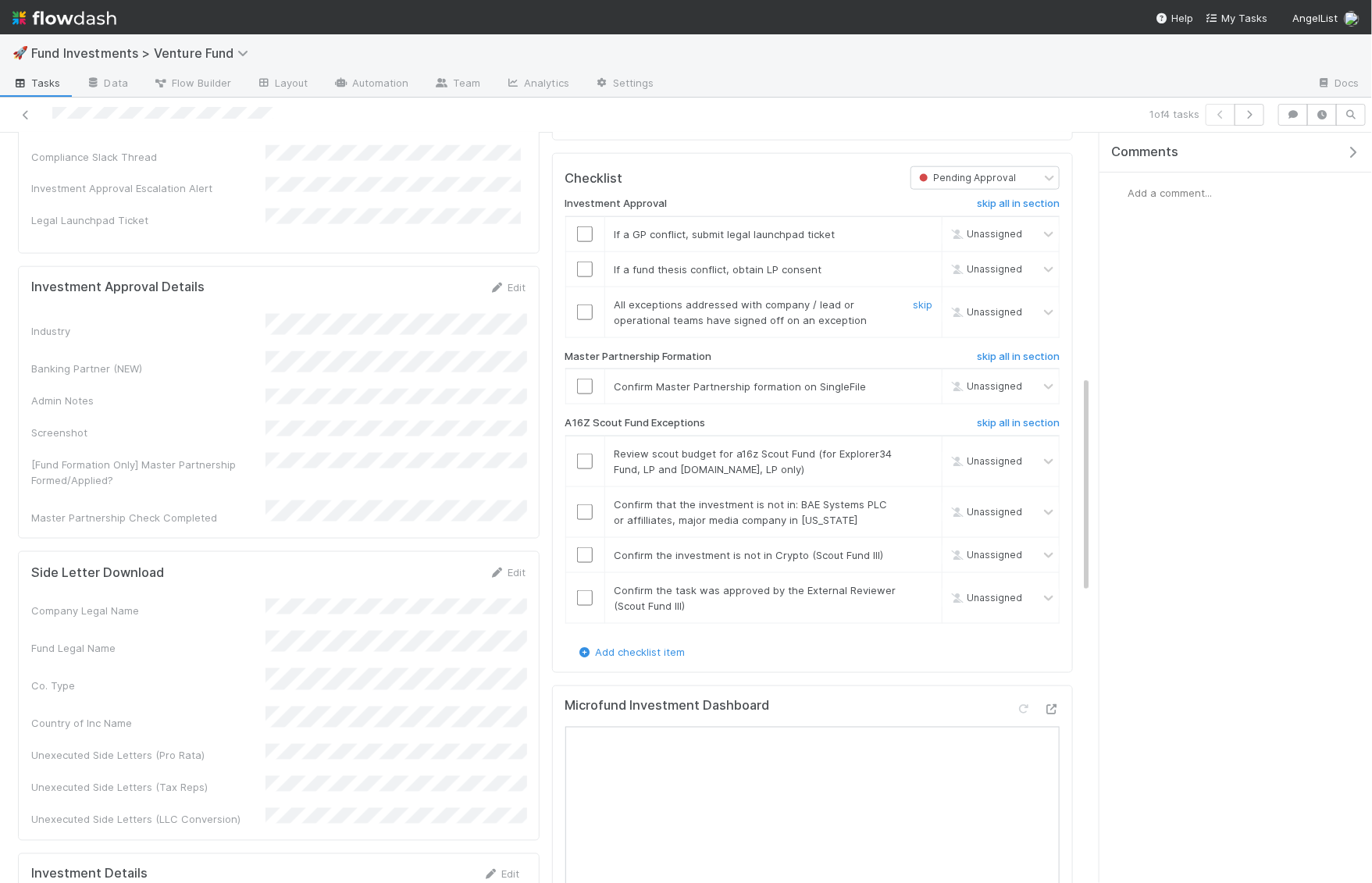
scroll to position [918, 0]
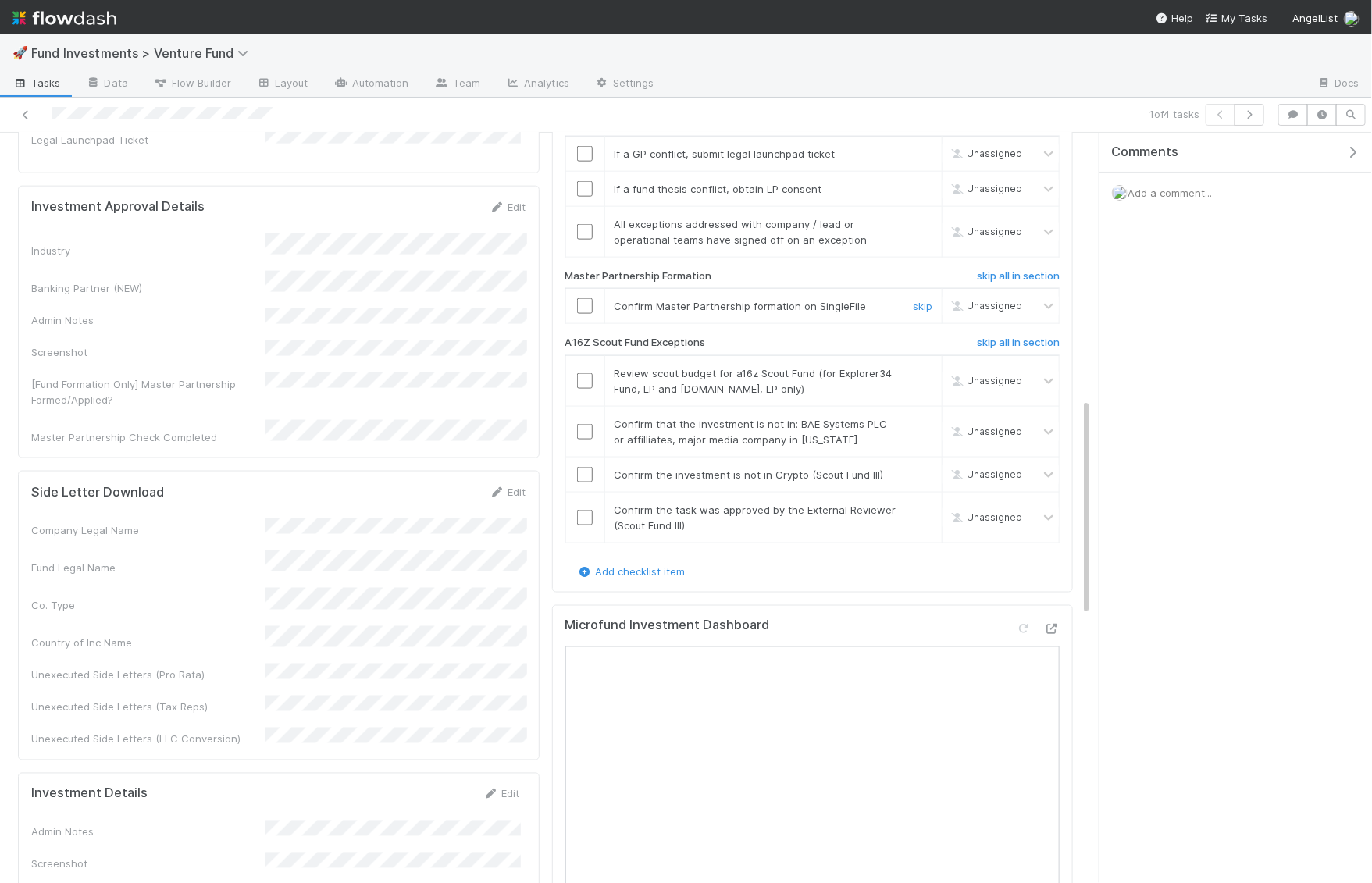
click at [585, 302] on input "checkbox" at bounding box center [584, 306] width 16 height 16
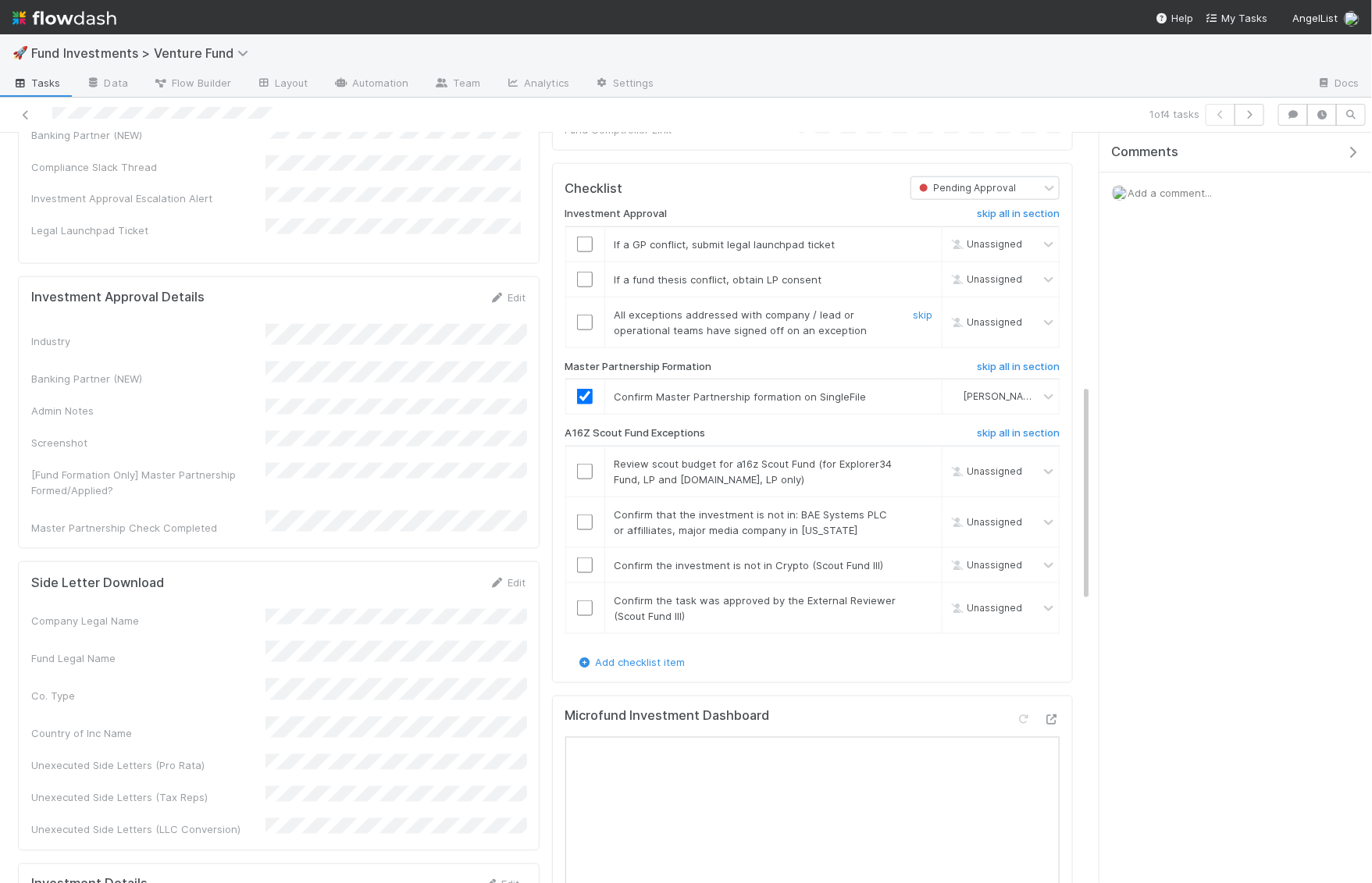
scroll to position [786, 0]
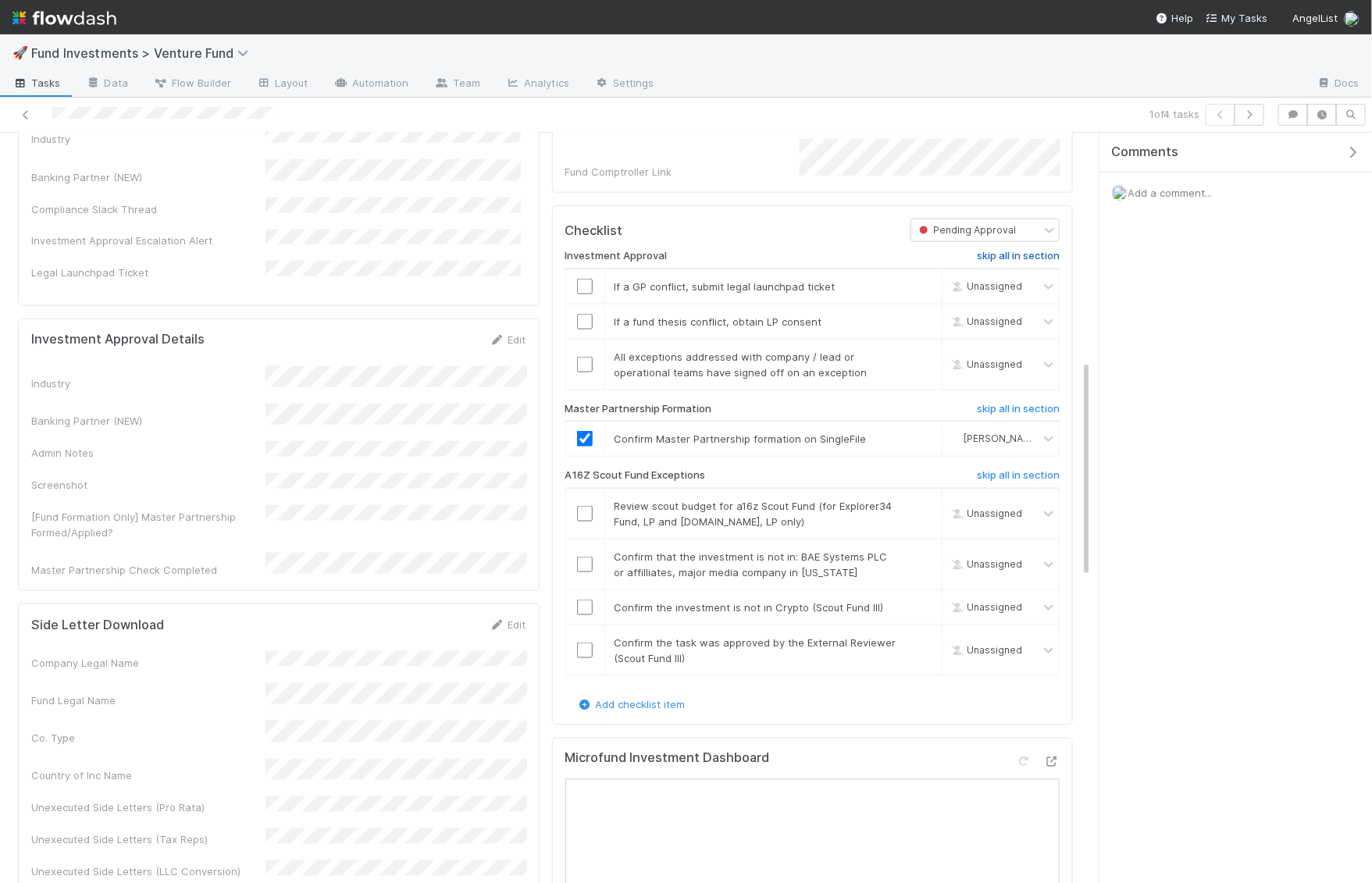
click at [1021, 262] on h6 "skip all in section" at bounding box center [1017, 256] width 83 height 13
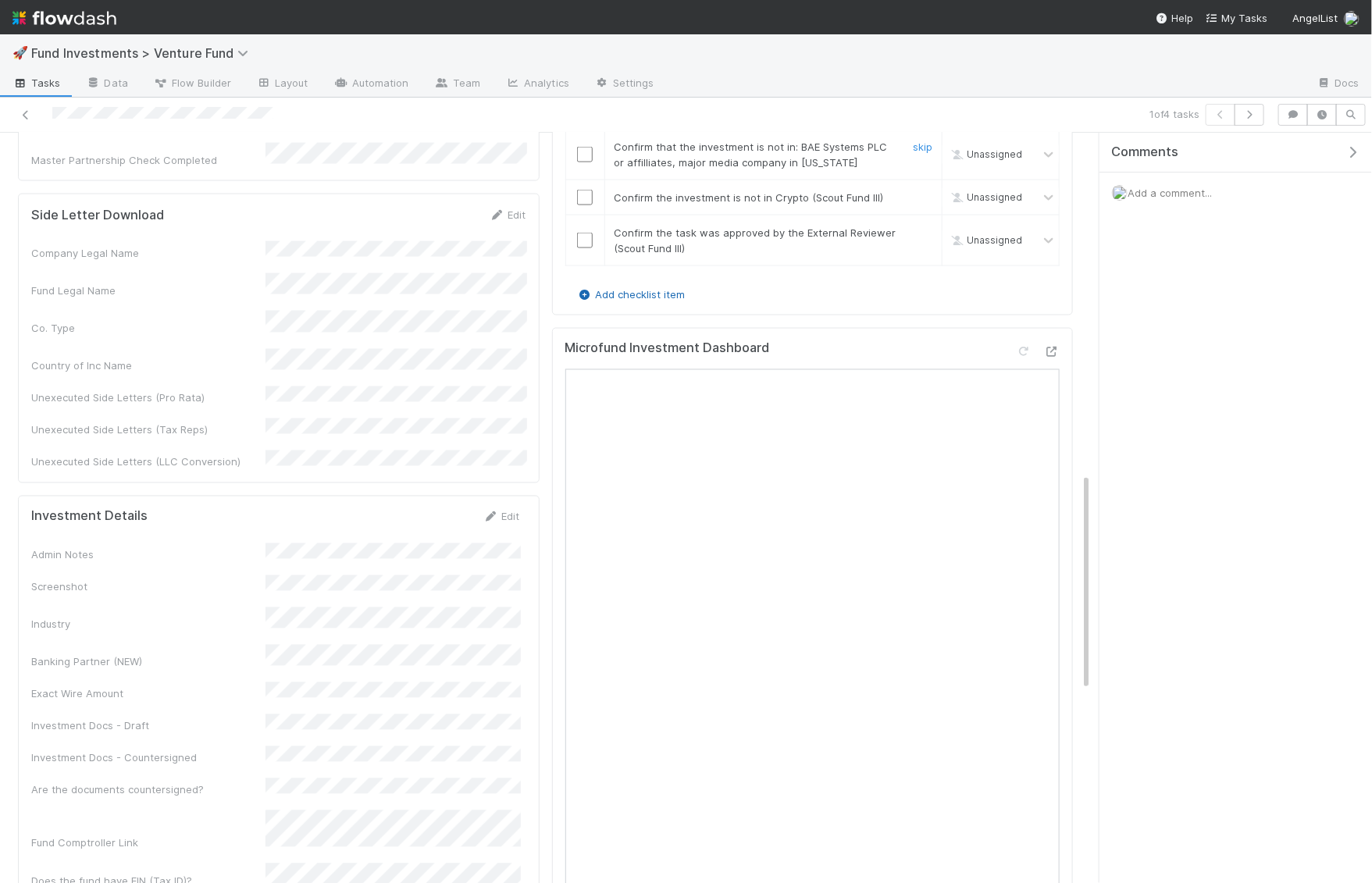
scroll to position [1170, 0]
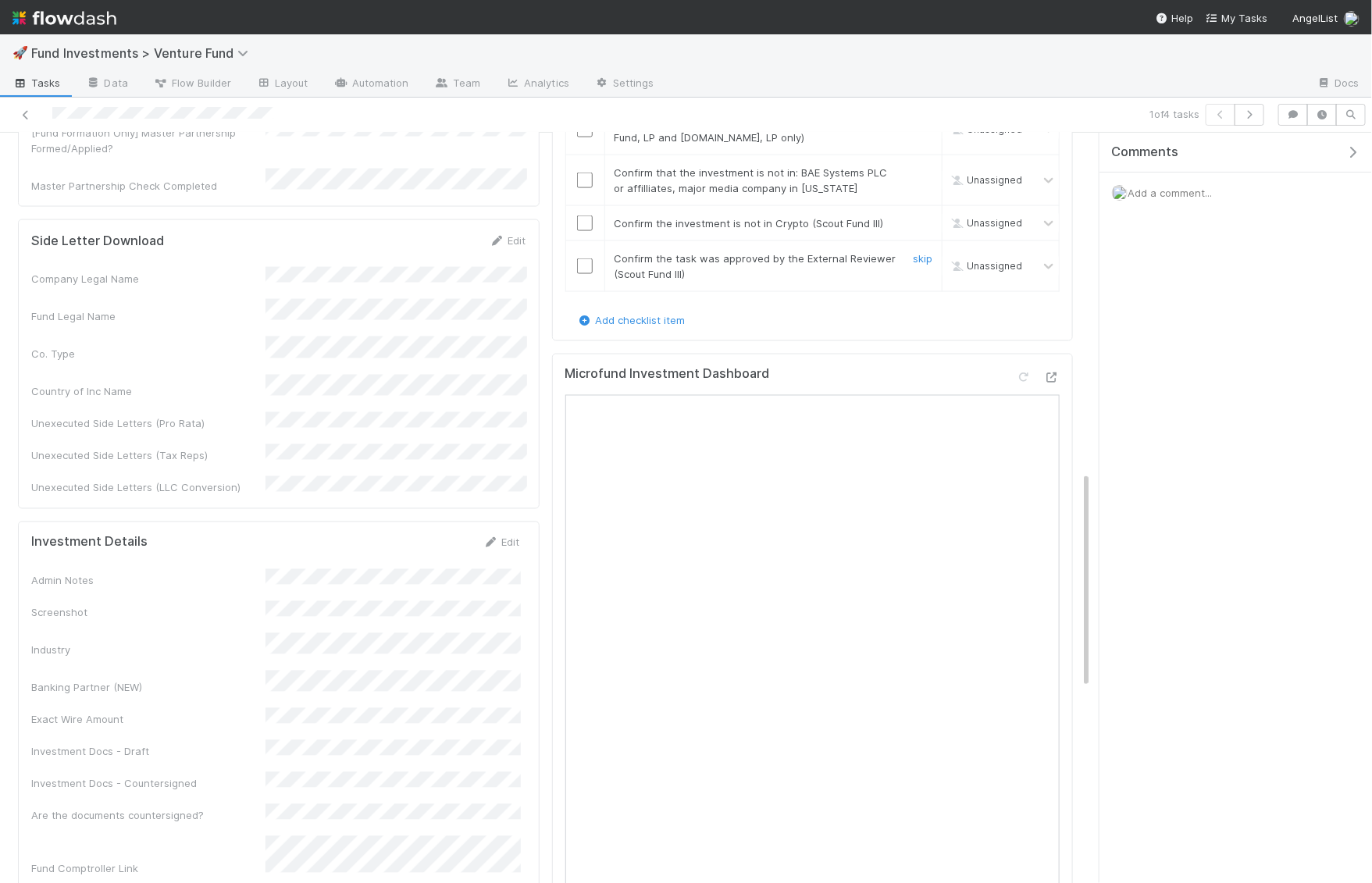
click at [586, 265] on input "checkbox" at bounding box center [584, 266] width 16 height 16
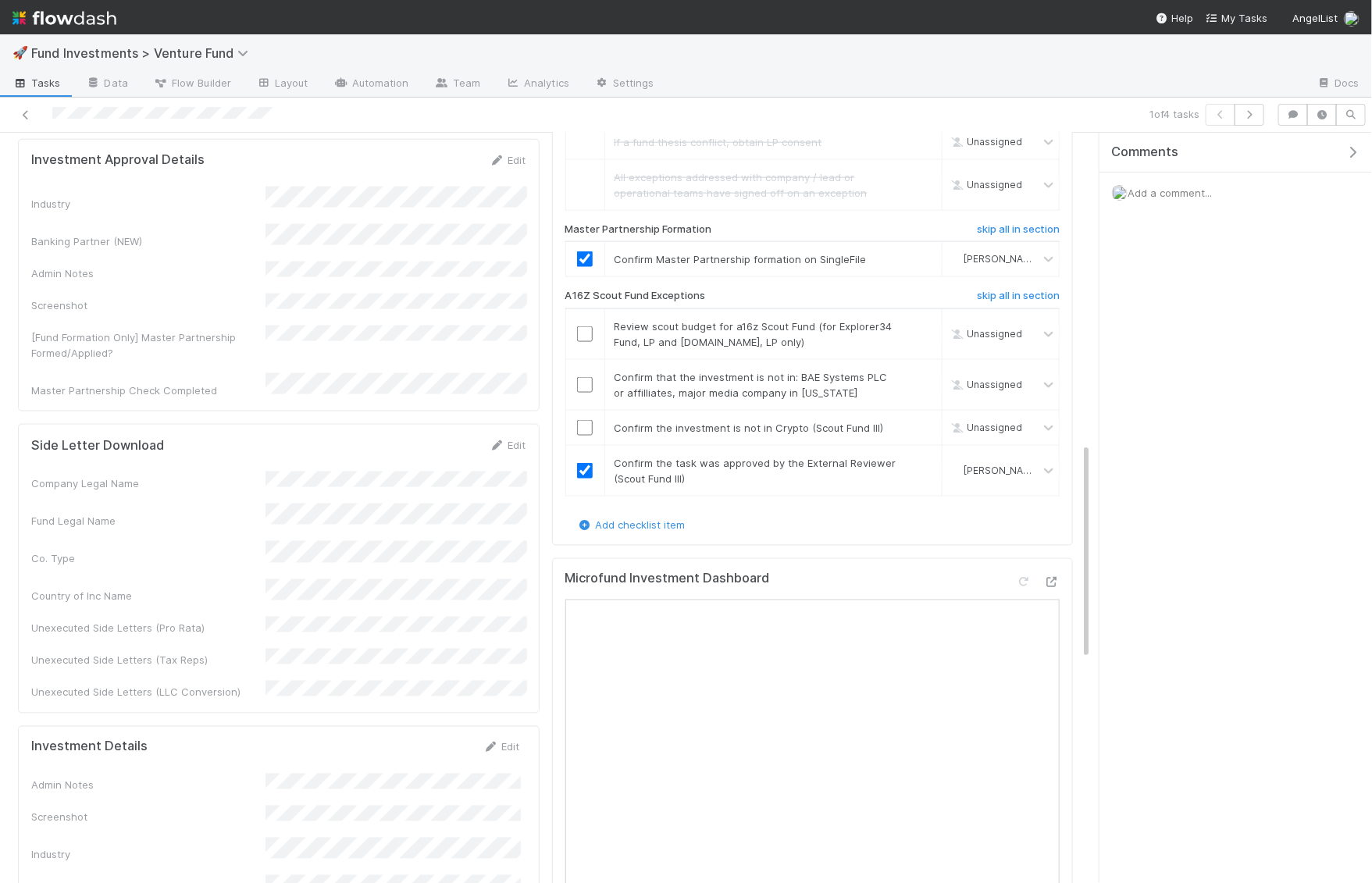
scroll to position [904, 0]
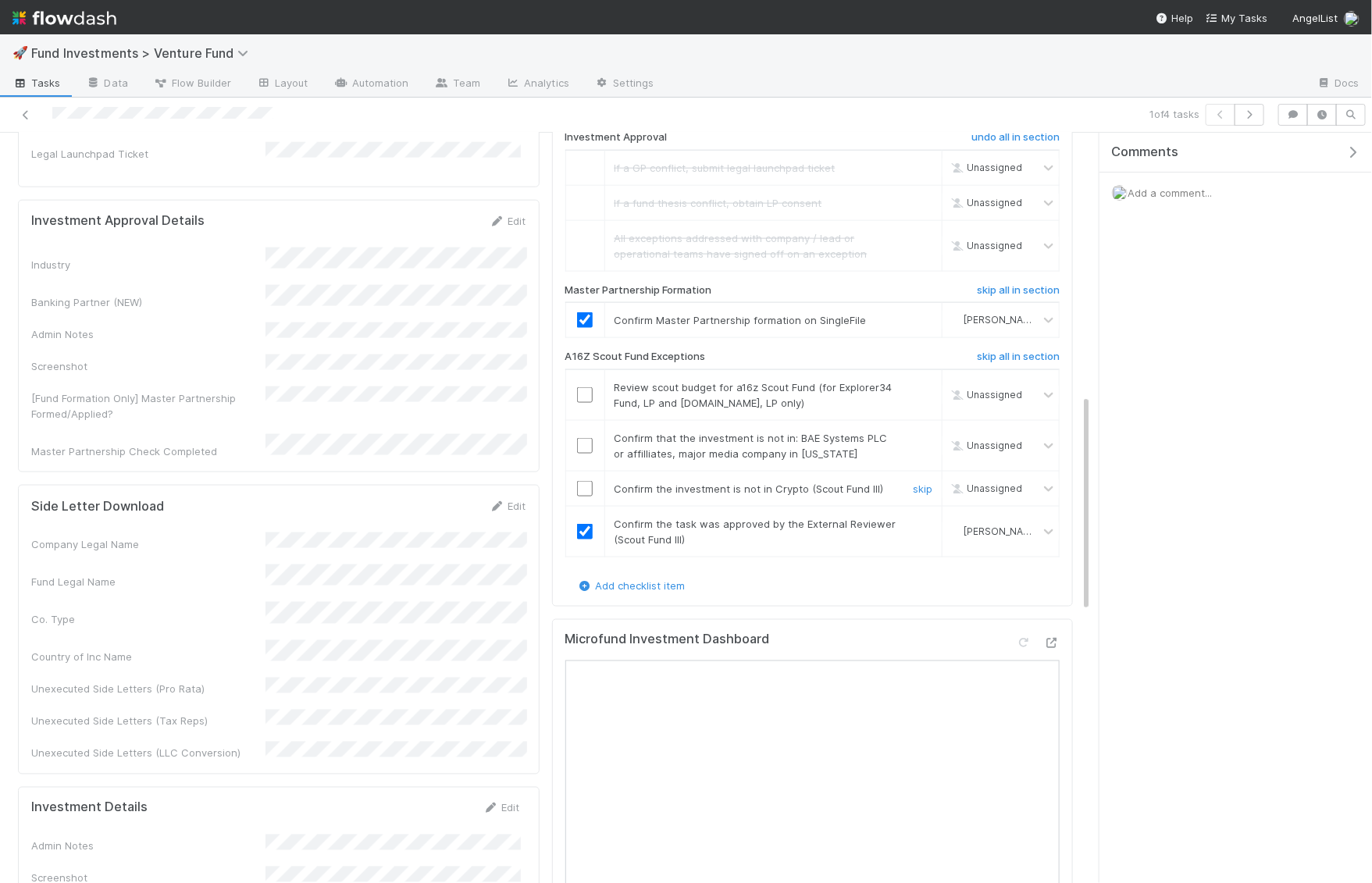
click at [586, 489] on input "checkbox" at bounding box center [584, 489] width 16 height 16
click at [587, 449] on input "checkbox" at bounding box center [584, 445] width 16 height 16
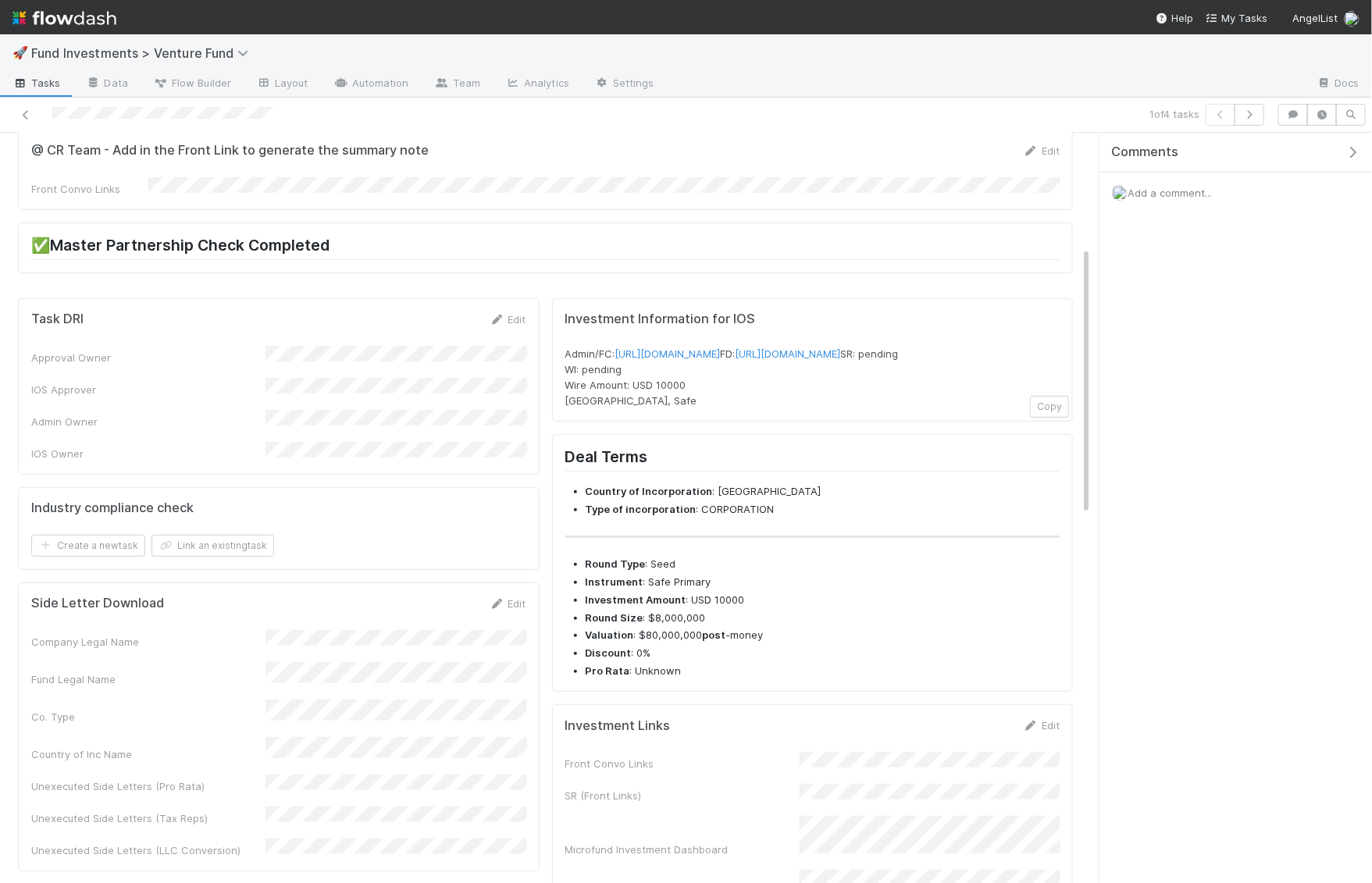
scroll to position [0, 0]
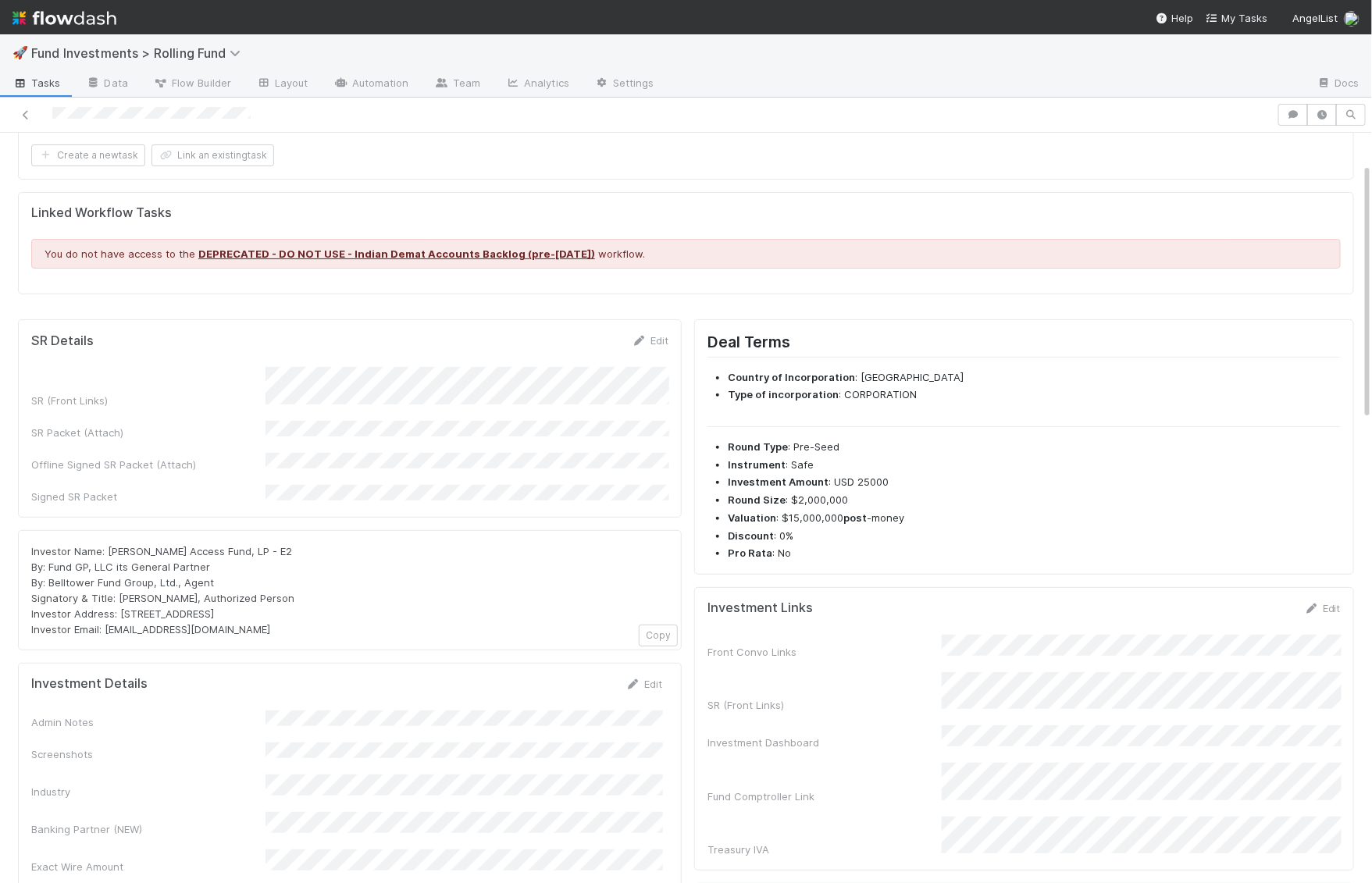
scroll to position [88, 0]
click at [657, 334] on link "Edit" at bounding box center [650, 339] width 37 height 13
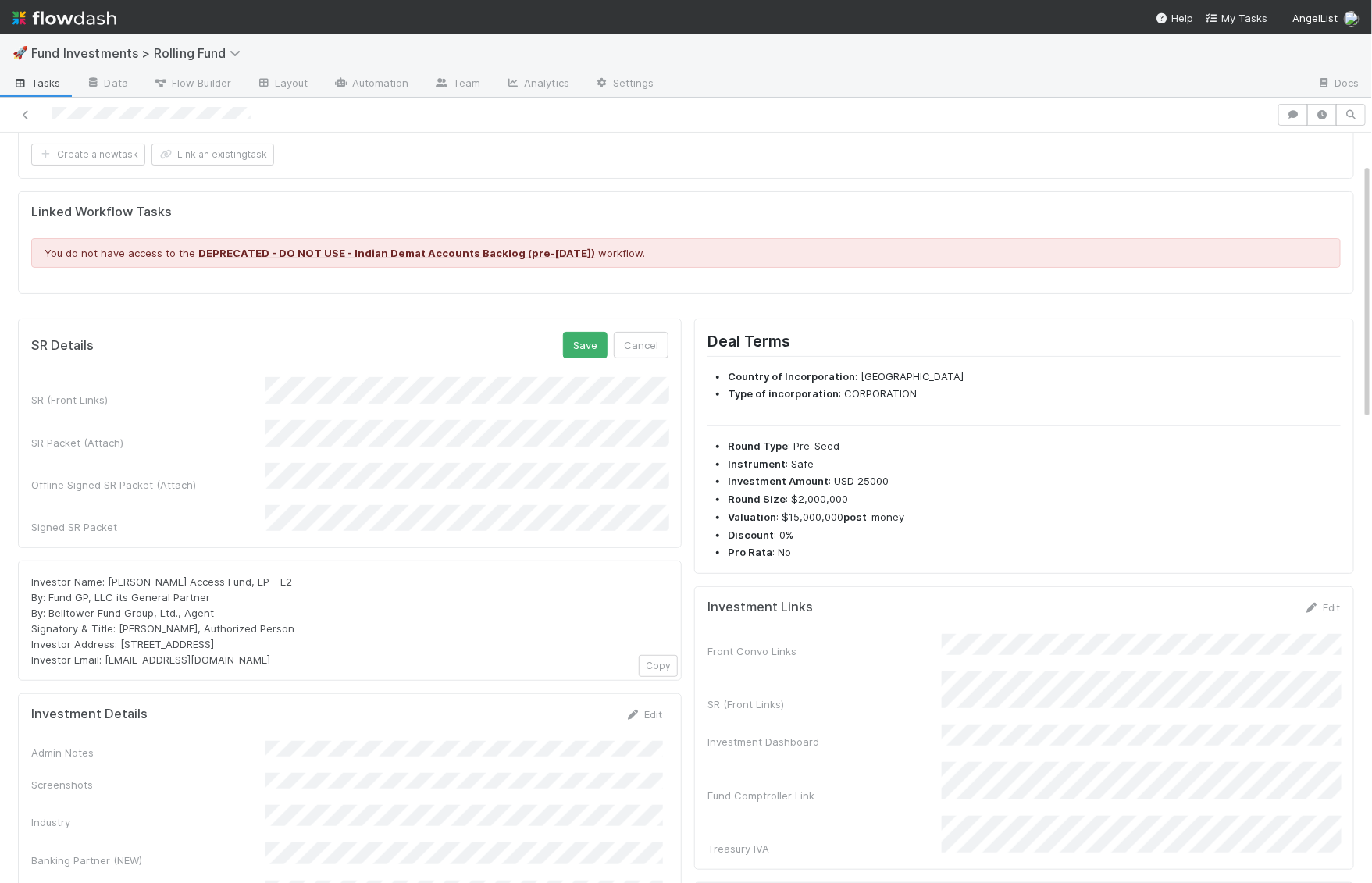
click at [589, 355] on form "SR Details Save Cancel SR (Front Links) SR Packet (Attach) Offline Signed SR Pa…" at bounding box center [349, 433] width 637 height 203
click at [589, 342] on button "Save" at bounding box center [585, 344] width 45 height 26
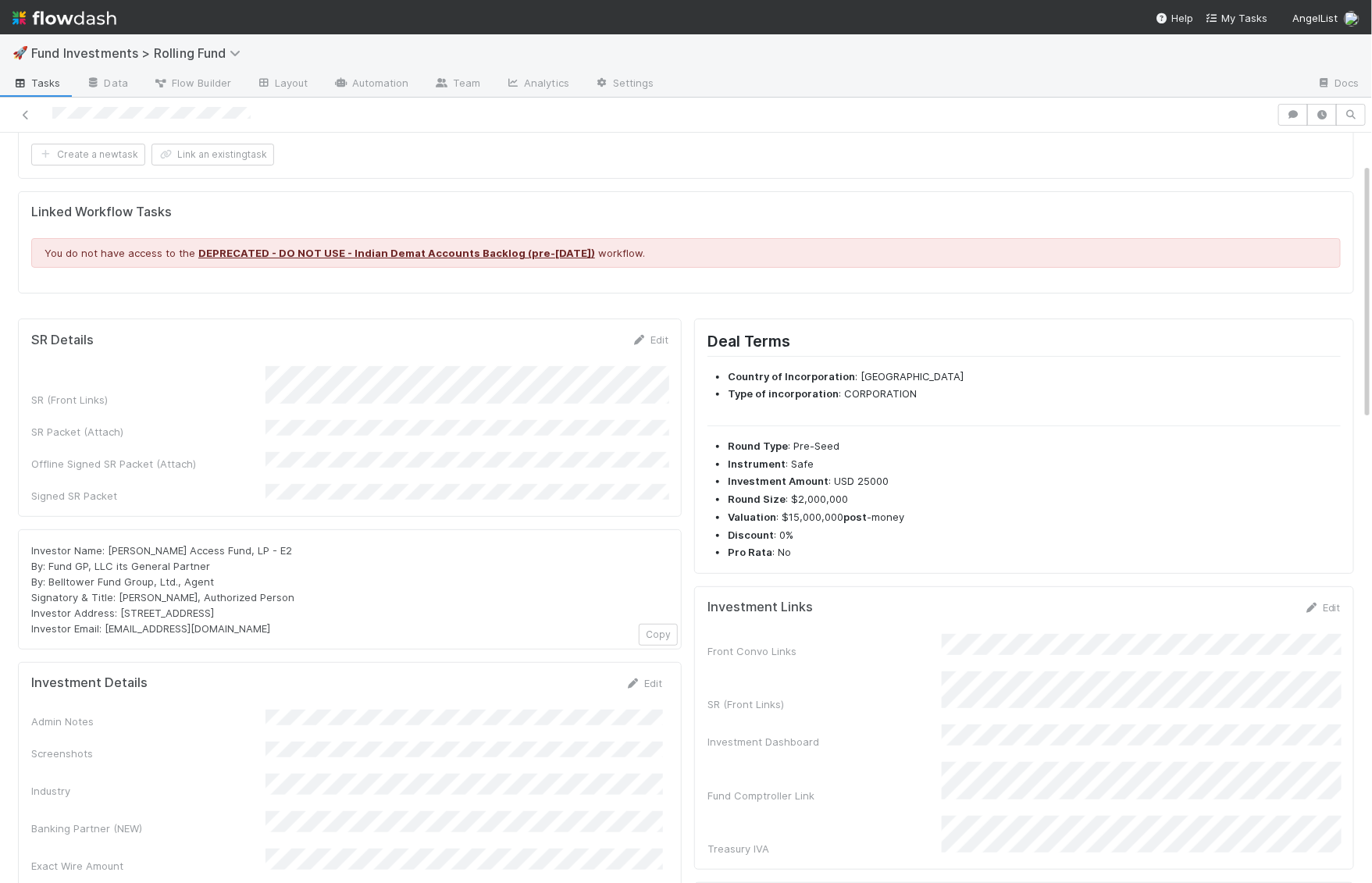
scroll to position [0, 0]
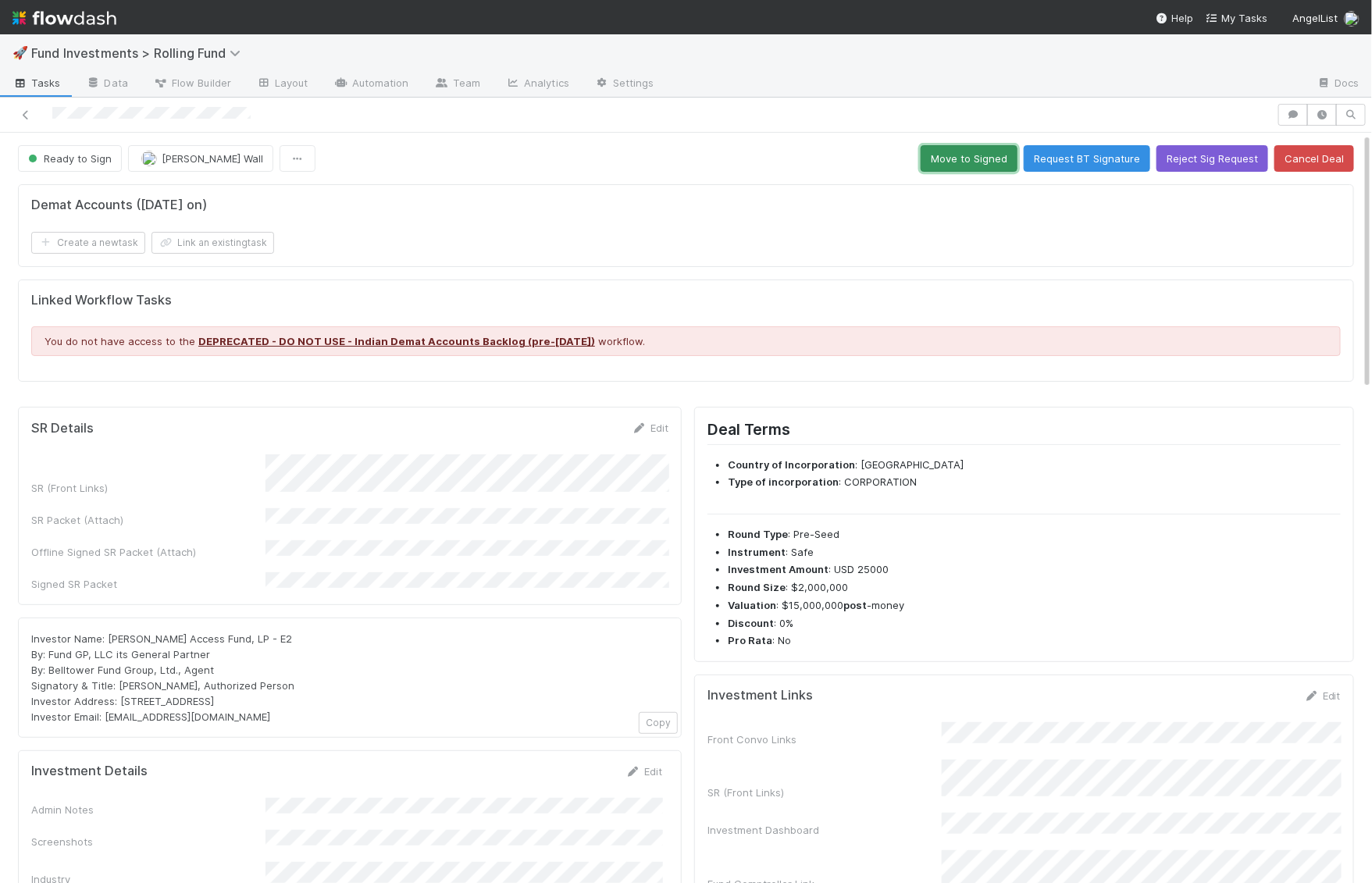
click at [964, 156] on button "Move to Signed" at bounding box center [969, 158] width 97 height 26
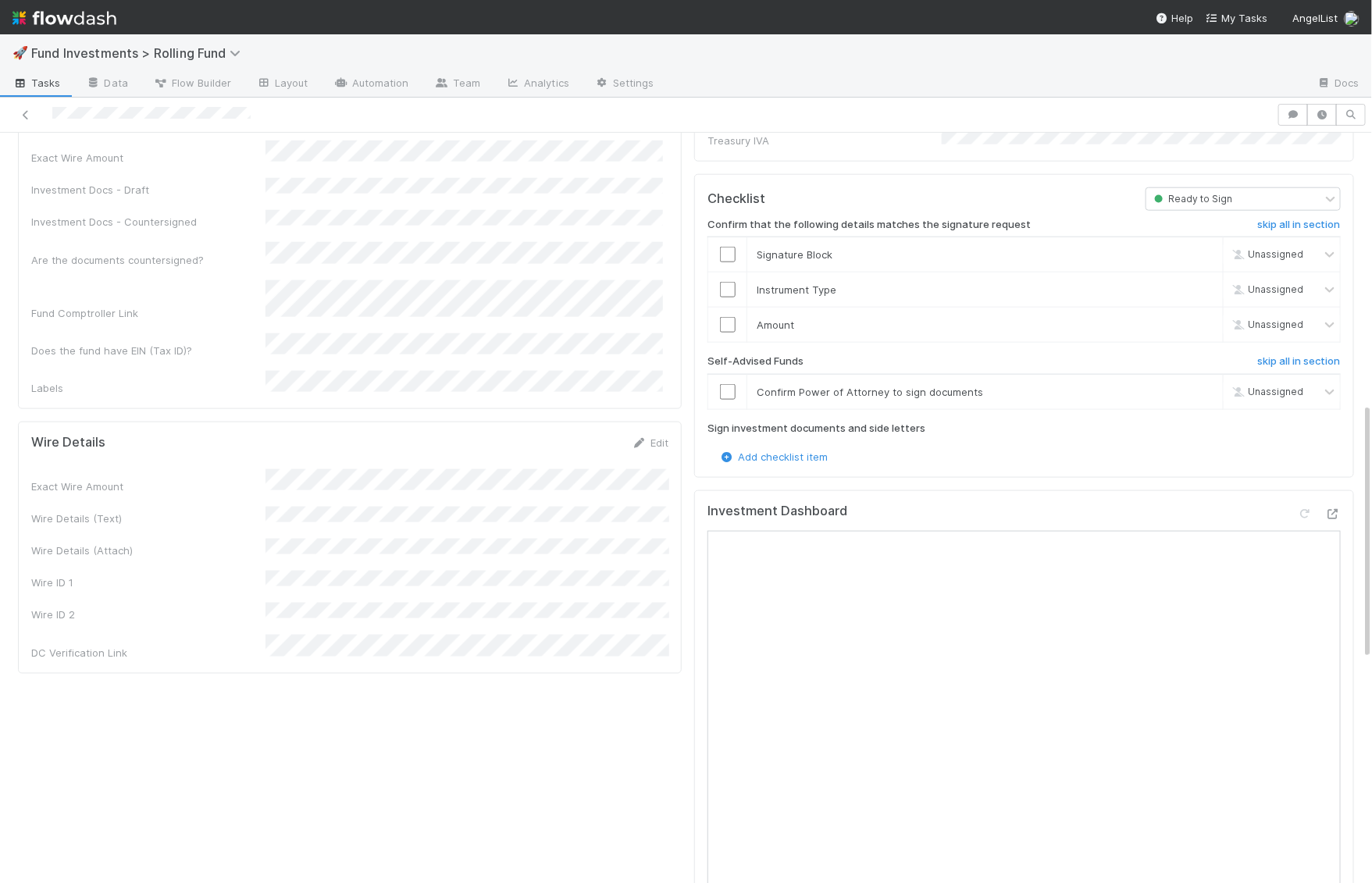
scroll to position [794, 0]
click at [655, 439] on link "Edit" at bounding box center [650, 444] width 37 height 13
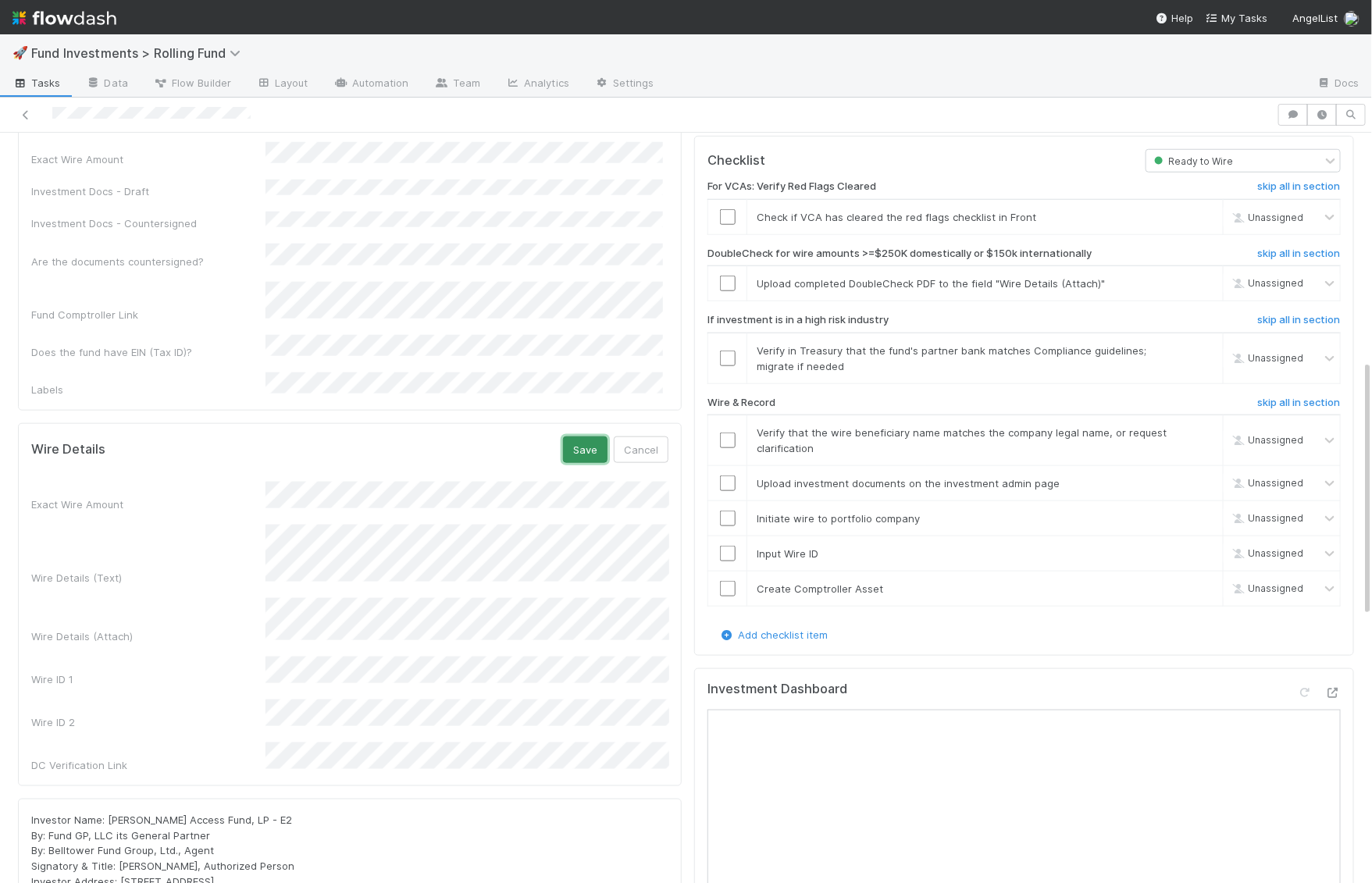
click at [585, 437] on button "Save" at bounding box center [585, 449] width 45 height 26
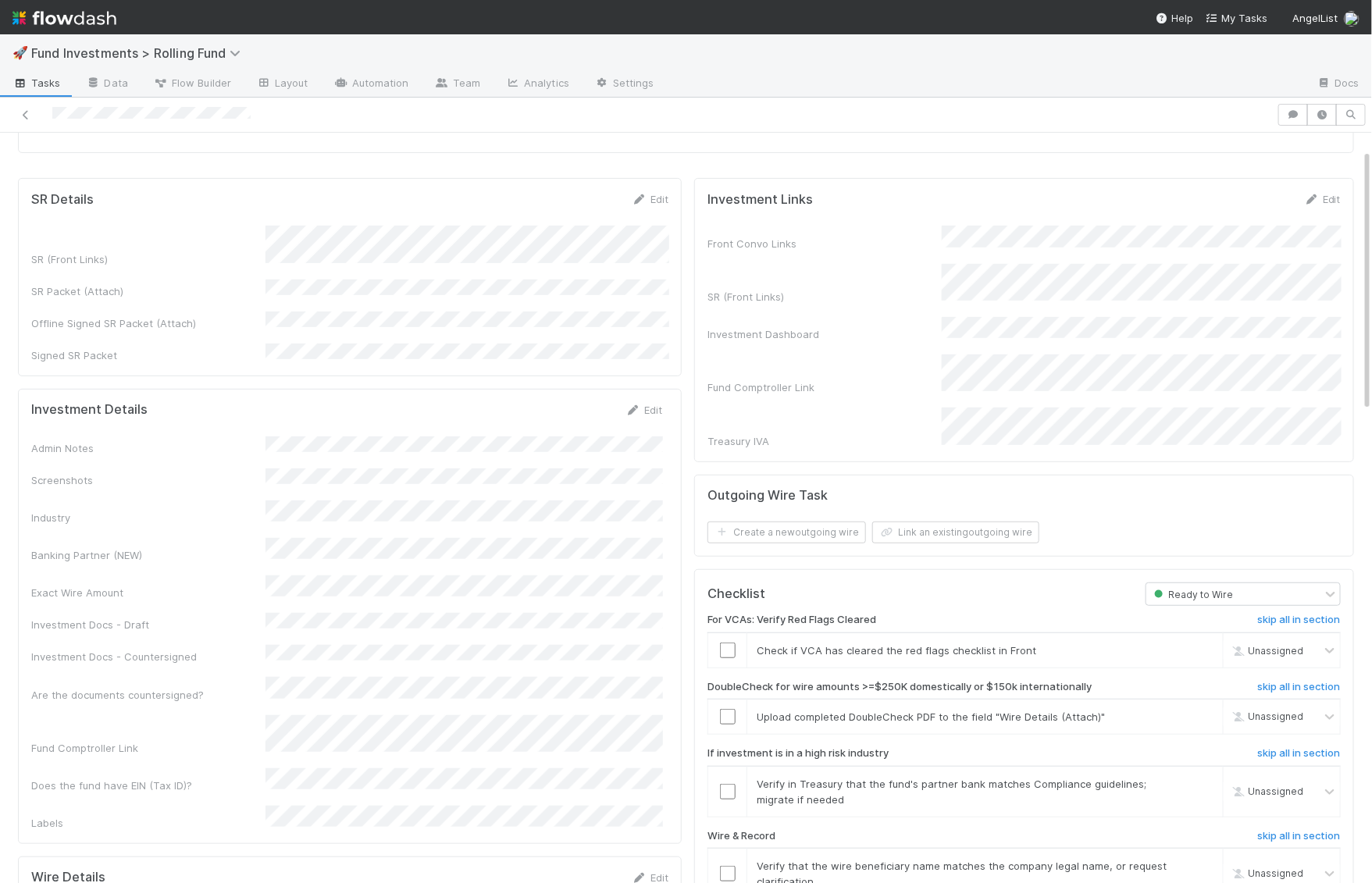
scroll to position [0, 0]
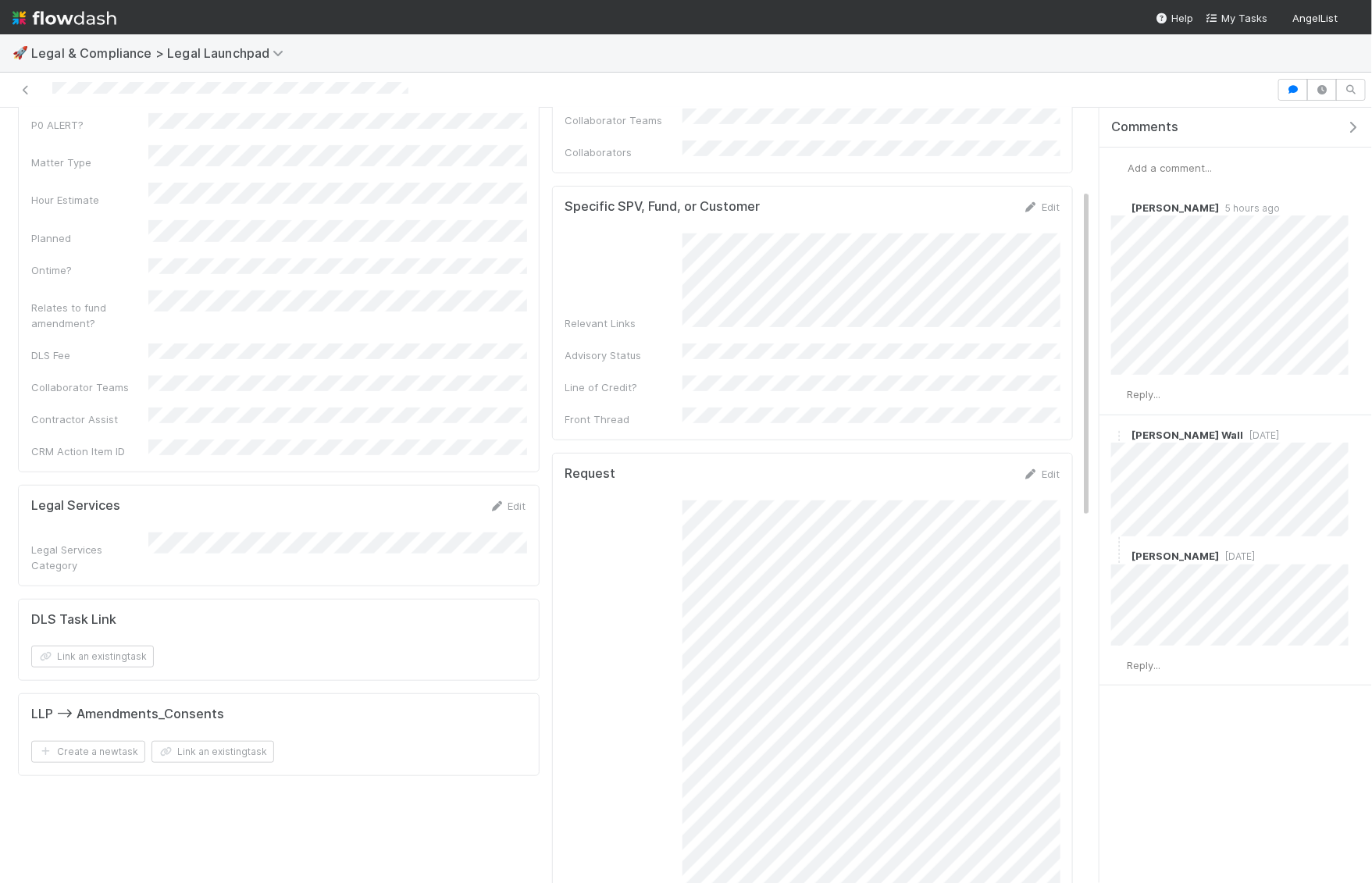
scroll to position [195, 0]
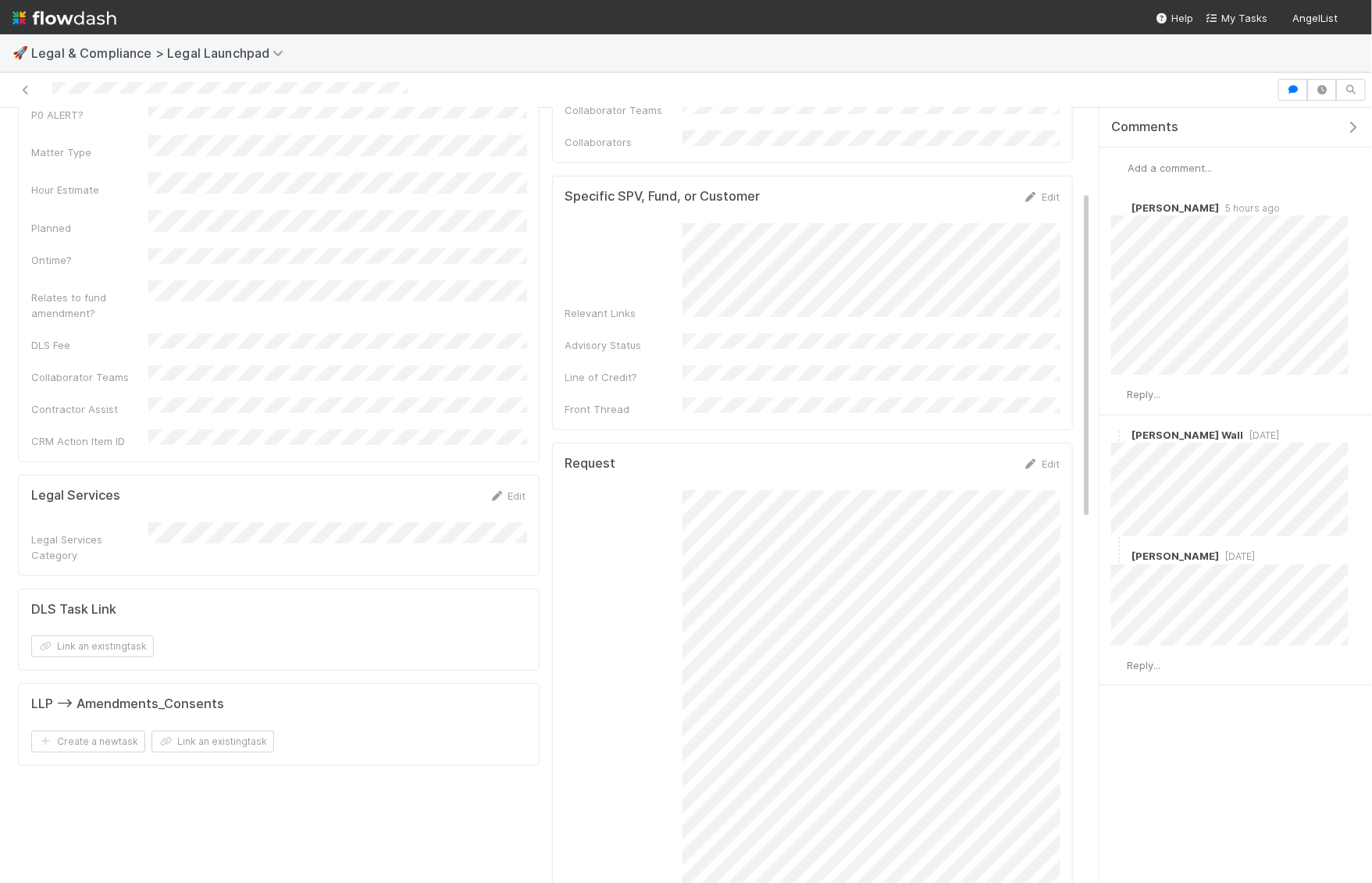
click at [1154, 168] on span "Add a comment..." at bounding box center [1169, 167] width 85 height 13
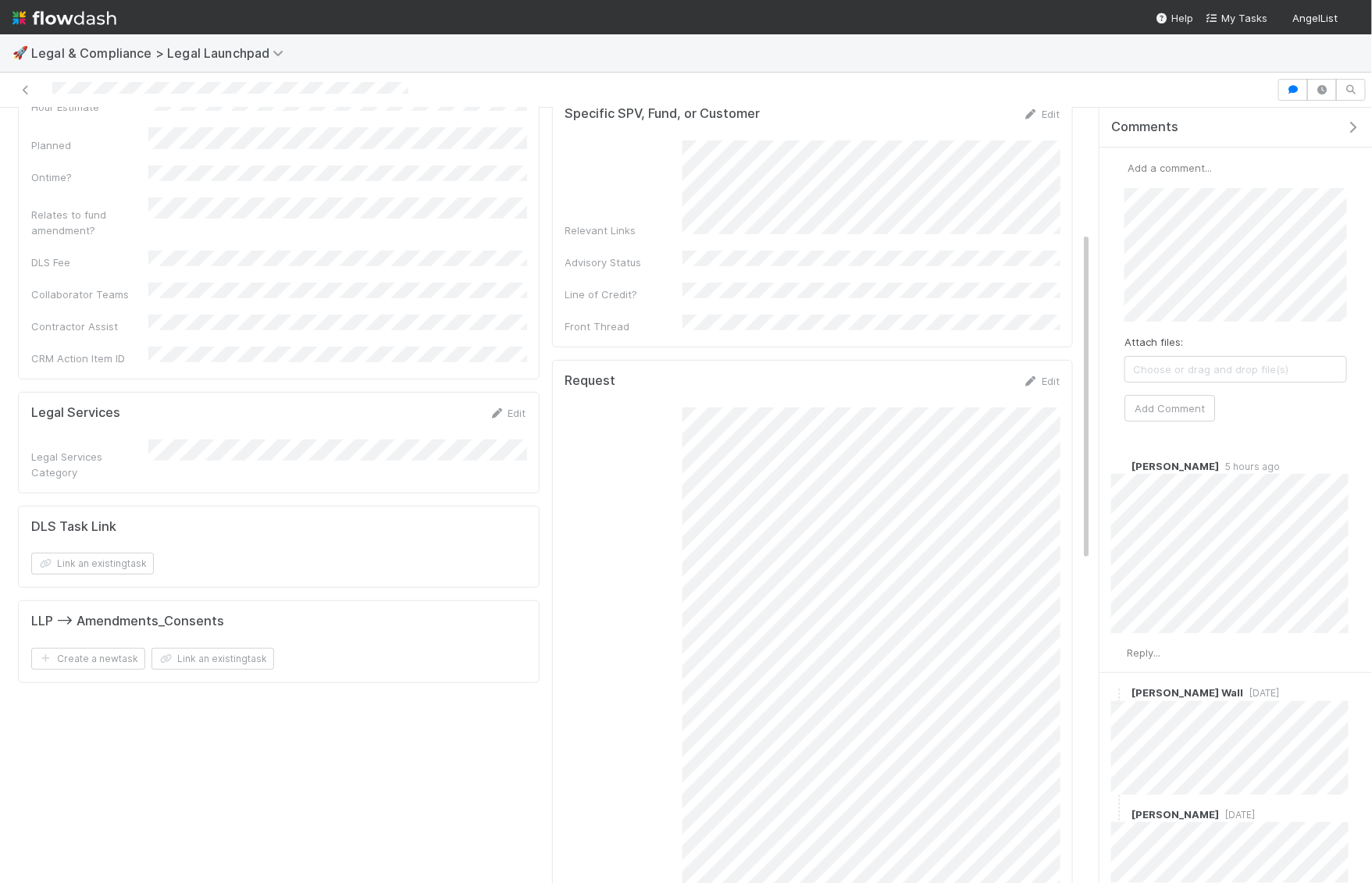
scroll to position [293, 0]
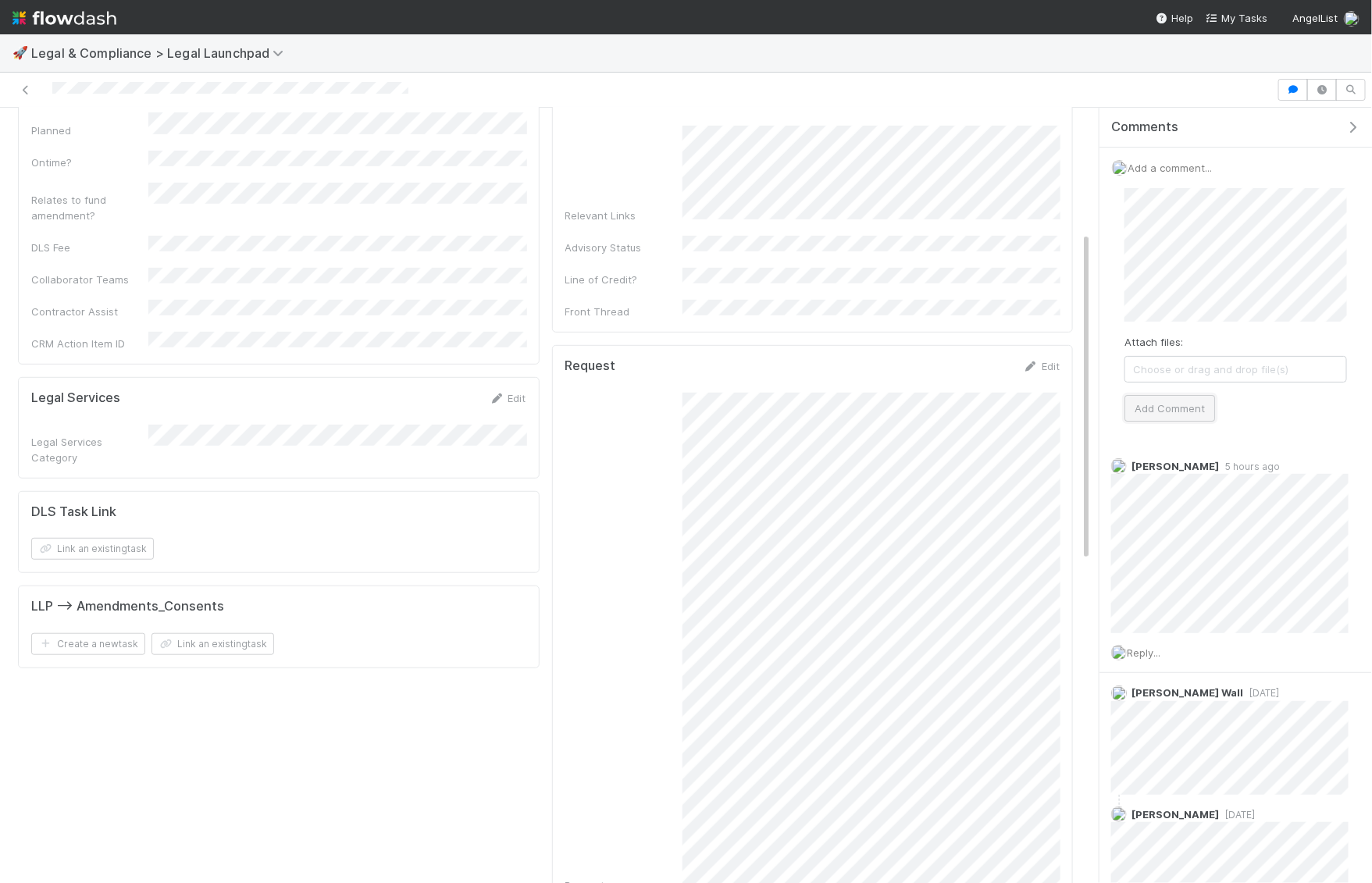
click at [1162, 409] on button "Add Comment" at bounding box center [1169, 407] width 90 height 26
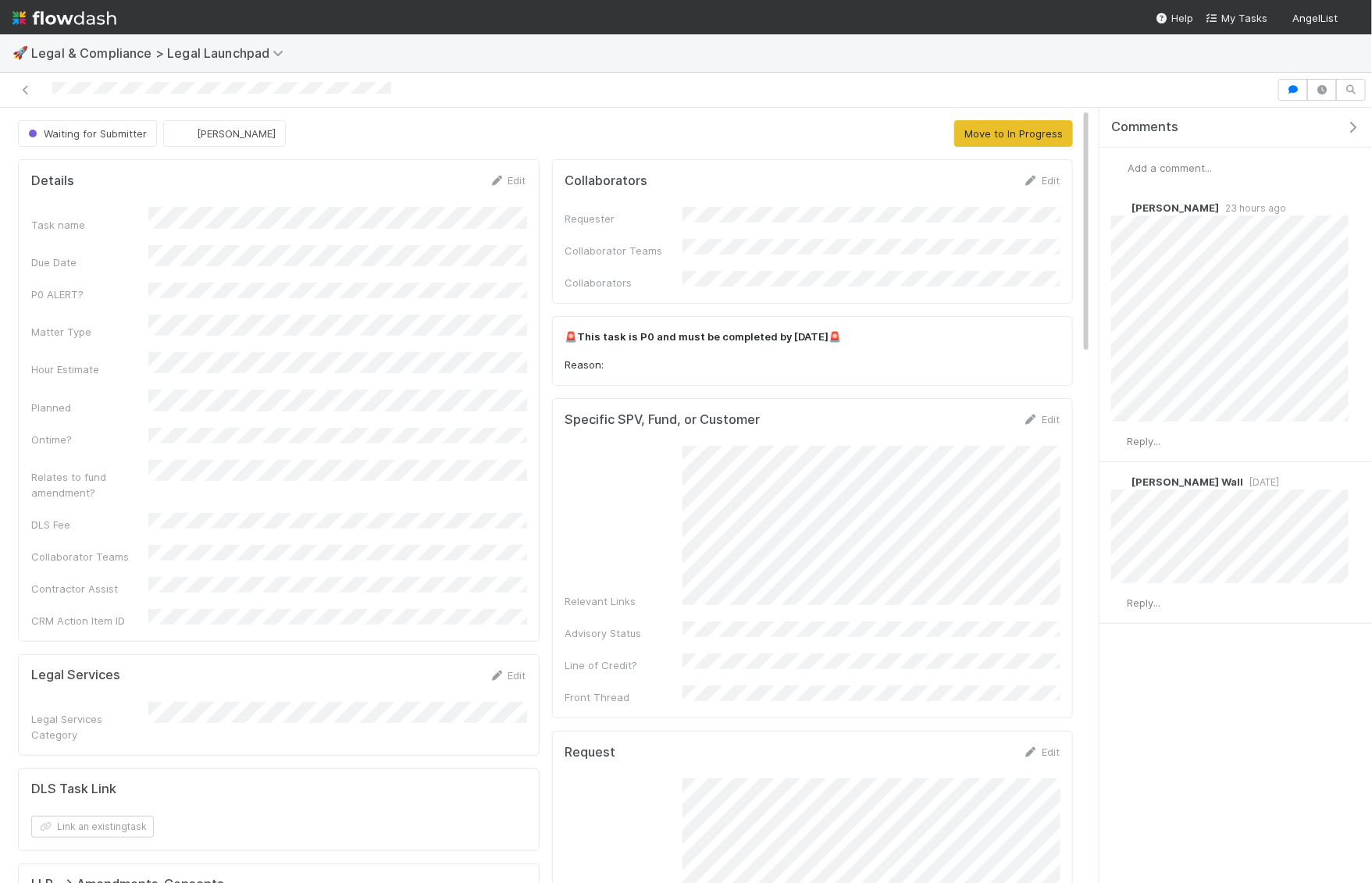
click at [1170, 157] on div "Add a comment..." at bounding box center [1235, 168] width 272 height 41
click at [1168, 161] on span "Add a comment..." at bounding box center [1169, 167] width 85 height 13
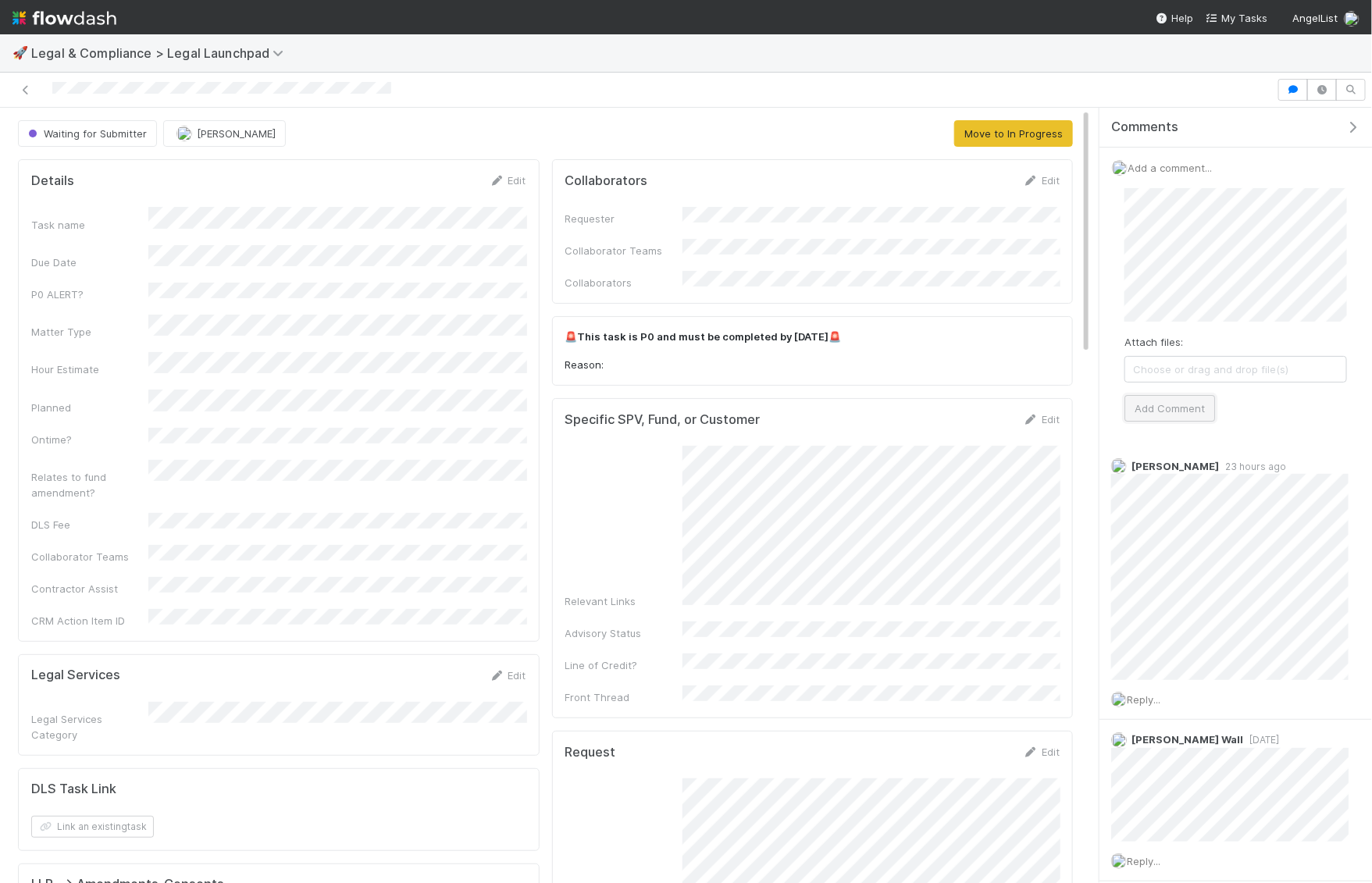
click at [1159, 398] on button "Add Comment" at bounding box center [1169, 407] width 90 height 26
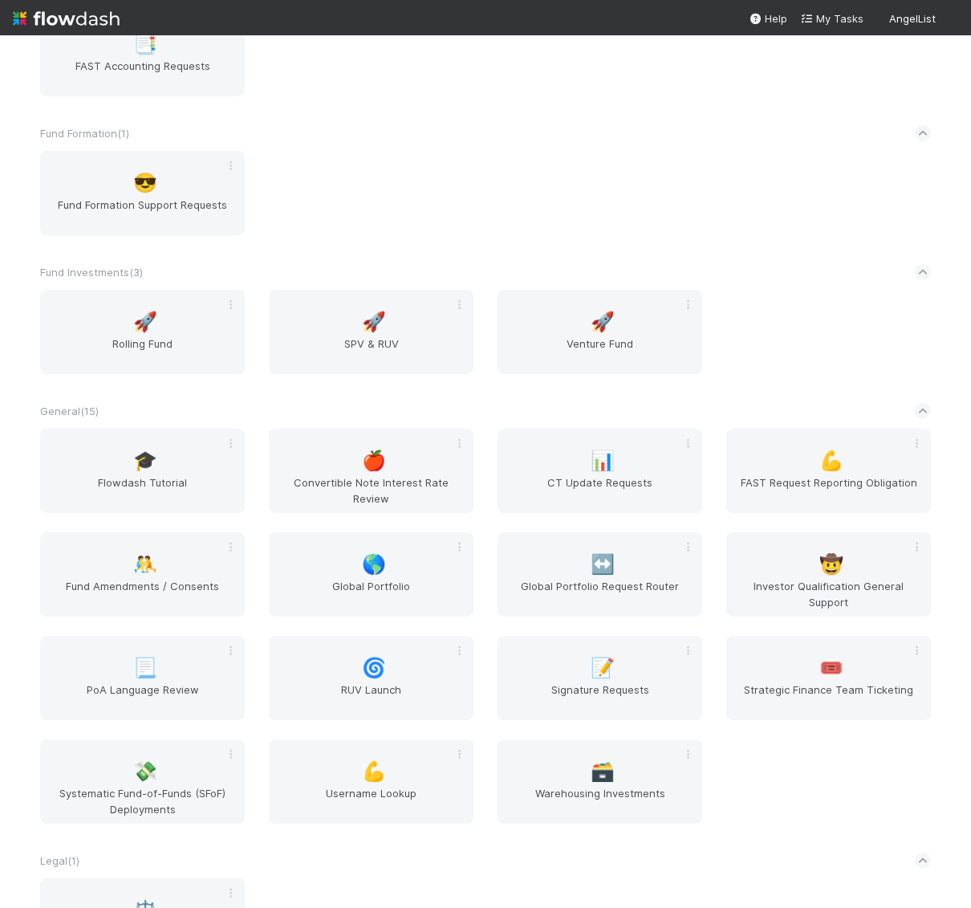
scroll to position [1417, 0]
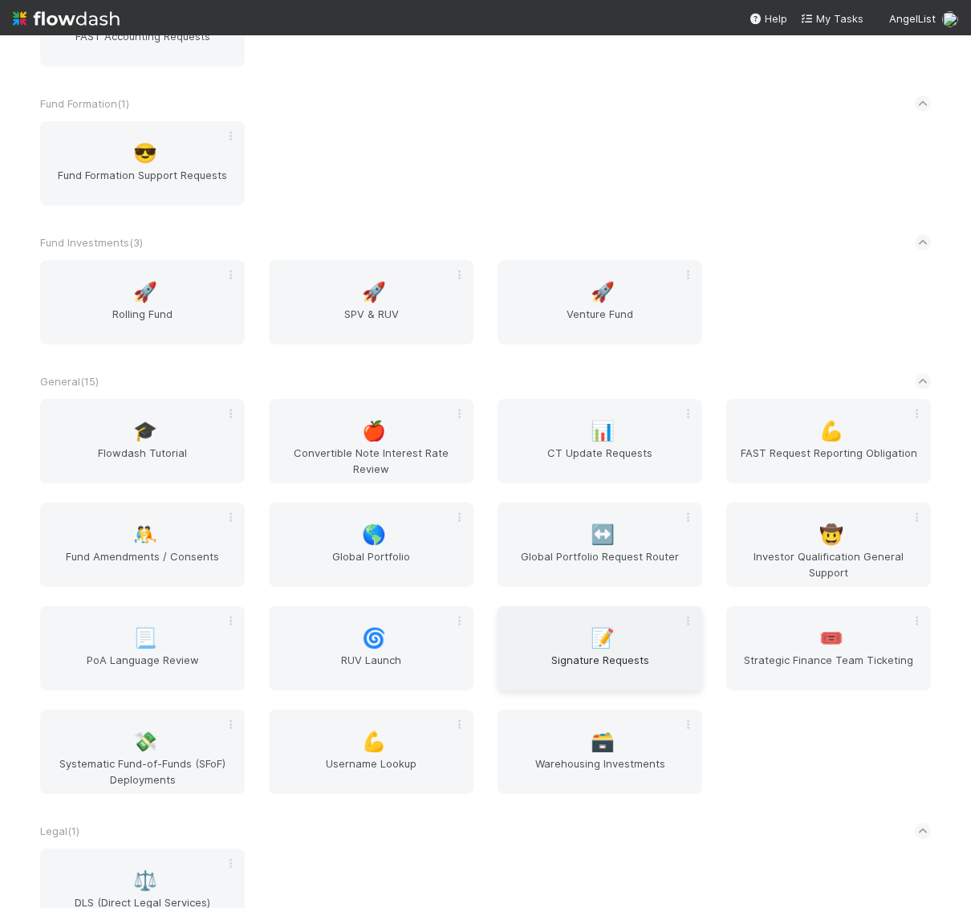
click at [563, 656] on span "Signature Requests" at bounding box center [600, 668] width 192 height 32
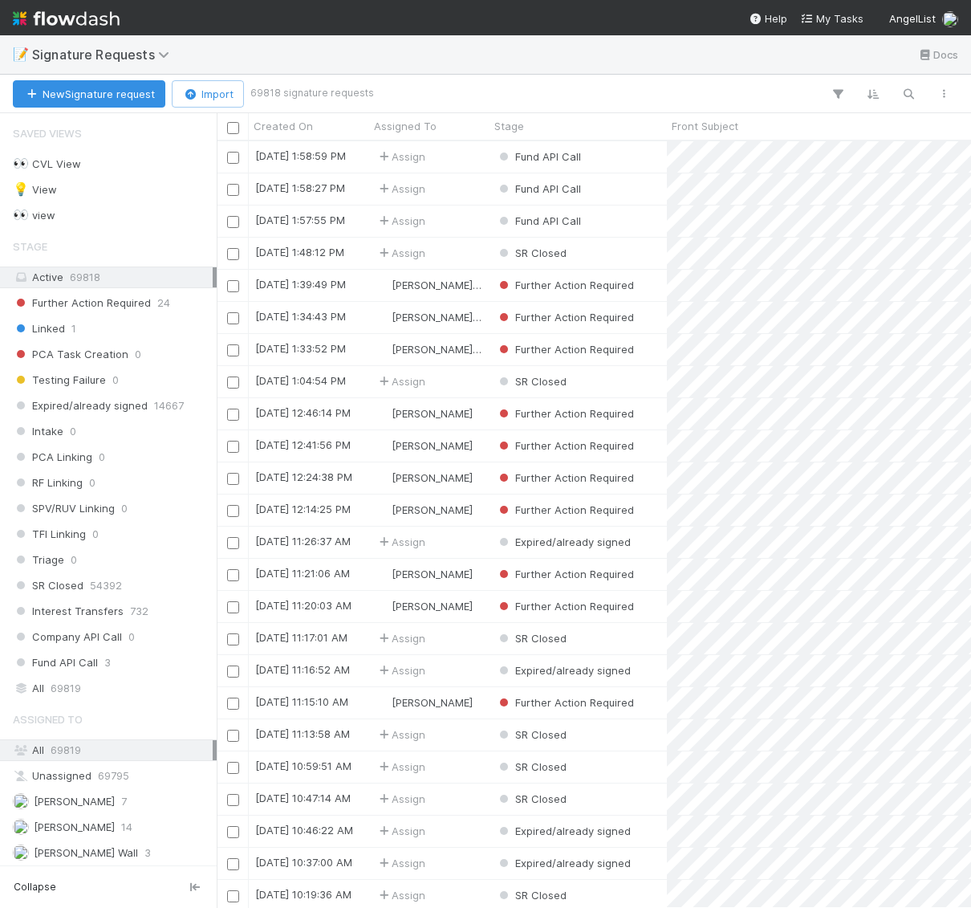
scroll to position [767, 755]
click at [75, 846] on span "[PERSON_NAME] Wall" at bounding box center [86, 852] width 104 height 13
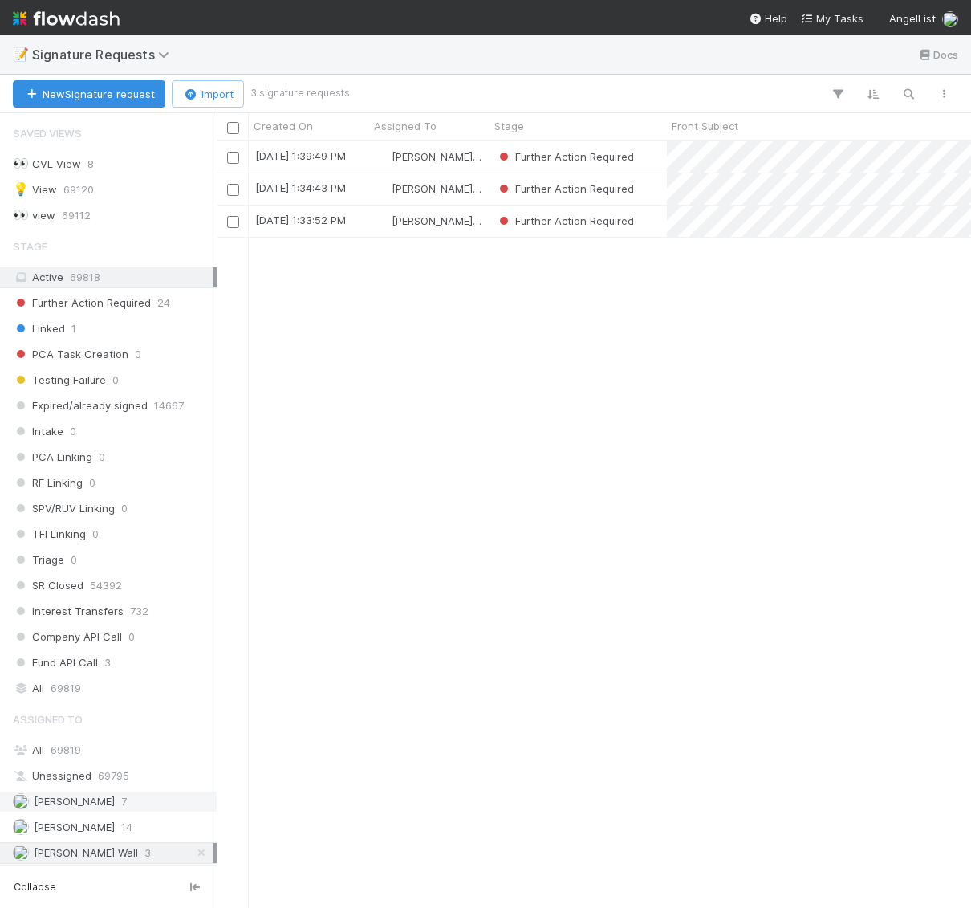
scroll to position [767, 755]
click at [99, 820] on span "[PERSON_NAME]" at bounding box center [74, 826] width 81 height 13
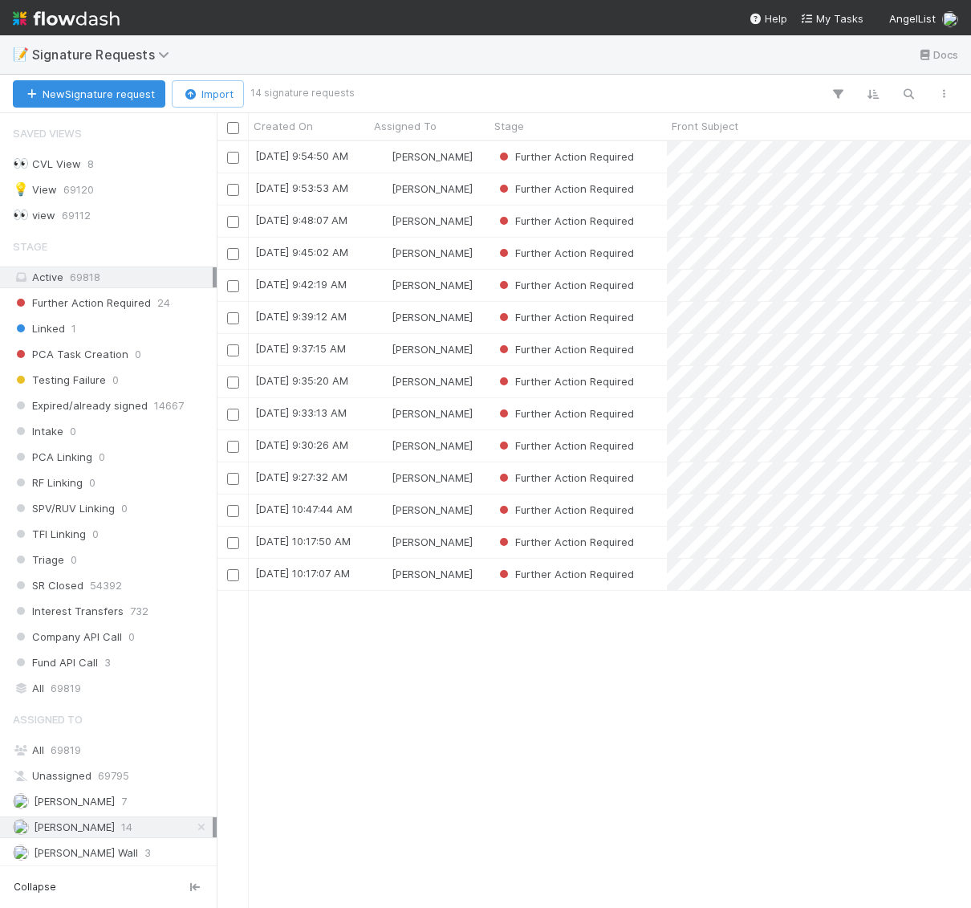
scroll to position [767, 755]
click at [66, 795] on span "[PERSON_NAME]" at bounding box center [74, 801] width 81 height 13
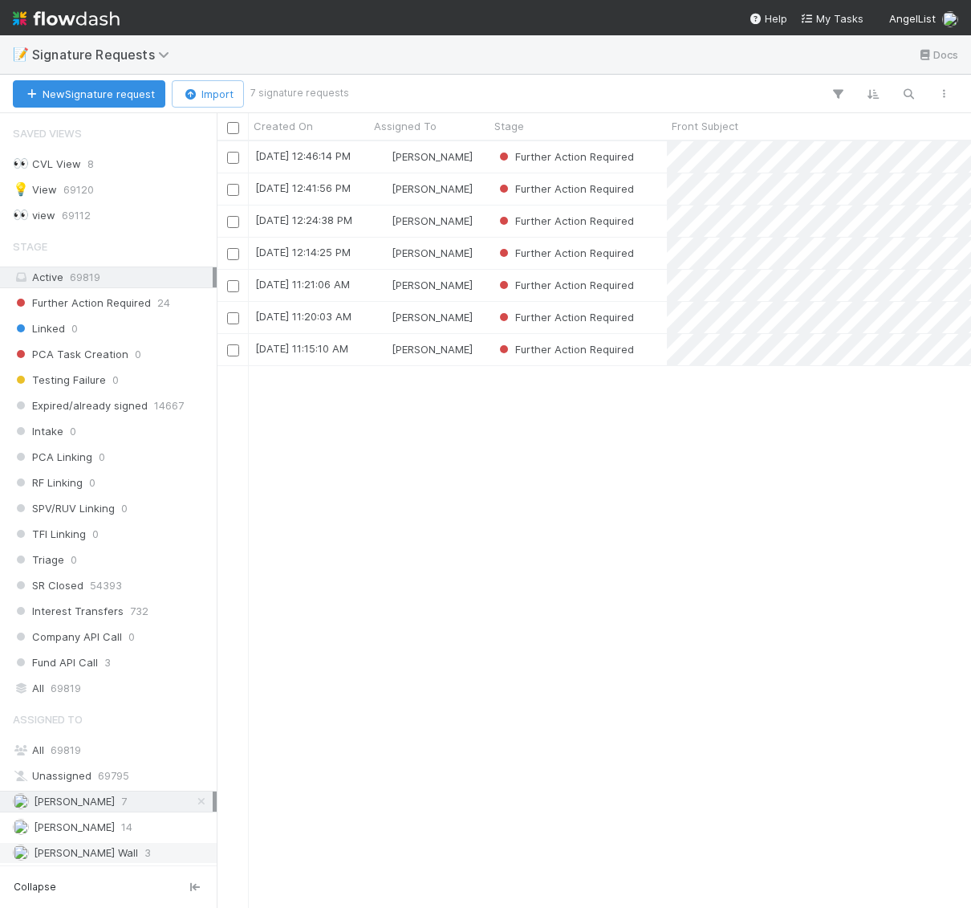
scroll to position [767, 755]
click at [75, 846] on span "[PERSON_NAME] Wall" at bounding box center [86, 852] width 104 height 13
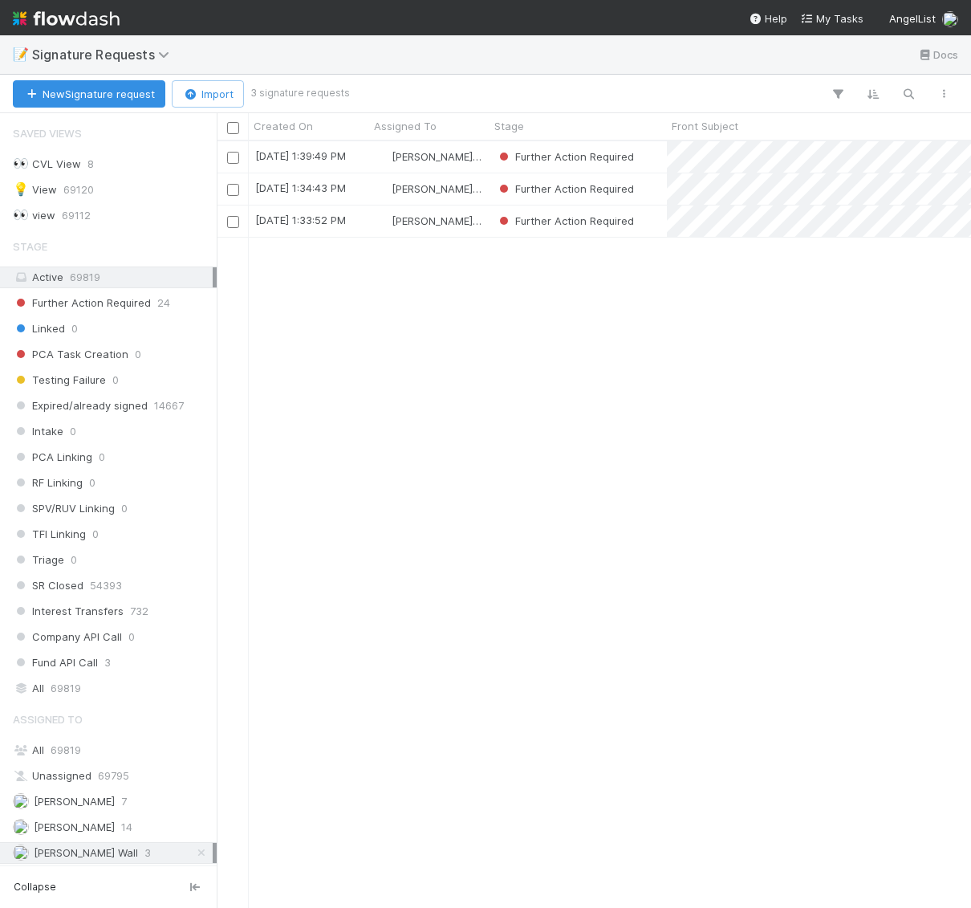
scroll to position [767, 755]
click at [235, 222] on input "checkbox" at bounding box center [233, 222] width 12 height 12
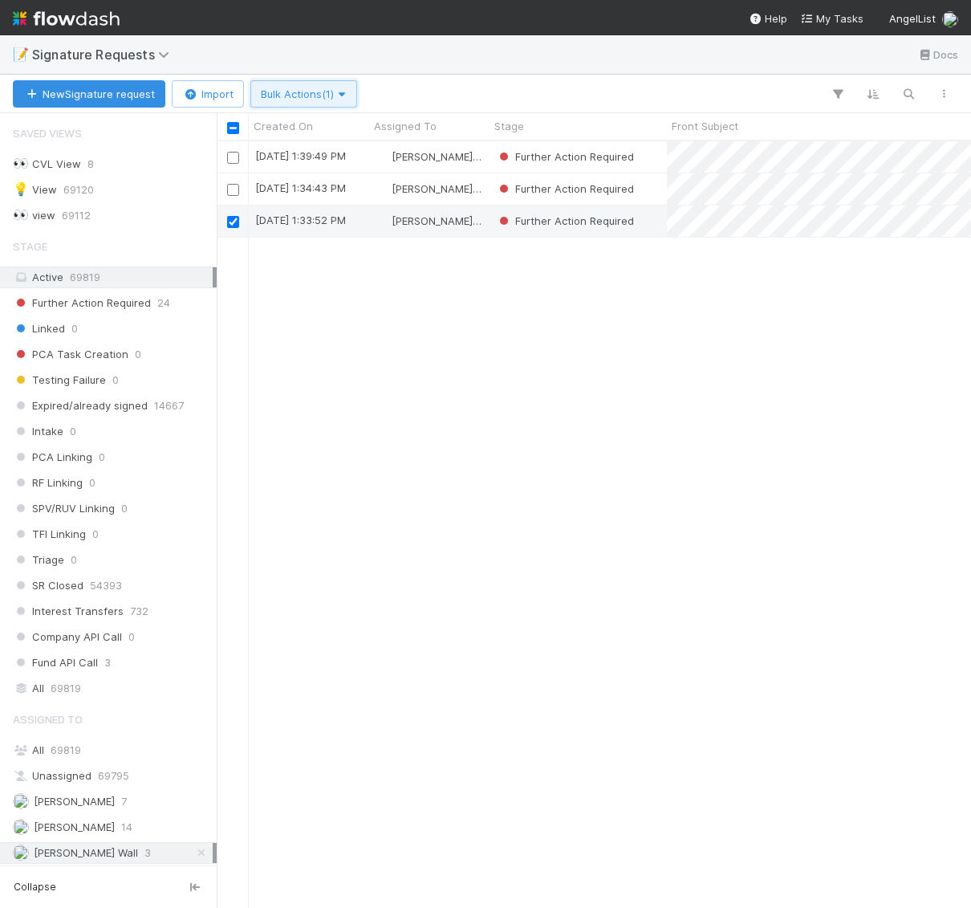
click at [338, 96] on icon "button" at bounding box center [342, 94] width 16 height 10
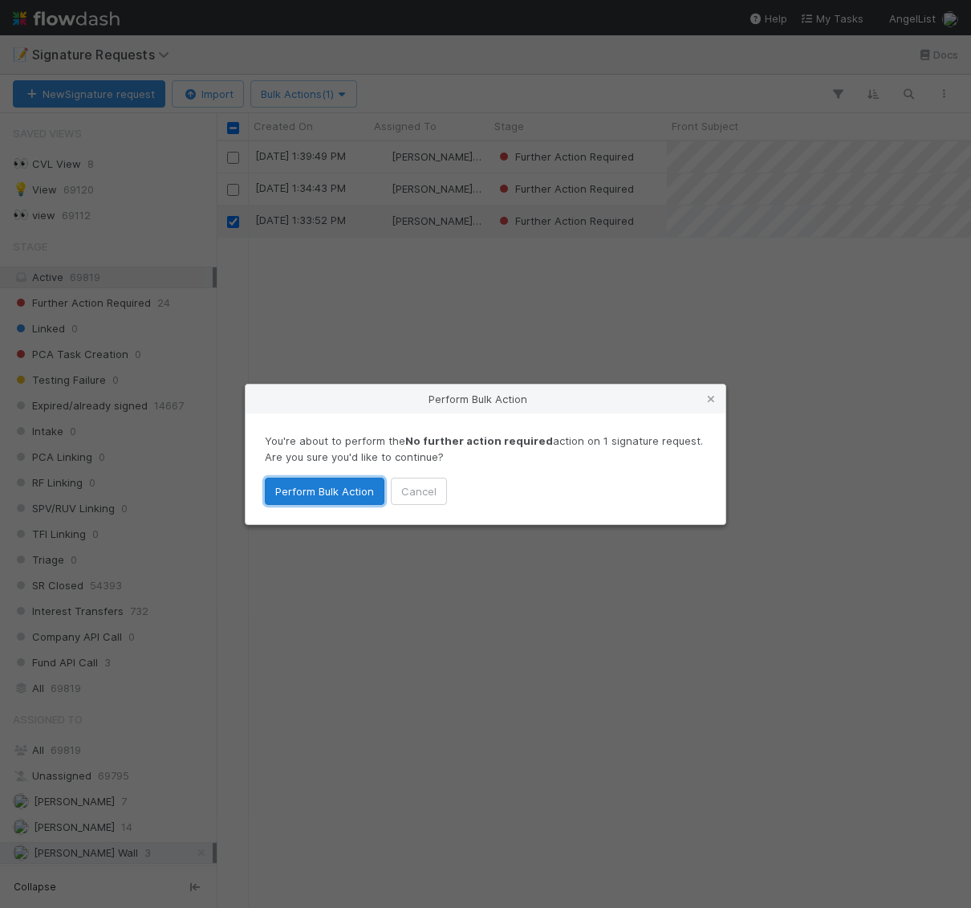
click at [336, 495] on button "Perform Bulk Action" at bounding box center [325, 491] width 120 height 27
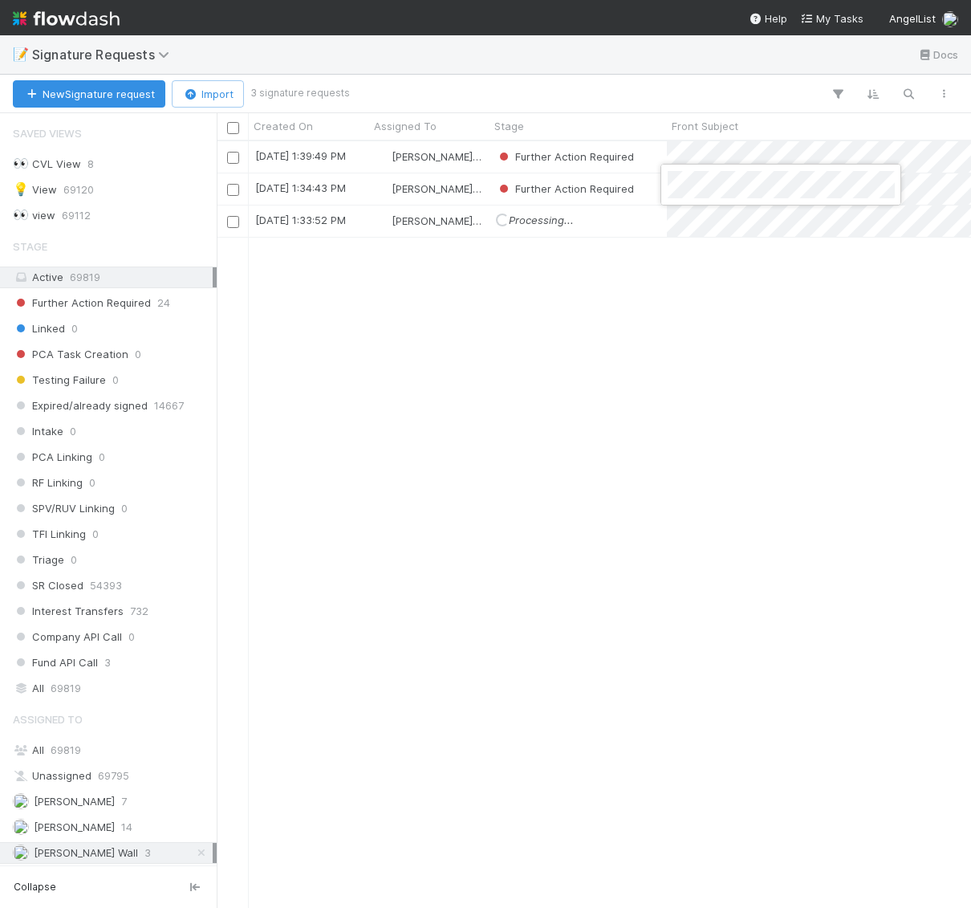
click at [642, 195] on div at bounding box center [485, 454] width 971 height 908
click at [646, 193] on div "Further Action Required" at bounding box center [578, 188] width 177 height 31
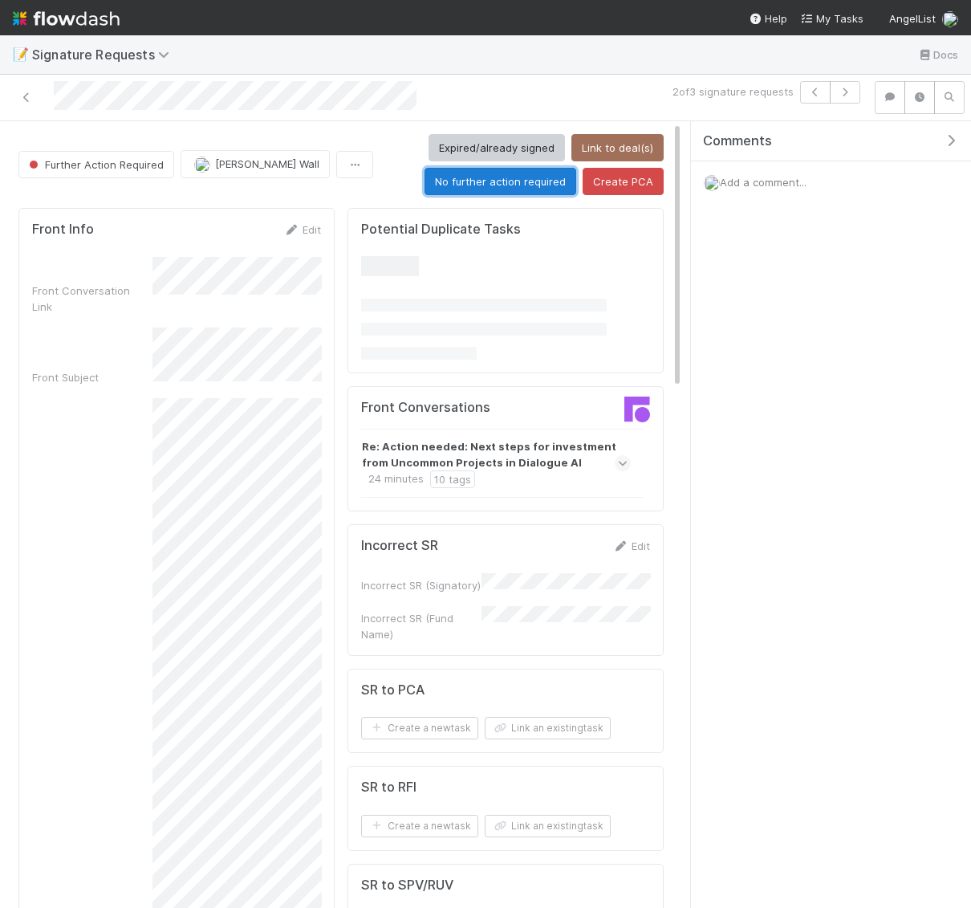
click at [509, 185] on button "No further action required" at bounding box center [501, 181] width 152 height 27
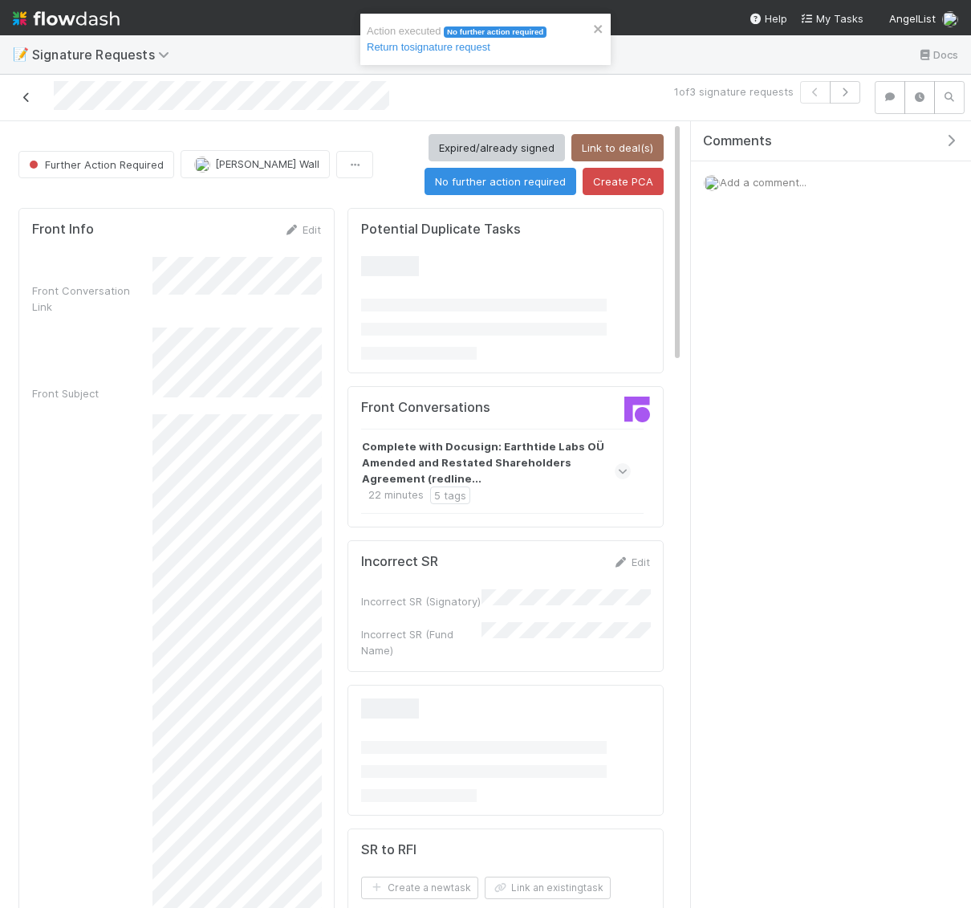
click at [31, 96] on icon at bounding box center [26, 97] width 16 height 10
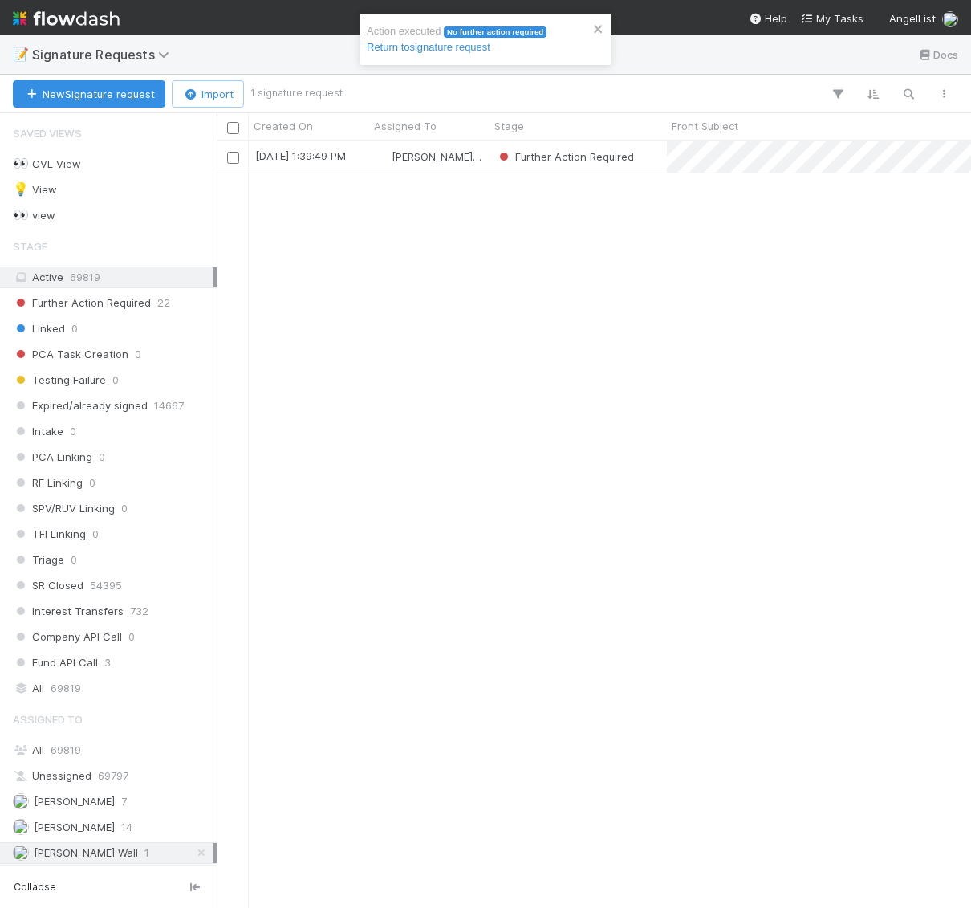
scroll to position [767, 755]
